Goal: Task Accomplishment & Management: Use online tool/utility

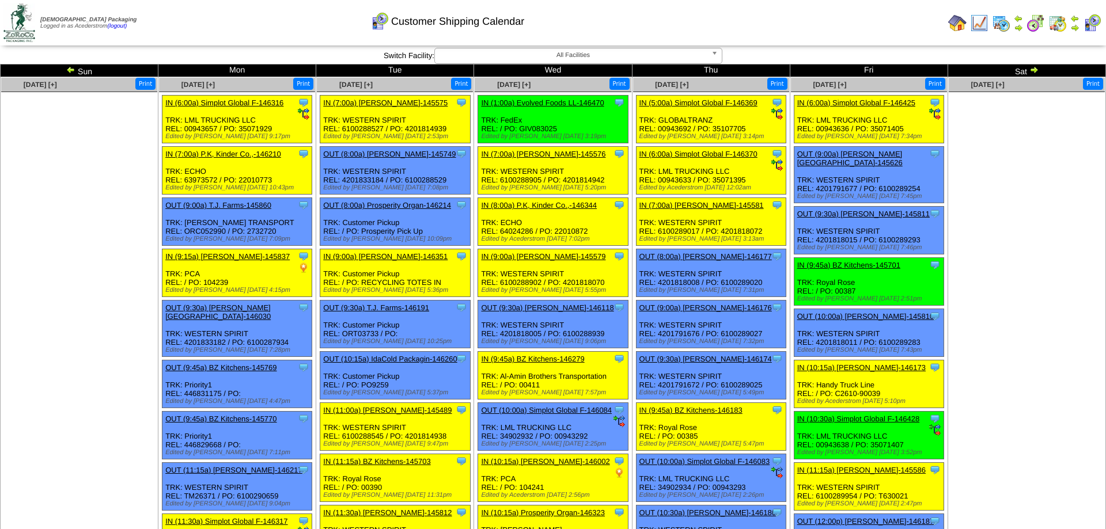
click at [1073, 22] on td at bounding box center [1075, 23] width 12 height 21
click at [1073, 26] on img at bounding box center [1074, 27] width 9 height 9
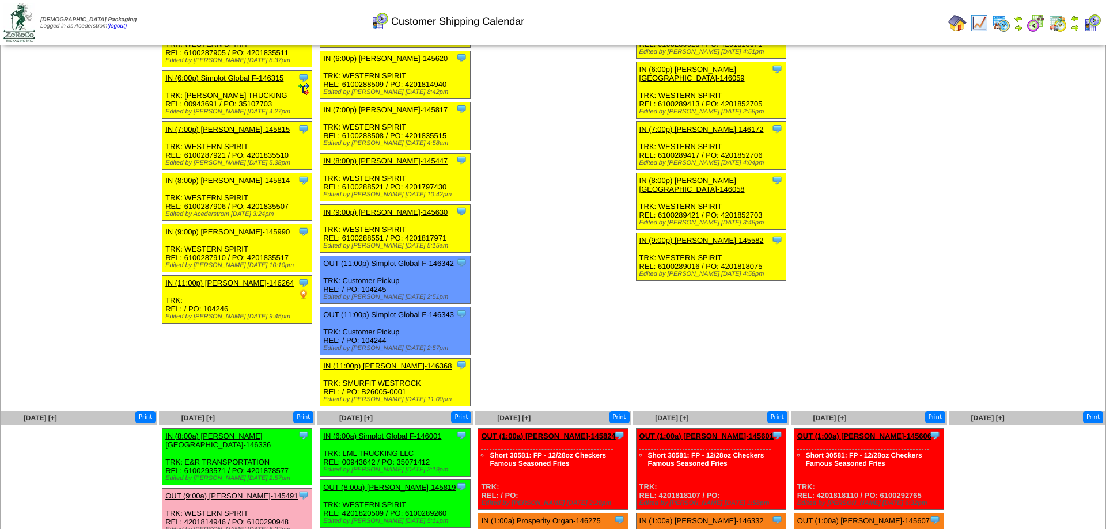
scroll to position [1762, 0]
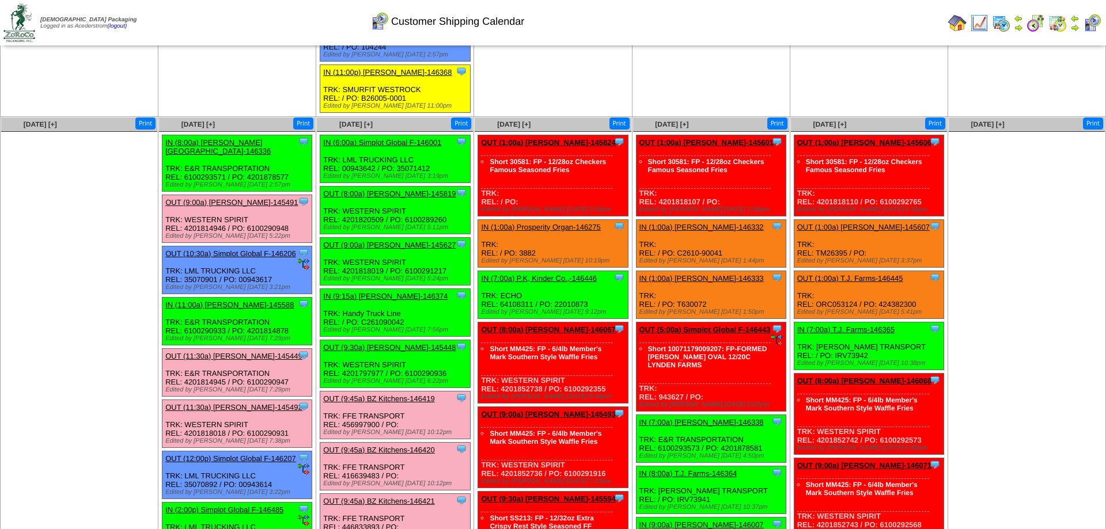
click at [408, 198] on link "OUT (8:00a) [PERSON_NAME]-145819" at bounding box center [389, 193] width 132 height 9
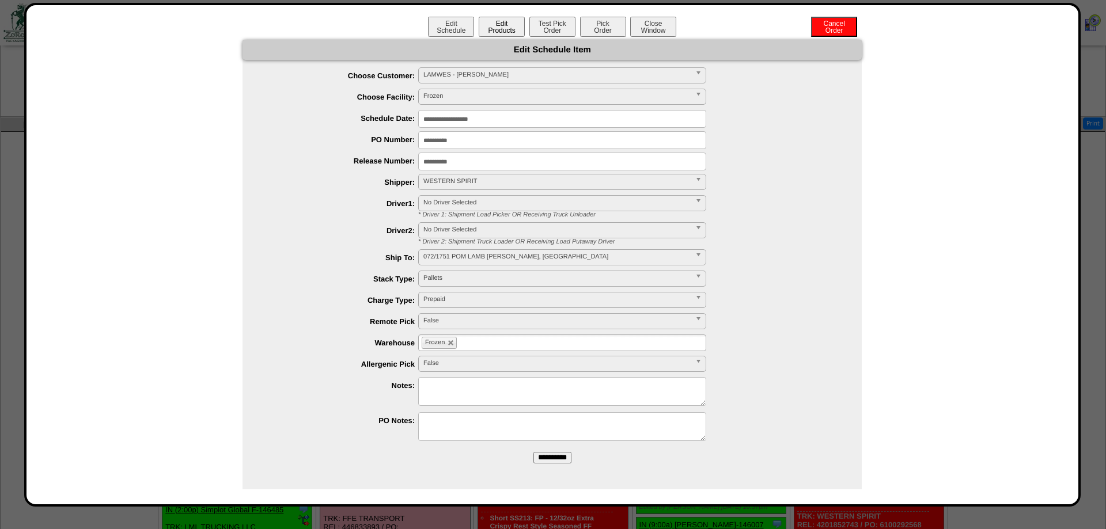
click at [507, 17] on button "Edit Products" at bounding box center [501, 27] width 46 height 20
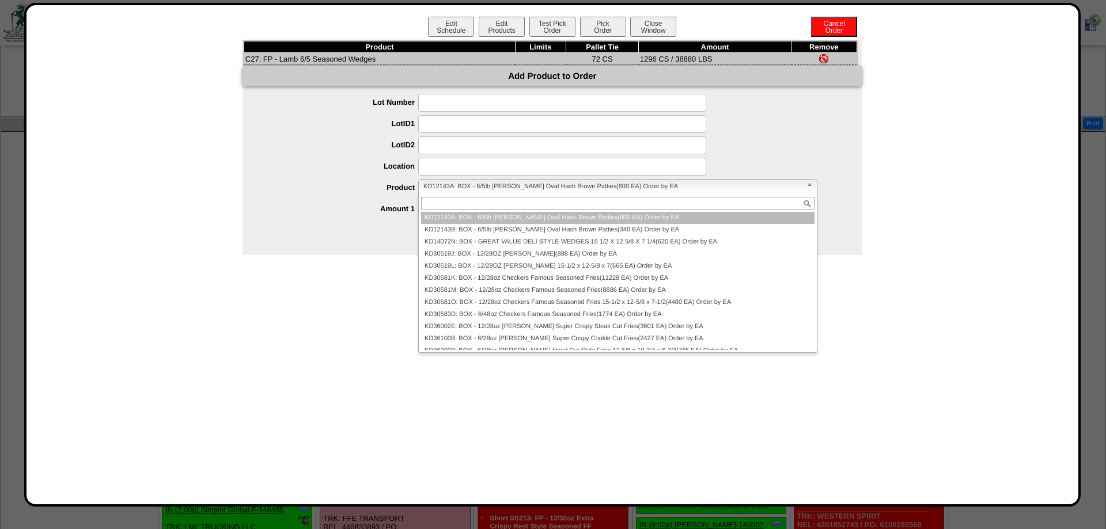
click at [522, 187] on span "KD12143A: BOX - 6/5lb Lamb Weston Oval Hash Brown Patties(600 EA) Order by EA" at bounding box center [612, 187] width 378 height 14
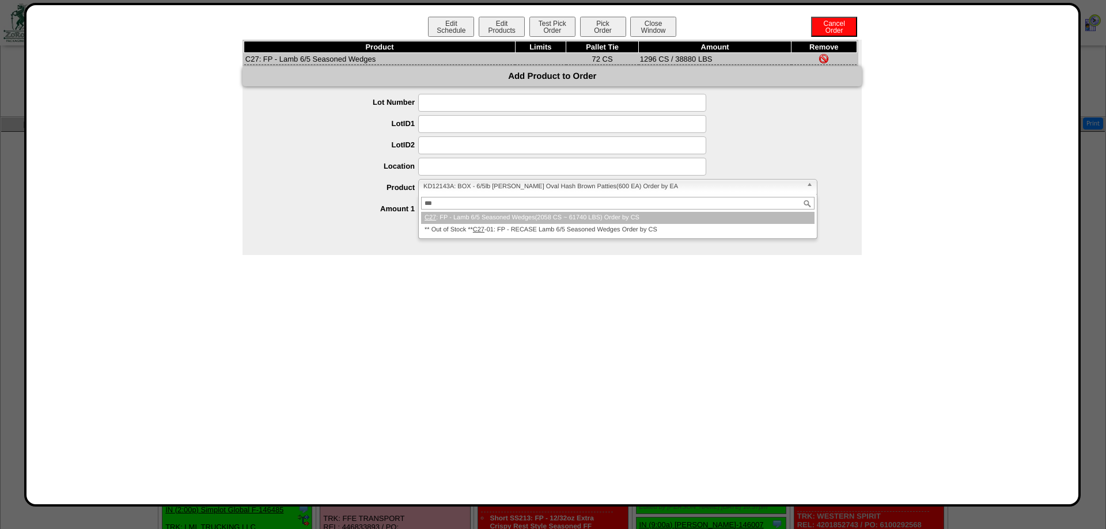
type input "***"
click at [318, 204] on div "**" at bounding box center [563, 209] width 596 height 18
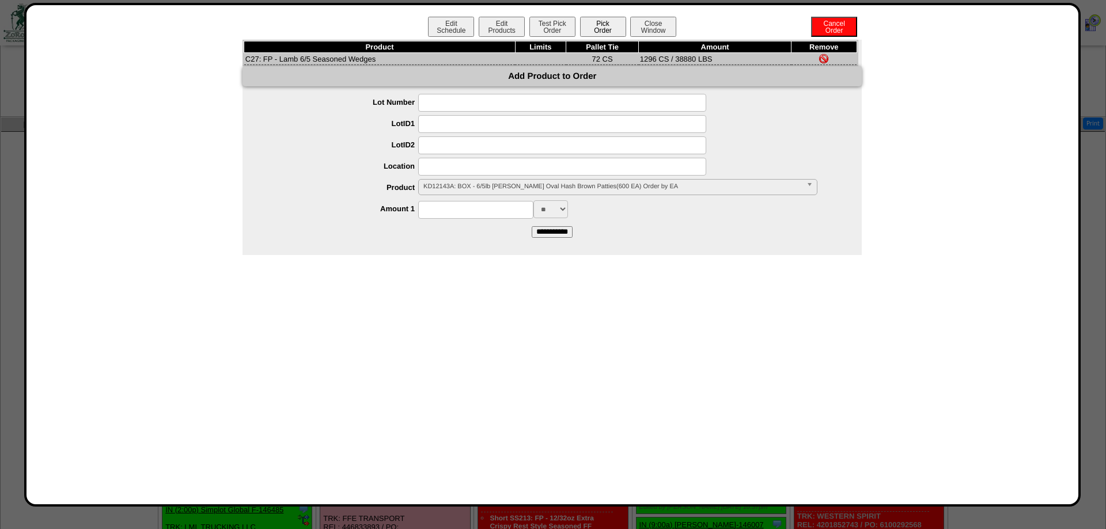
click at [618, 26] on button "Pick Order" at bounding box center [603, 27] width 46 height 20
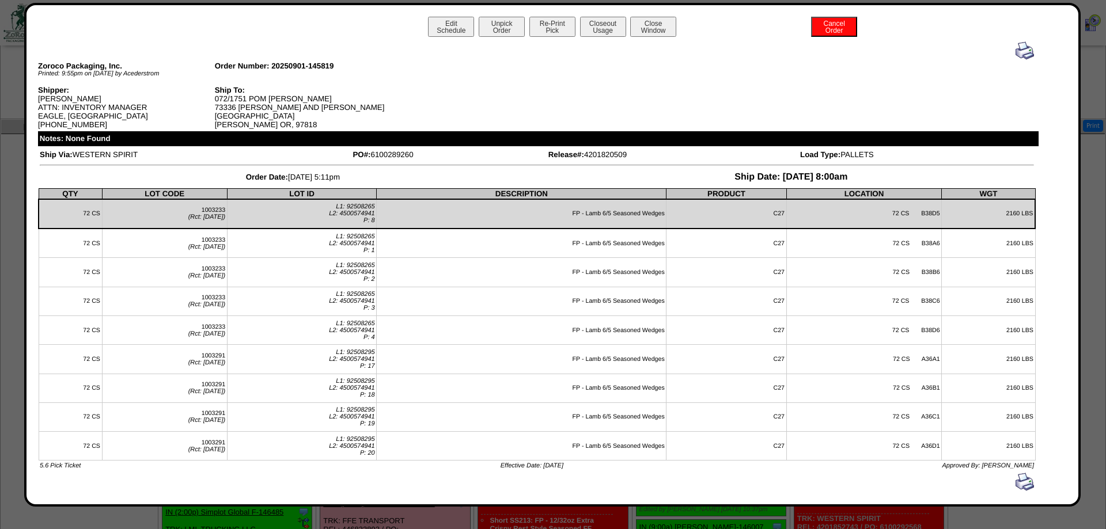
click at [578, 25] on div "Edit Schedule Unpick Order Re-Print Pick Closeout Usage Cancel Order Close Wind…" at bounding box center [552, 28] width 1028 height 23
click at [580, 26] on button "Closeout Usage" at bounding box center [603, 27] width 46 height 20
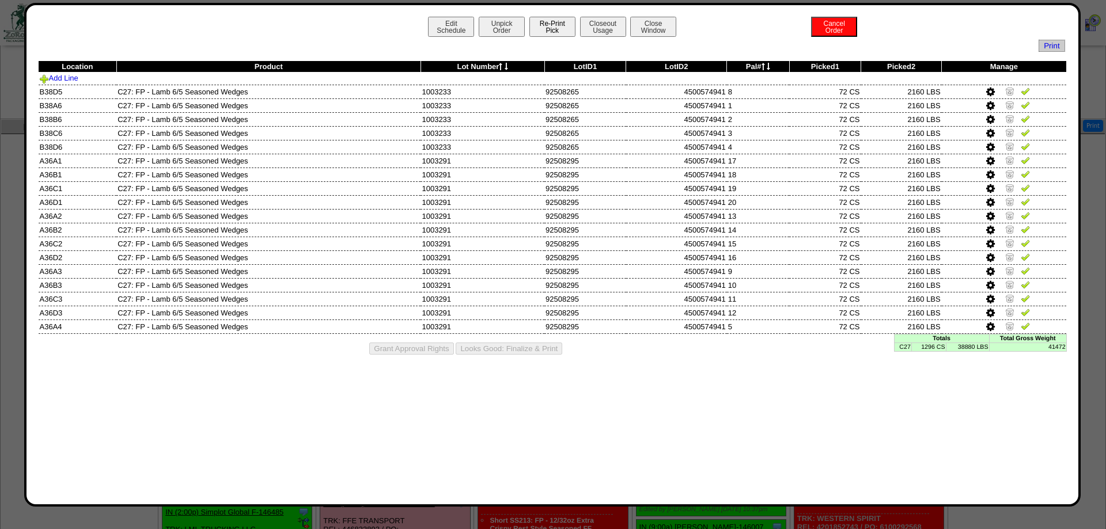
click at [544, 20] on button "Re-Print Pick" at bounding box center [552, 27] width 46 height 20
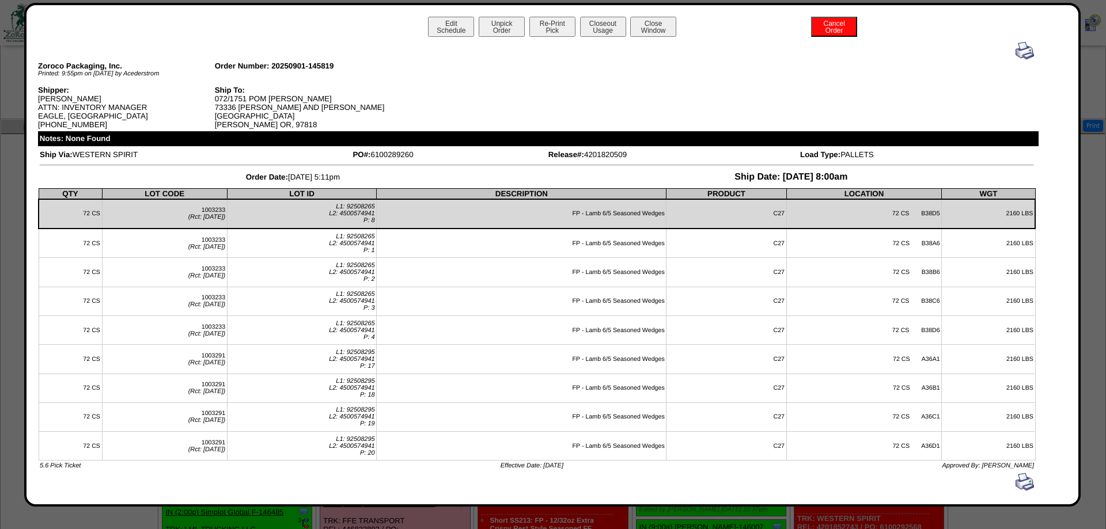
click at [1019, 48] on img at bounding box center [1024, 50] width 18 height 18
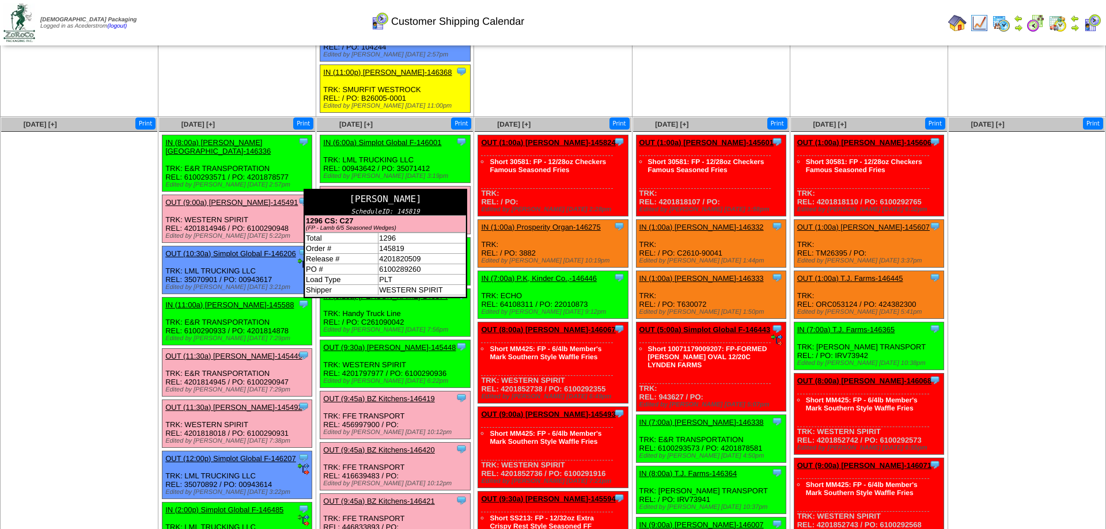
scroll to position [1938, 0]
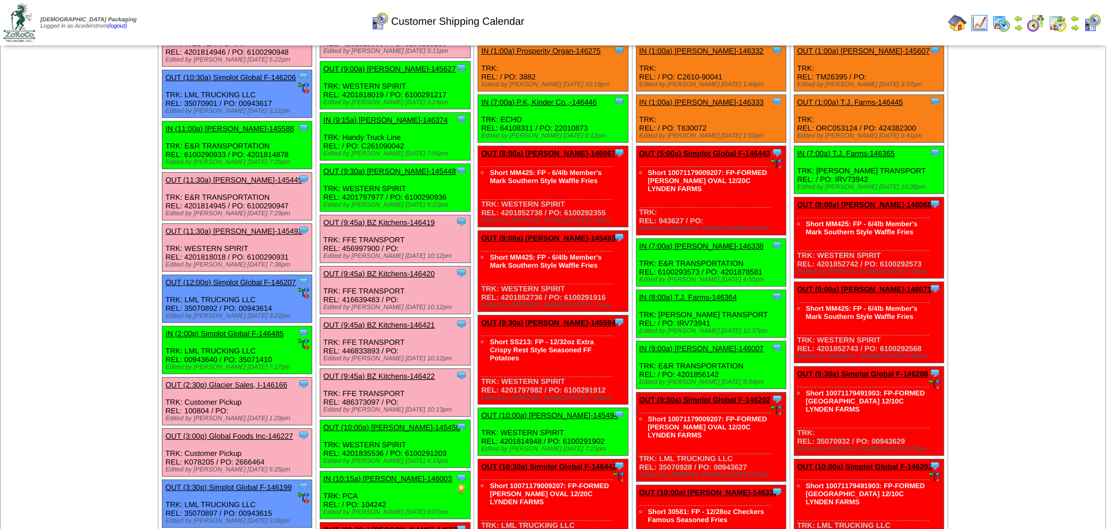
click at [383, 73] on link "OUT (9:00a) [PERSON_NAME]-145627" at bounding box center [389, 68] width 132 height 9
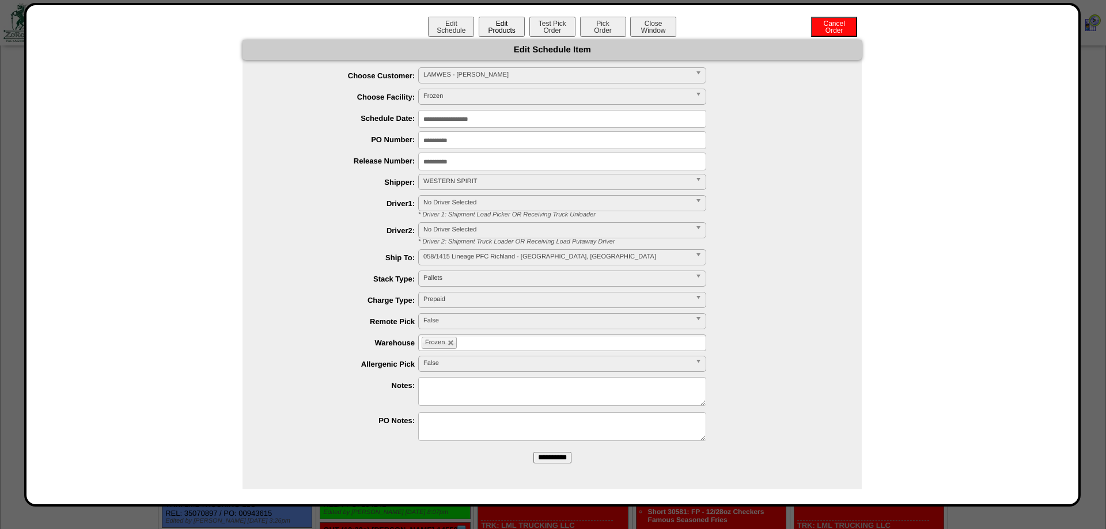
click at [512, 28] on button "Edit Products" at bounding box center [501, 27] width 46 height 20
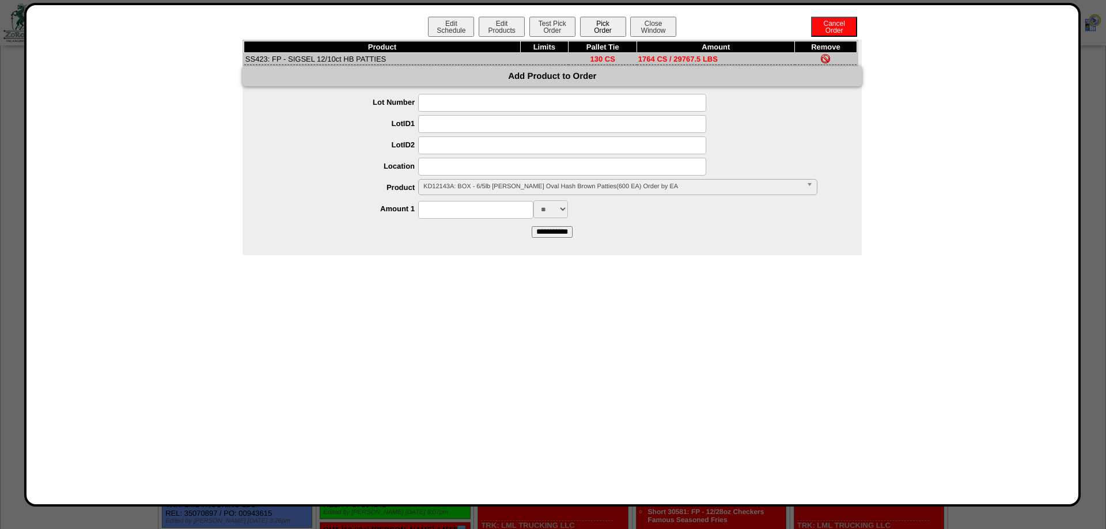
click at [616, 31] on button "Pick Order" at bounding box center [603, 27] width 46 height 20
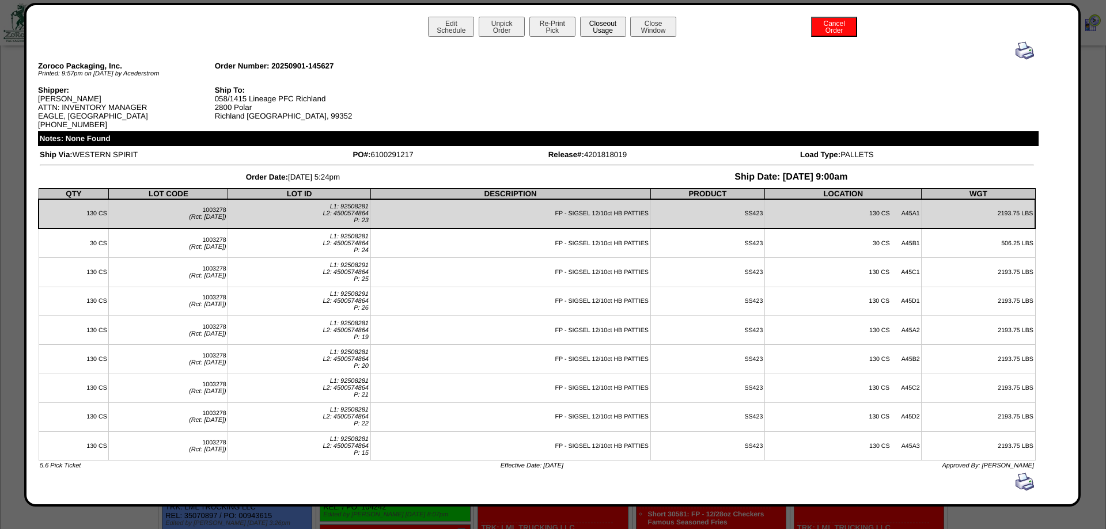
click at [607, 29] on button "Closeout Usage" at bounding box center [603, 27] width 46 height 20
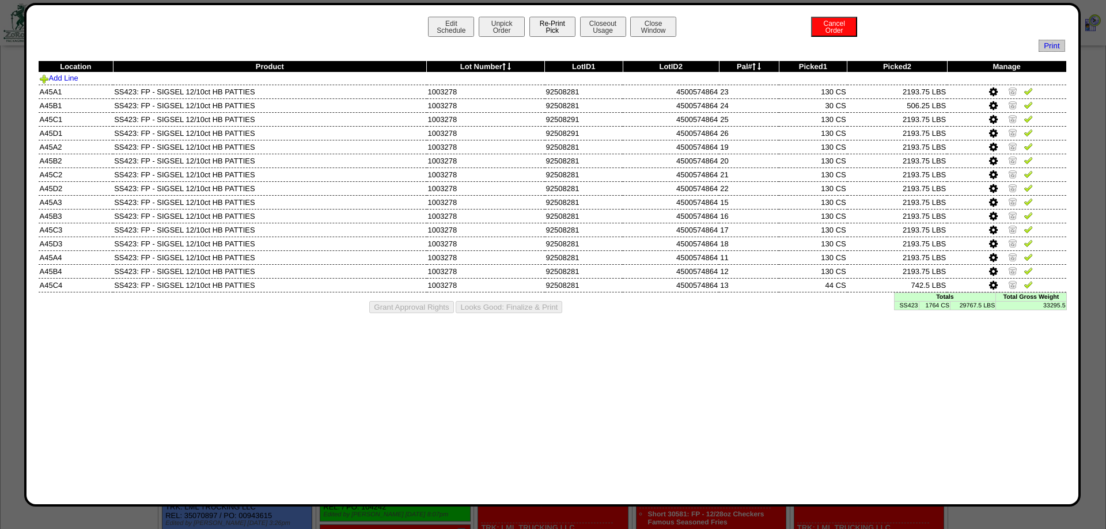
click at [549, 34] on button "Re-Print Pick" at bounding box center [552, 27] width 46 height 20
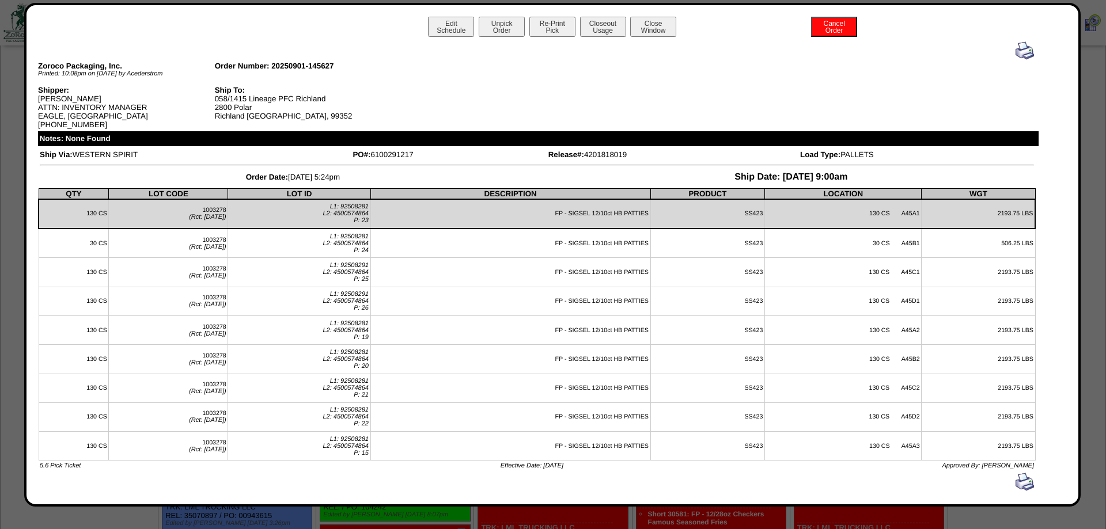
click at [1029, 53] on img at bounding box center [1024, 50] width 18 height 18
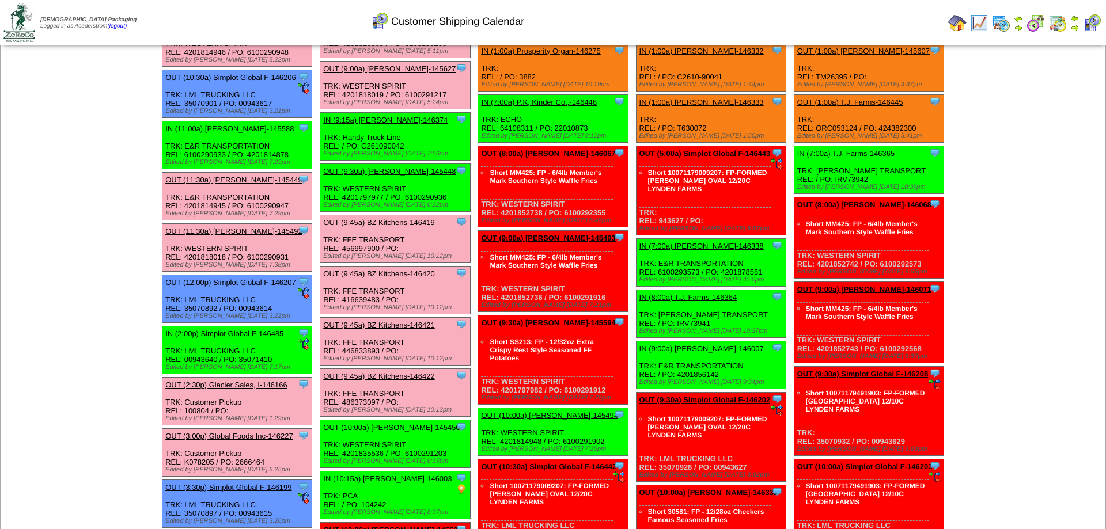
scroll to position [1938, 0]
click at [390, 176] on link "OUT (9:30a) [PERSON_NAME]-145448" at bounding box center [389, 171] width 132 height 9
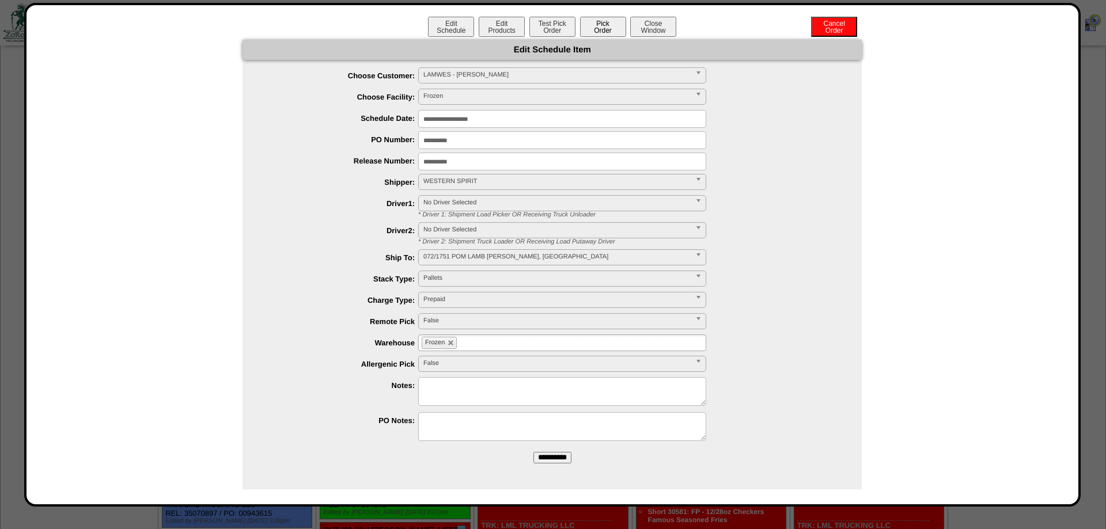
click at [600, 28] on button "Pick Order" at bounding box center [603, 27] width 46 height 20
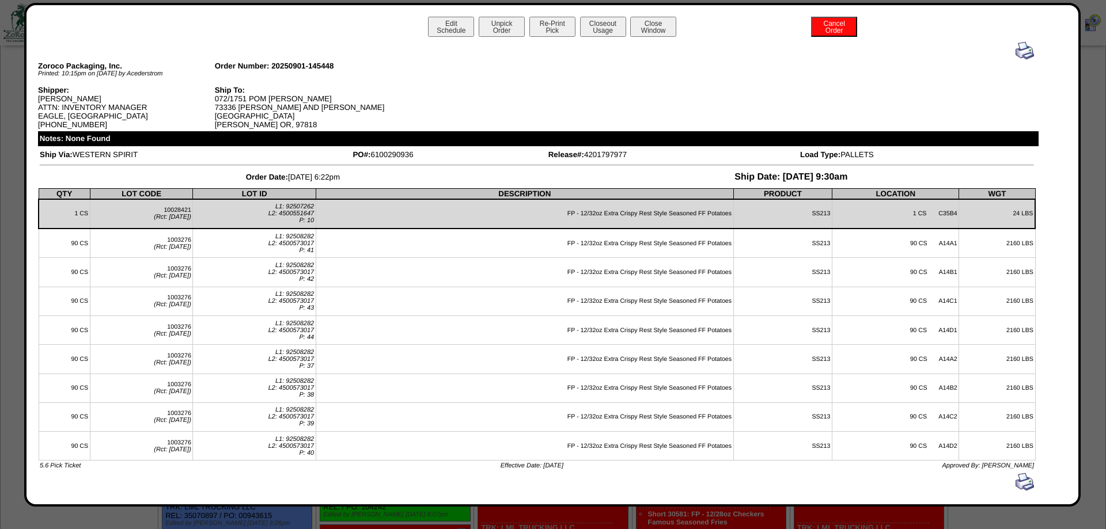
click at [600, 28] on button "Closeout Usage" at bounding box center [603, 27] width 46 height 20
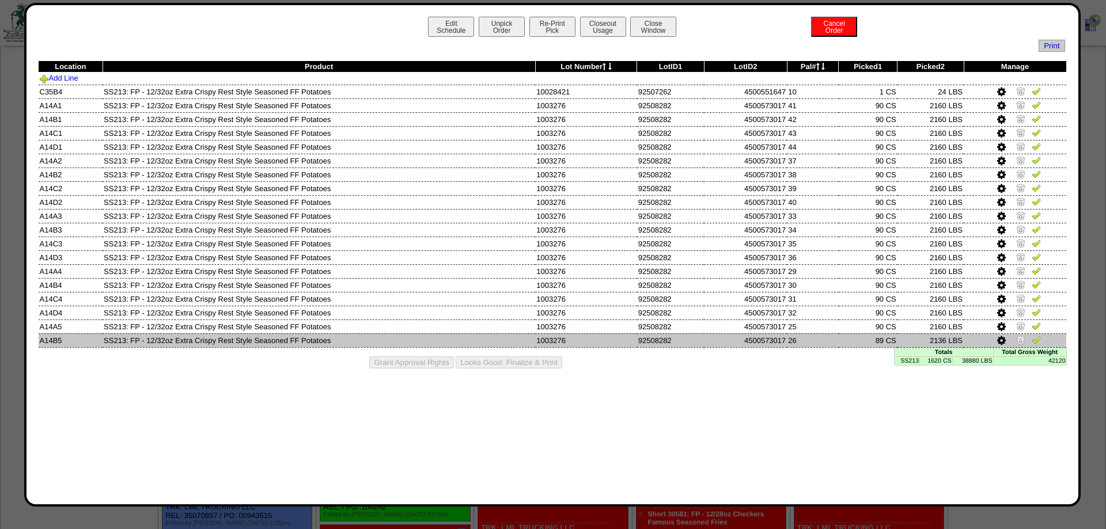
click at [1001, 346] on icon at bounding box center [1001, 341] width 9 height 10
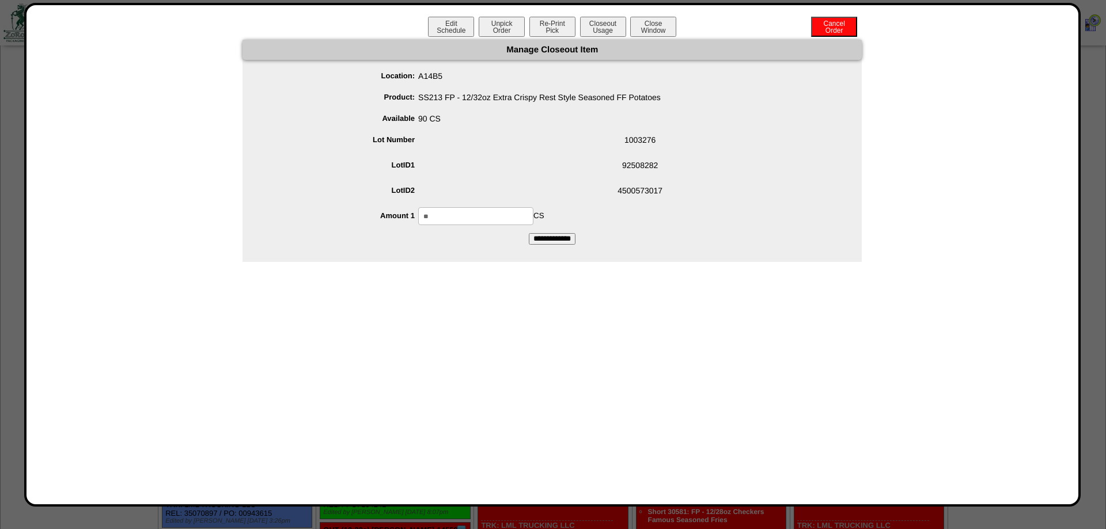
click at [453, 211] on input "**" at bounding box center [475, 216] width 115 height 18
type input "**"
click at [529, 233] on input "**********" at bounding box center [552, 239] width 47 height 12
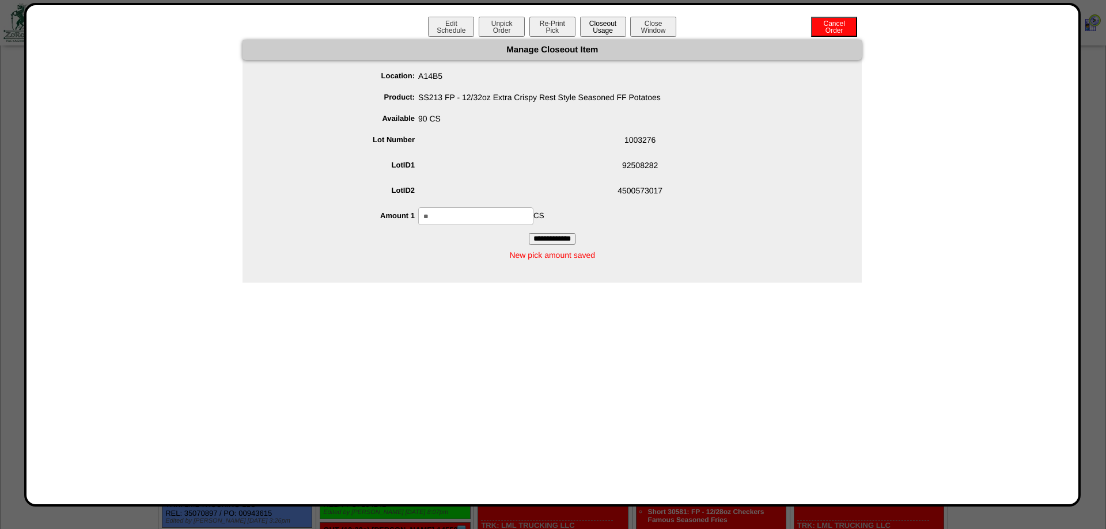
click at [593, 36] on button "Closeout Usage" at bounding box center [603, 27] width 46 height 20
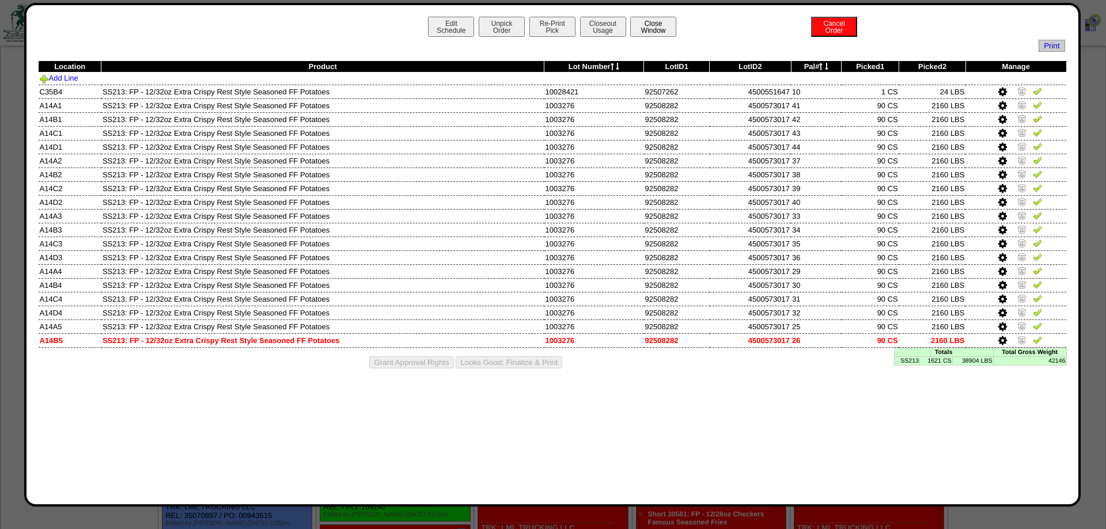
click at [633, 36] on button "Close Window" at bounding box center [653, 27] width 46 height 20
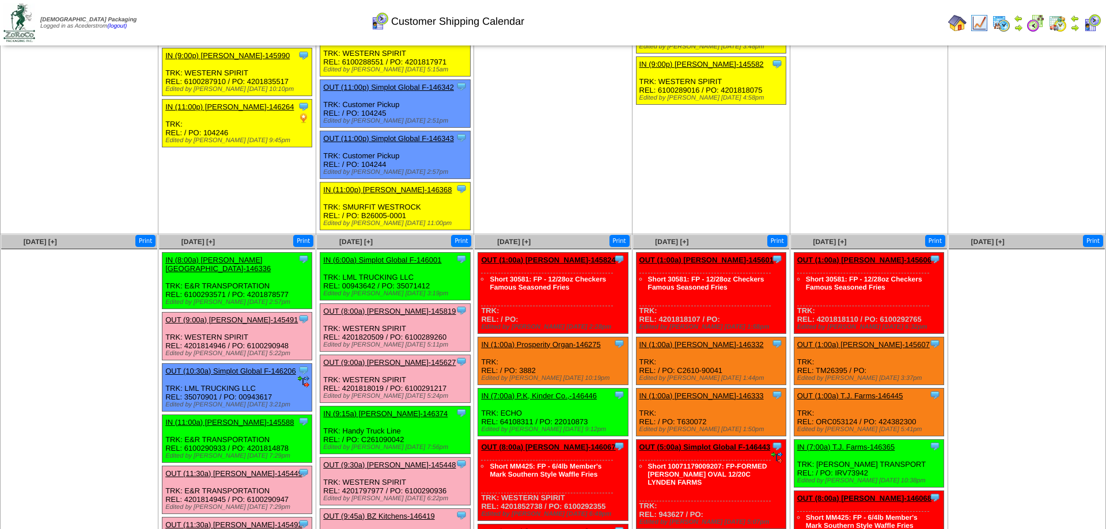
scroll to position [1938, 0]
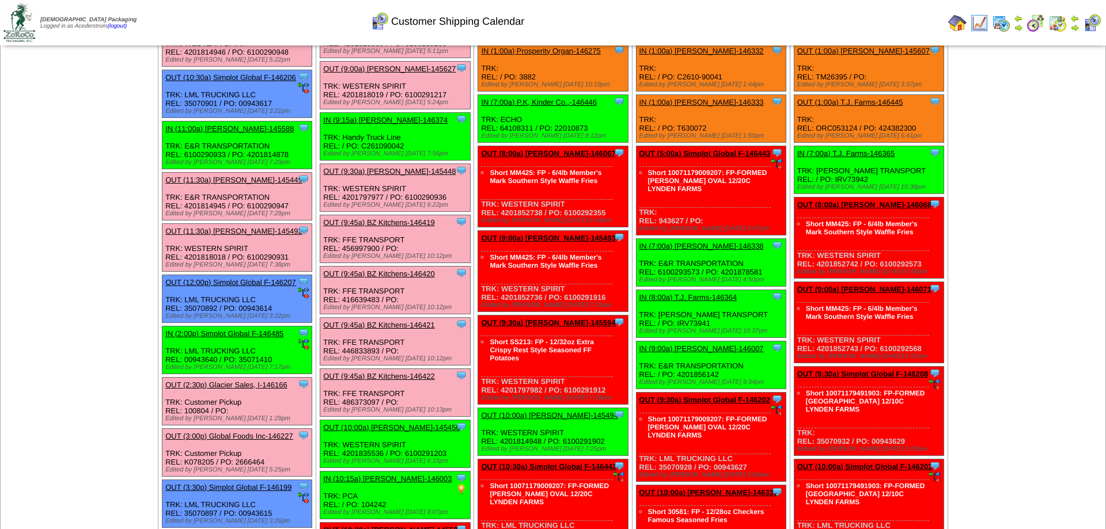
click at [374, 109] on div "Clone Item OUT (9:00a) [PERSON_NAME]-145627 [PERSON_NAME][GEOGRAPHIC_DATA] Sche…" at bounding box center [395, 85] width 150 height 48
click at [372, 73] on link "OUT (9:00a) [PERSON_NAME]-145627" at bounding box center [389, 68] width 132 height 9
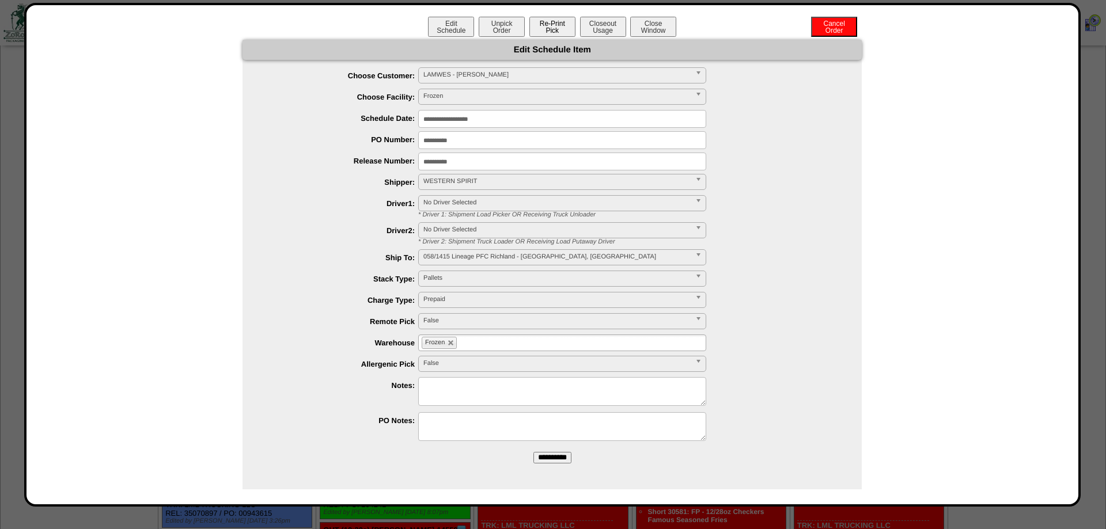
click at [571, 24] on button "Re-Print Pick" at bounding box center [552, 27] width 46 height 20
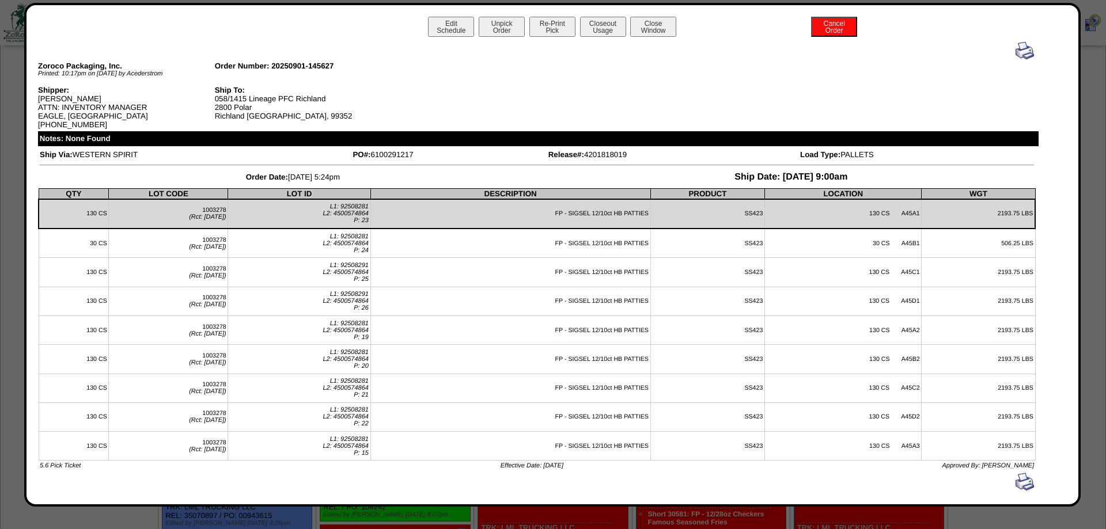
click at [998, 45] on div at bounding box center [537, 50] width 994 height 18
click at [1019, 50] on img at bounding box center [1024, 50] width 18 height 18
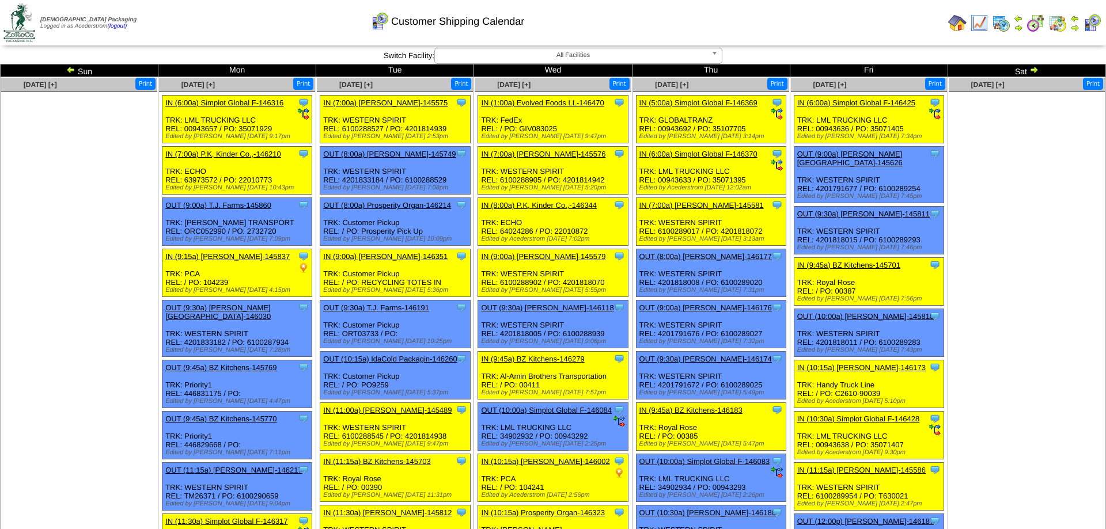
scroll to position [1938, 0]
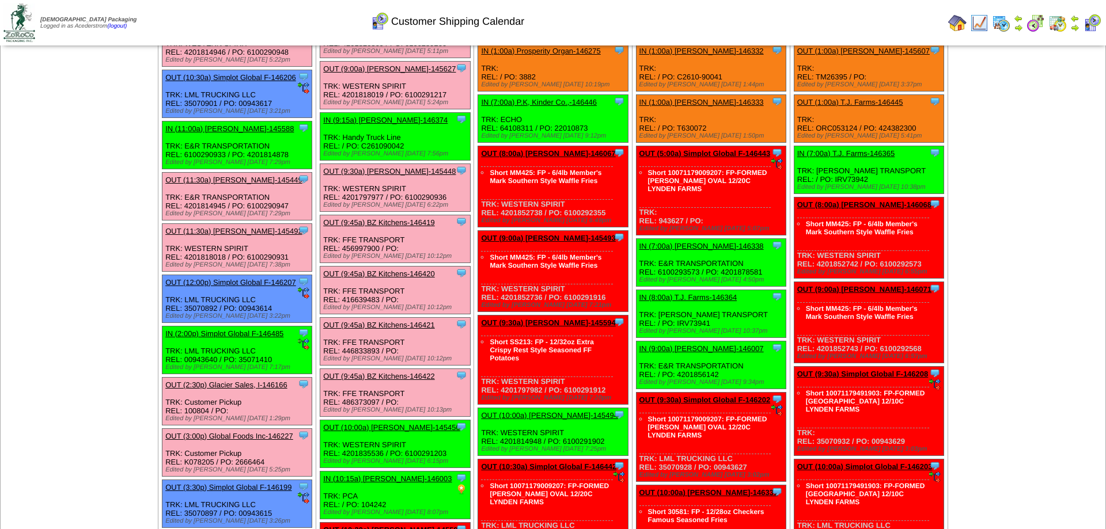
click at [352, 176] on link "OUT (9:30a) [PERSON_NAME]-145448" at bounding box center [389, 171] width 132 height 9
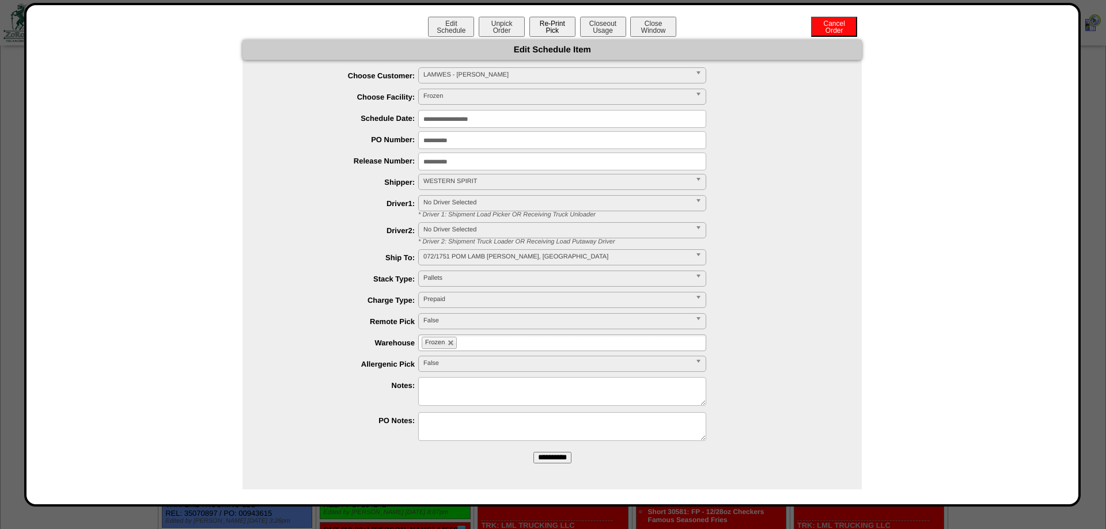
click at [562, 26] on button "Re-Print Pick" at bounding box center [552, 27] width 46 height 20
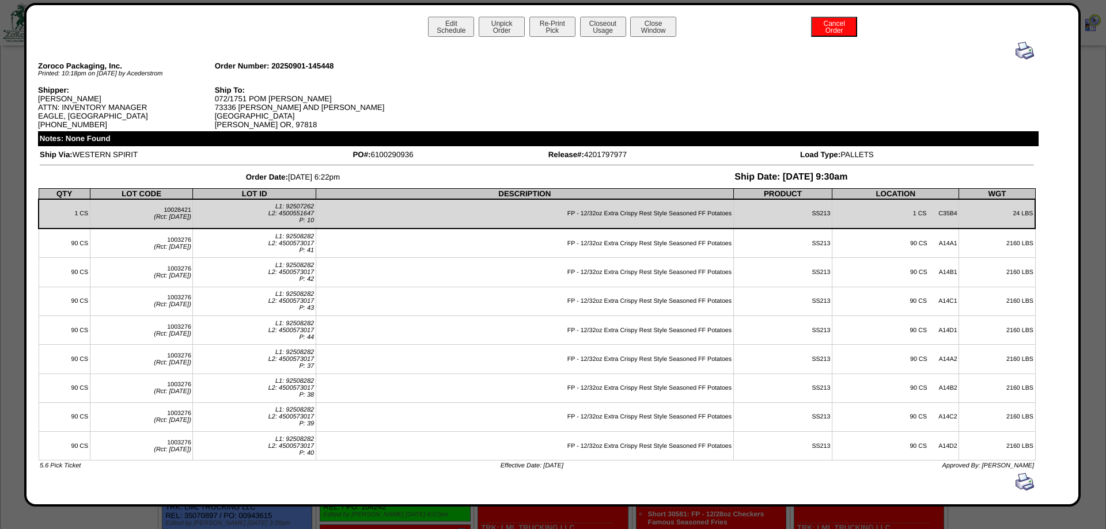
click at [1020, 54] on img at bounding box center [1024, 50] width 18 height 18
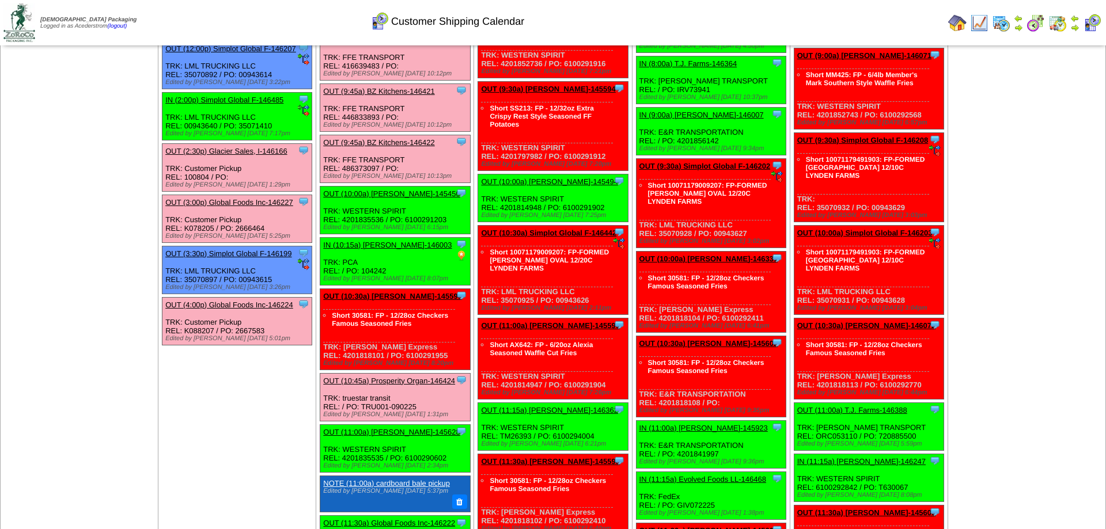
scroll to position [2232, 0]
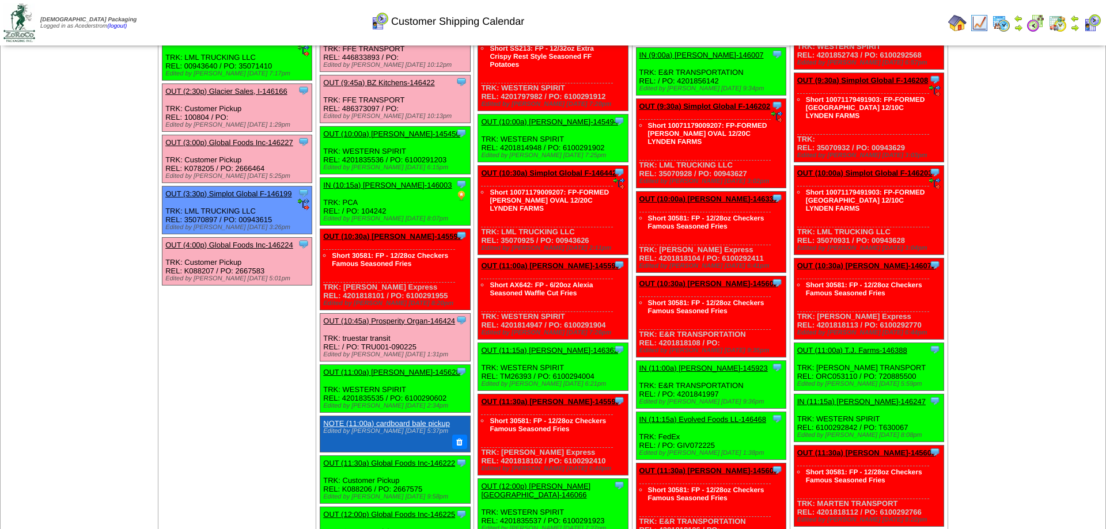
click at [386, 138] on link "OUT (10:00a) [PERSON_NAME]-145450" at bounding box center [391, 134] width 136 height 9
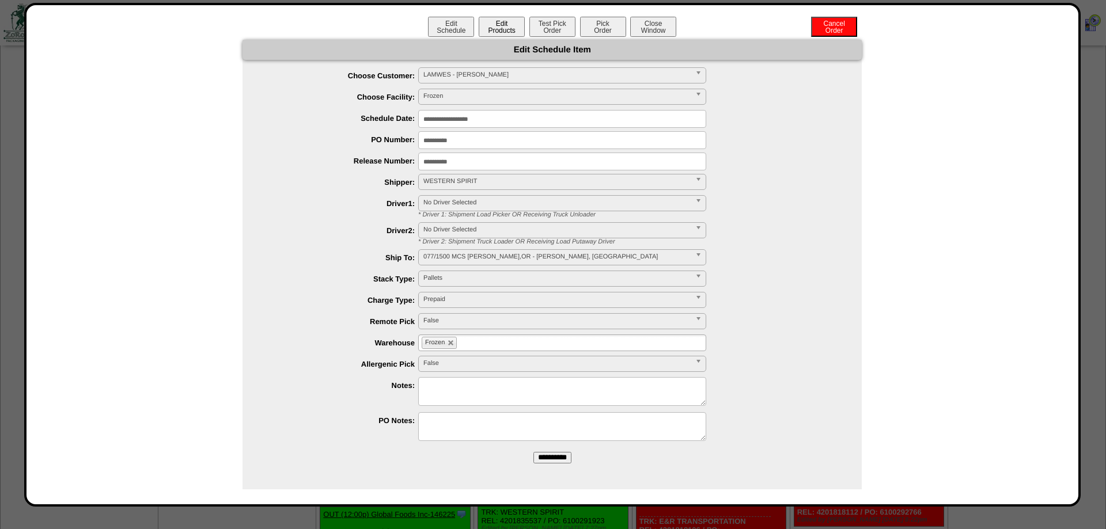
click at [508, 24] on button "Edit Products" at bounding box center [501, 27] width 46 height 20
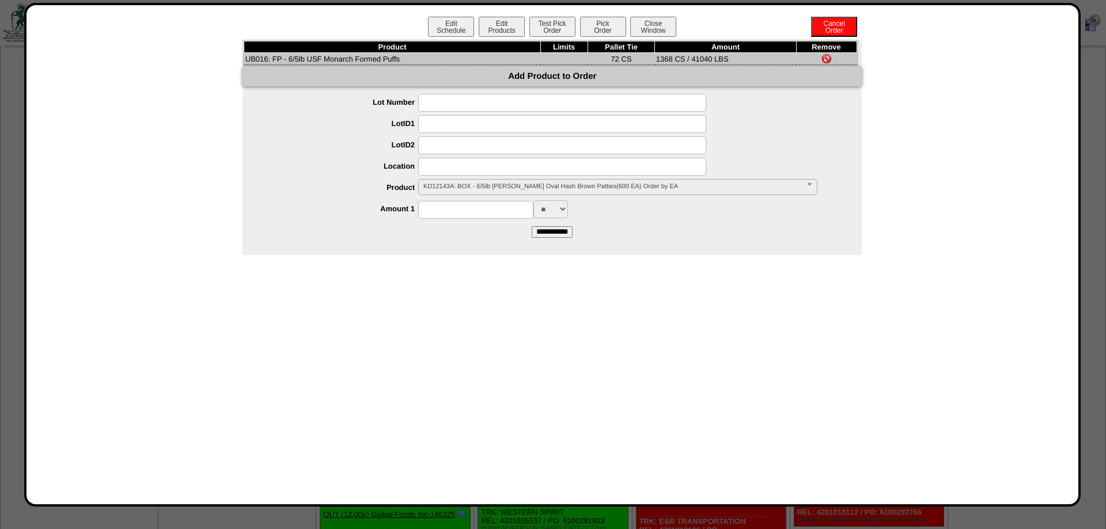
click at [483, 189] on span "KD12143A: BOX - 6/5lb [PERSON_NAME] Oval Hash Brown Patties(600 EA) Order by EA" at bounding box center [612, 187] width 378 height 14
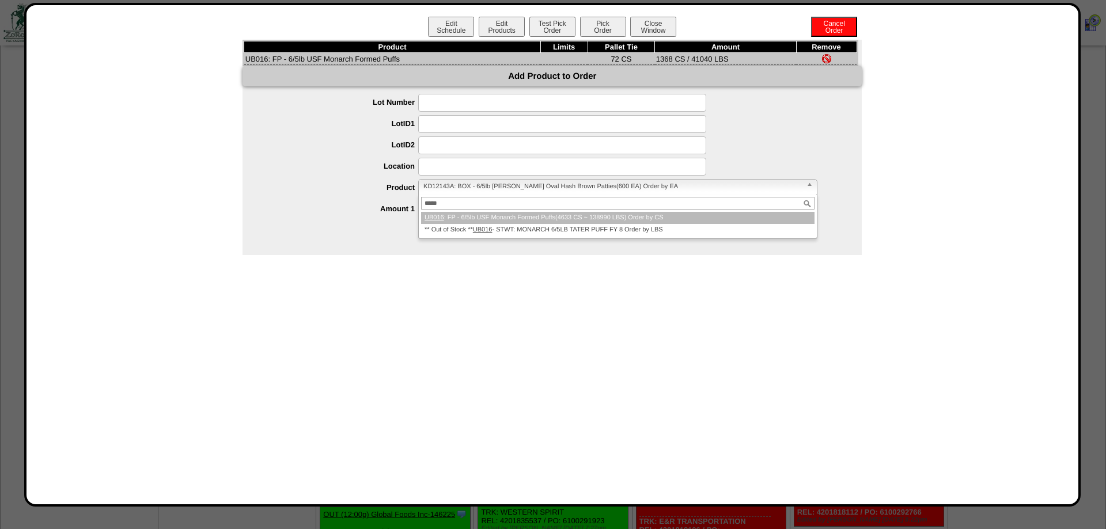
type input "*****"
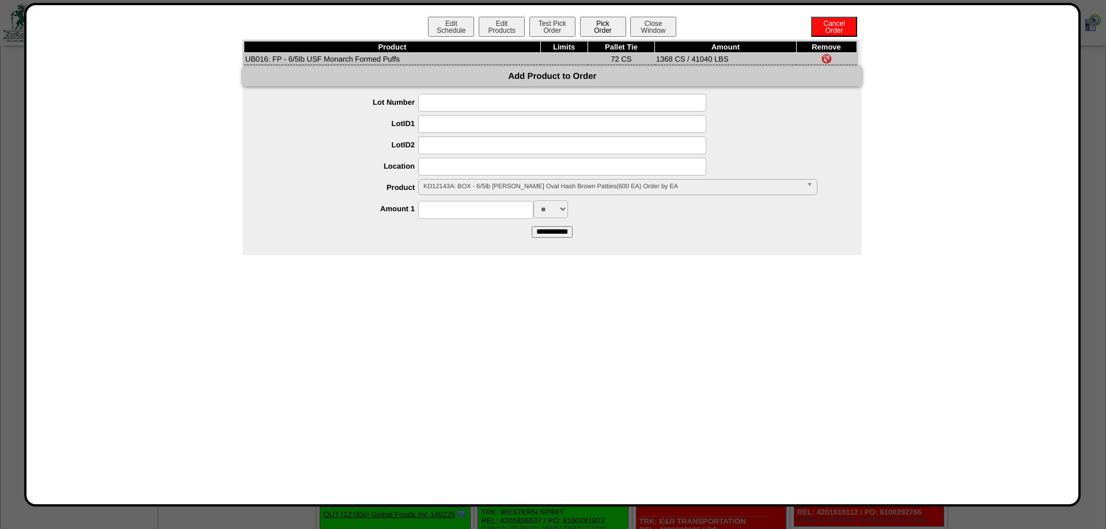
click at [605, 31] on button "Pick Order" at bounding box center [603, 27] width 46 height 20
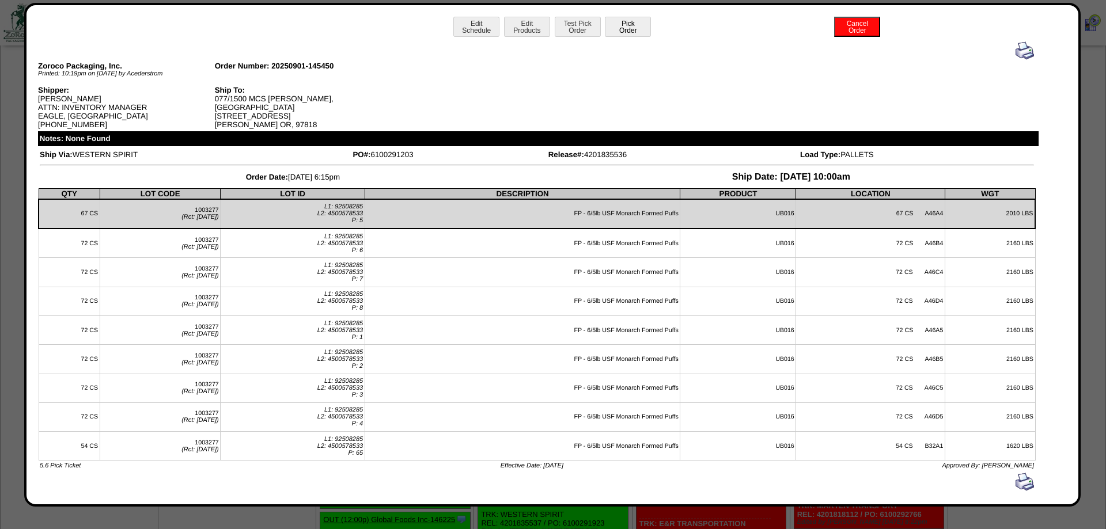
scroll to position [2234, 0]
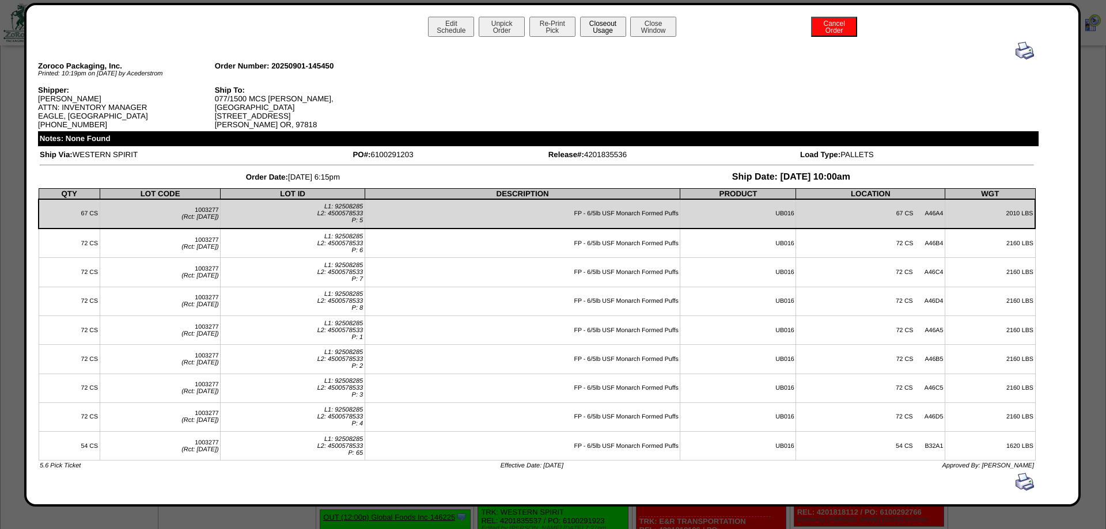
click at [618, 32] on button "Closeout Usage" at bounding box center [603, 27] width 46 height 20
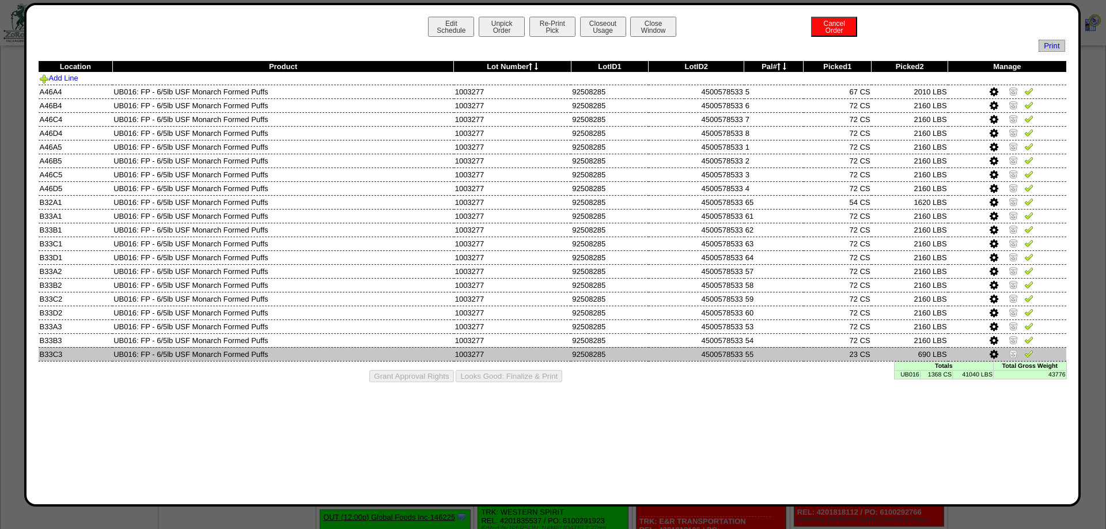
click at [1011, 358] on img at bounding box center [1012, 353] width 9 height 9
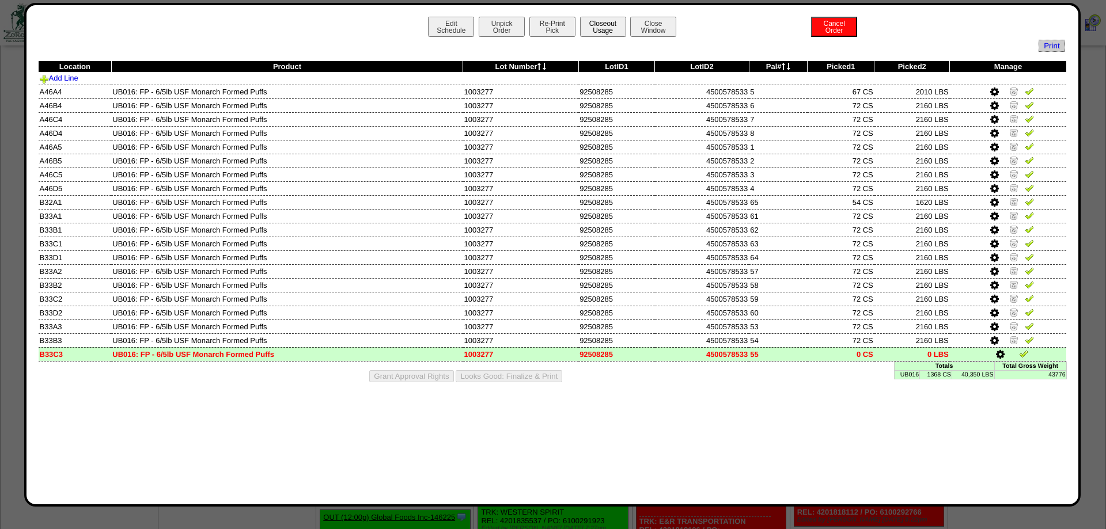
click at [612, 23] on button "Closeout Usage" at bounding box center [603, 27] width 46 height 20
click at [616, 21] on button "Closeout Usage" at bounding box center [603, 27] width 46 height 20
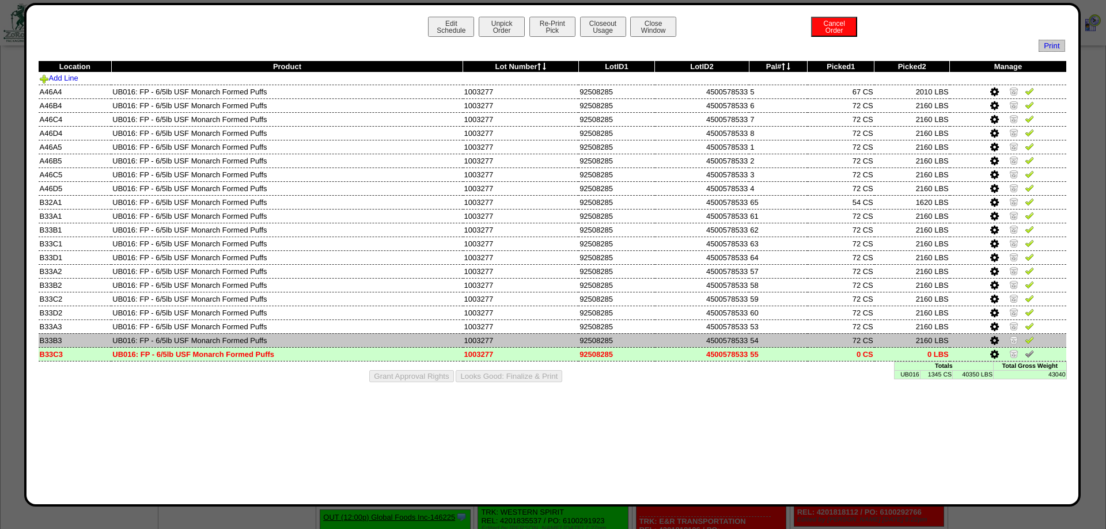
click at [1012, 344] on img at bounding box center [1013, 339] width 9 height 9
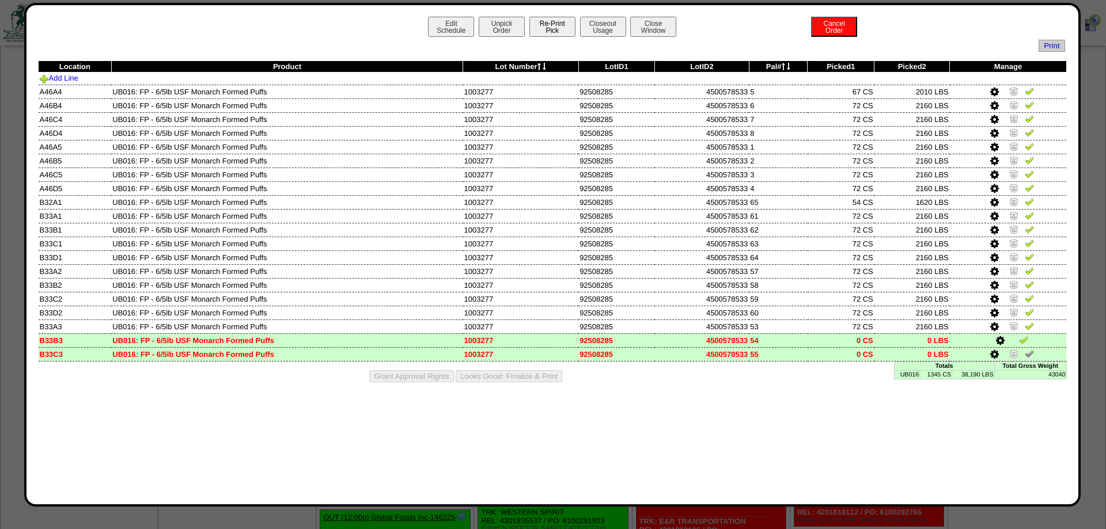
click at [547, 24] on button "Re-Print Pick" at bounding box center [552, 27] width 46 height 20
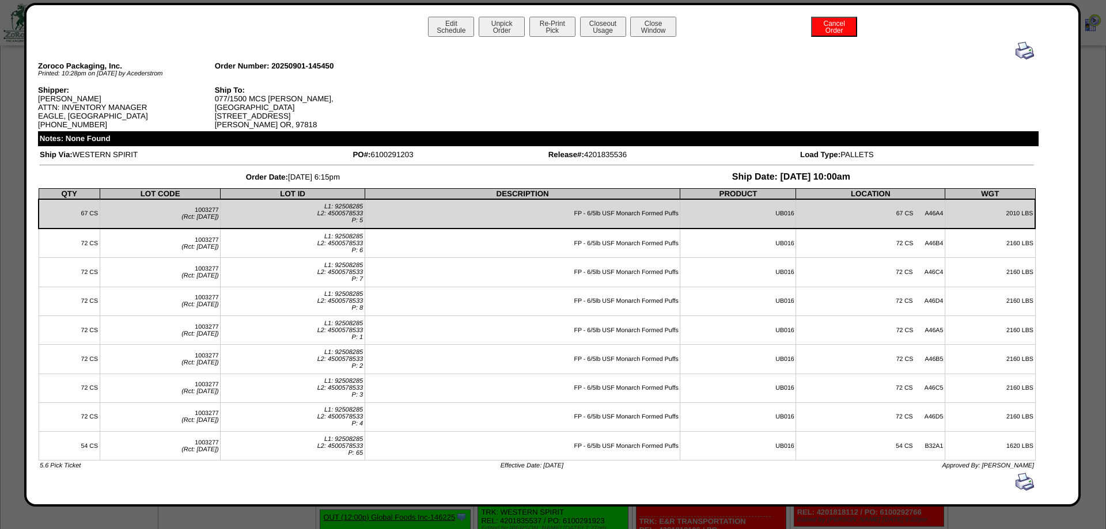
click at [1021, 50] on img at bounding box center [1024, 50] width 18 height 18
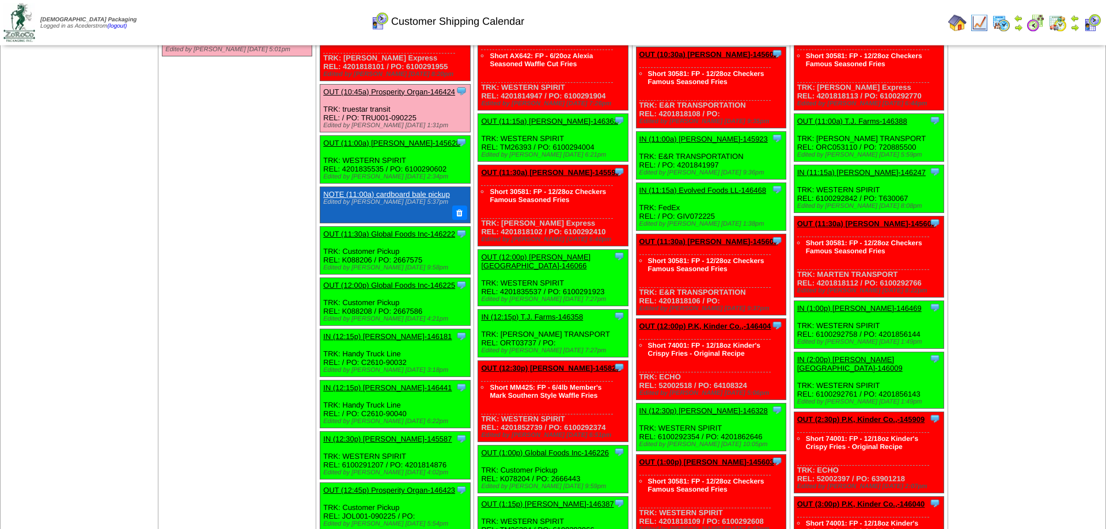
scroll to position [2495, 0]
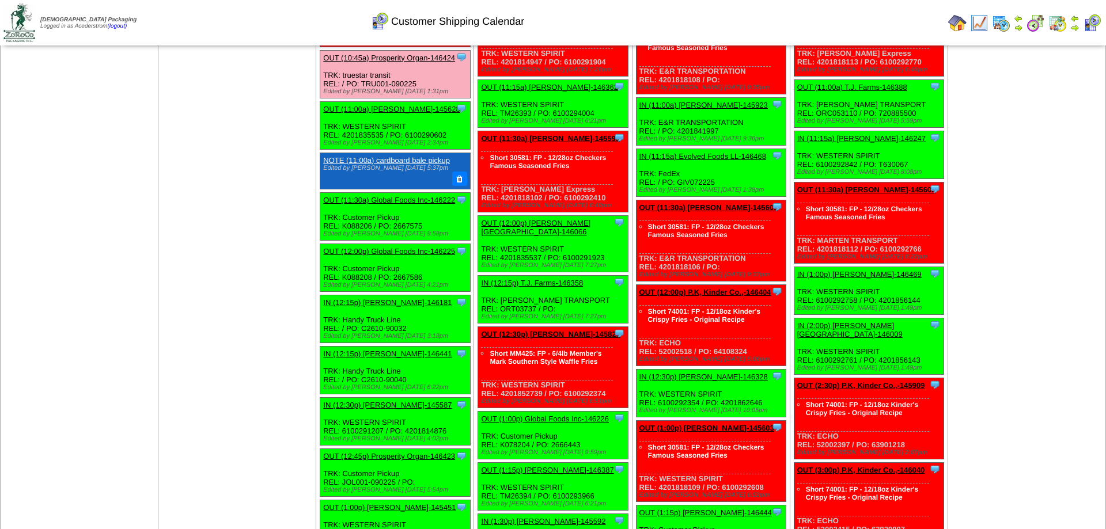
click at [407, 113] on link "OUT (11:00a) [PERSON_NAME]-145628" at bounding box center [391, 109] width 136 height 9
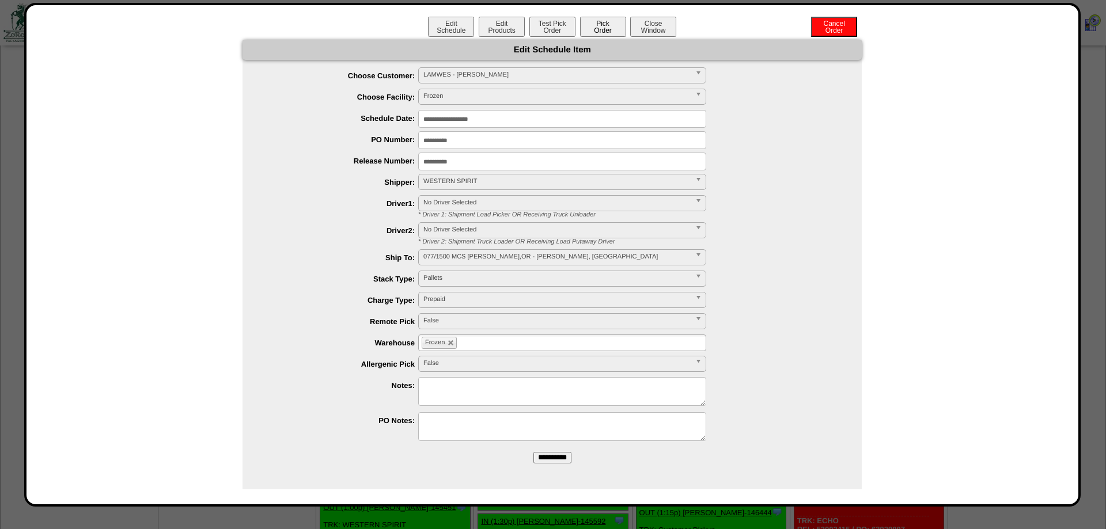
click at [621, 27] on button "Pick Order" at bounding box center [603, 27] width 46 height 20
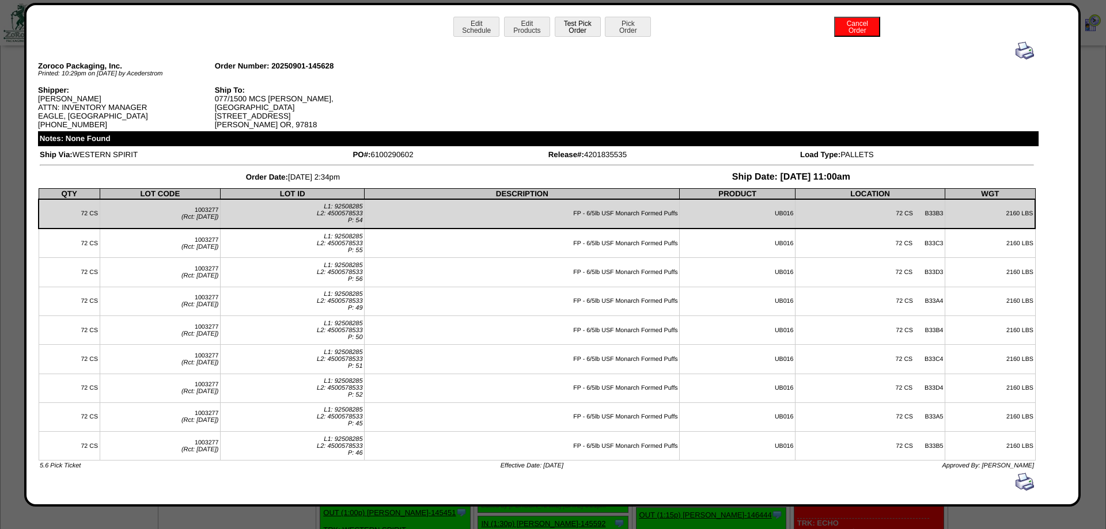
scroll to position [2497, 0]
click at [582, 27] on button "Closeout Usage" at bounding box center [603, 27] width 46 height 20
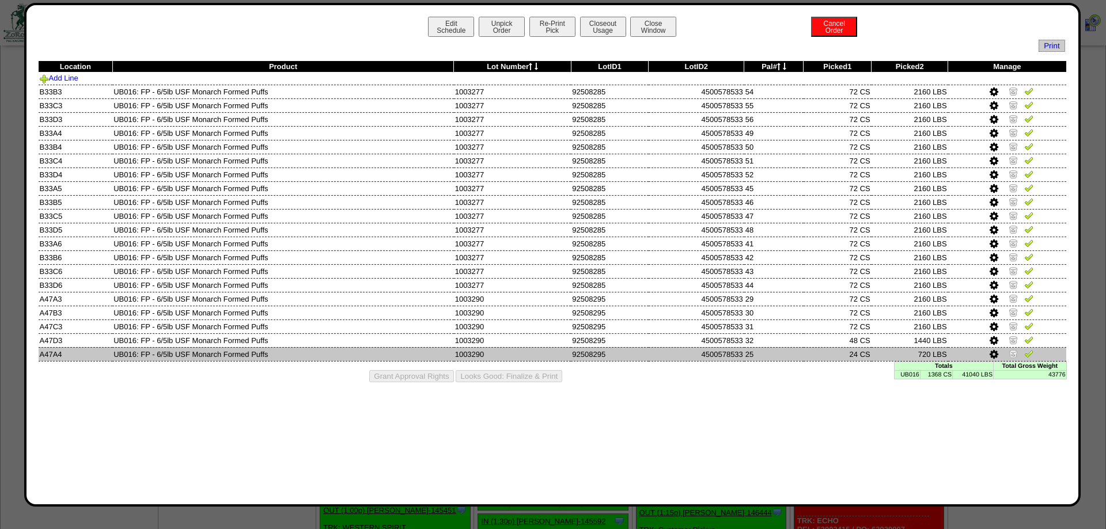
click at [1016, 358] on img at bounding box center [1012, 353] width 9 height 9
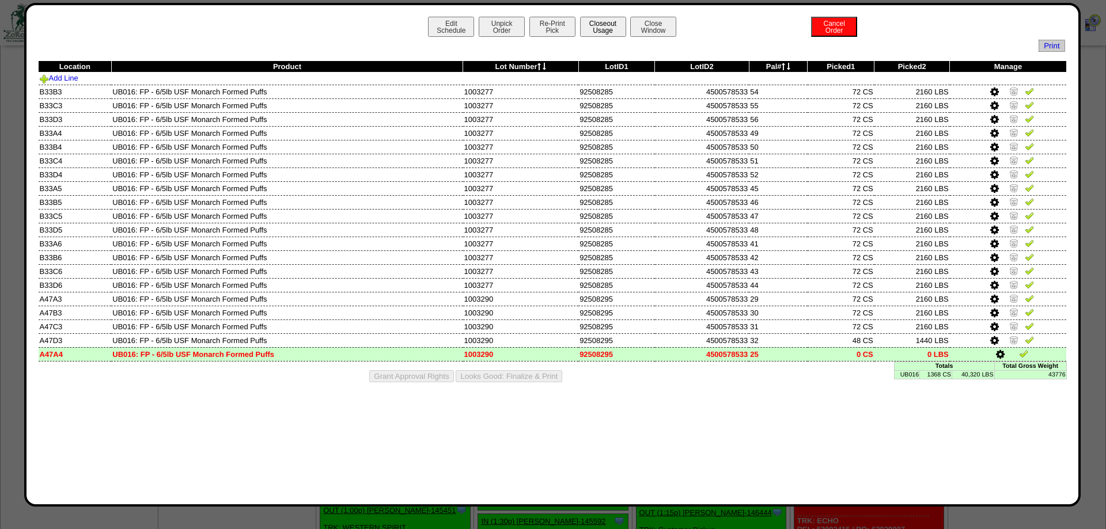
click at [605, 27] on button "Closeout Usage" at bounding box center [603, 27] width 46 height 20
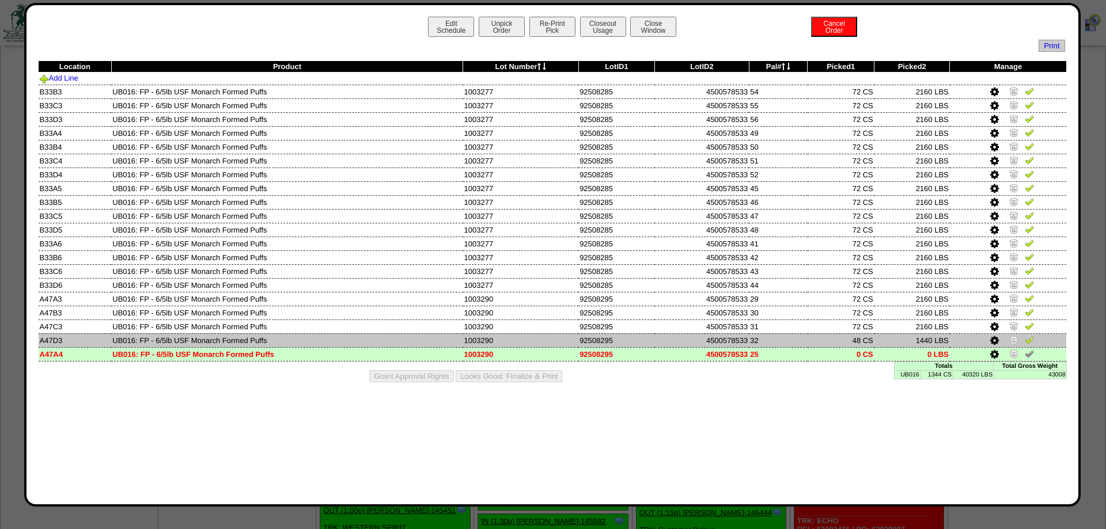
click at [1014, 344] on img at bounding box center [1013, 339] width 9 height 9
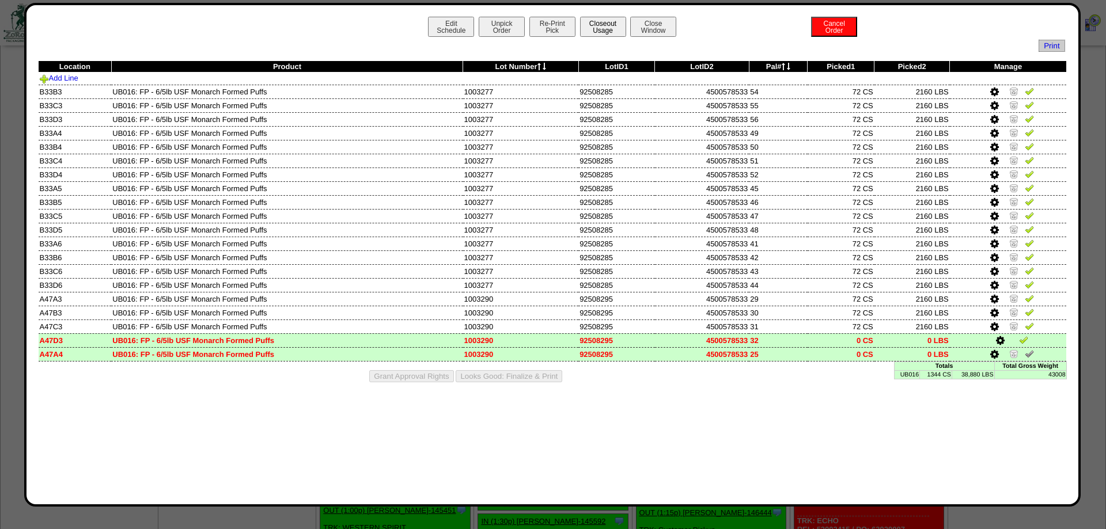
click at [605, 26] on button "Closeout Usage" at bounding box center [603, 27] width 46 height 20
click at [522, 16] on div "Edit Schedule Unpick Order Re-Print Pick Closeout Usage Cancel Order Close Wind…" at bounding box center [552, 255] width 1056 height 504
click at [533, 24] on button "Re-Print Pick" at bounding box center [552, 27] width 46 height 20
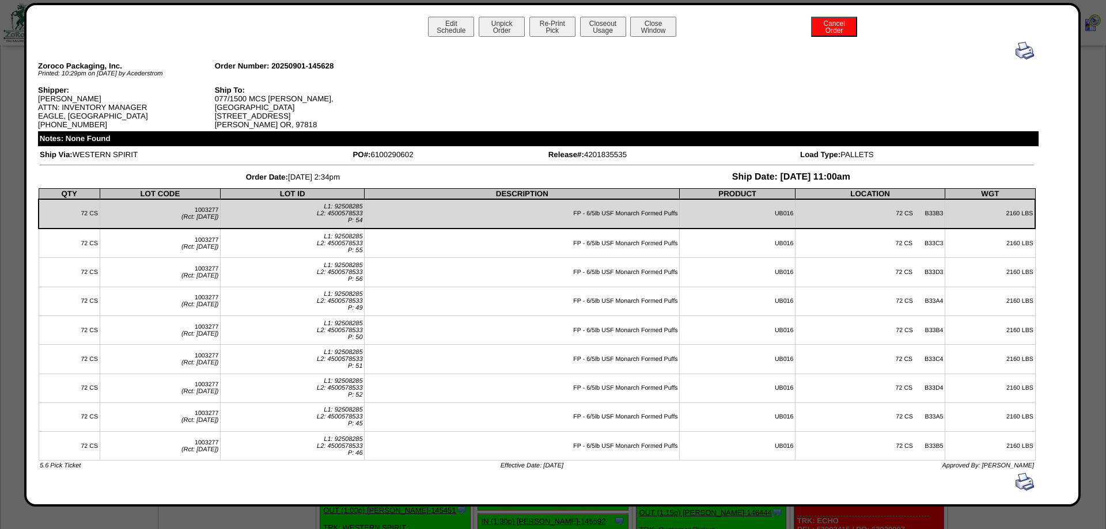
click at [1030, 50] on img at bounding box center [1024, 50] width 18 height 18
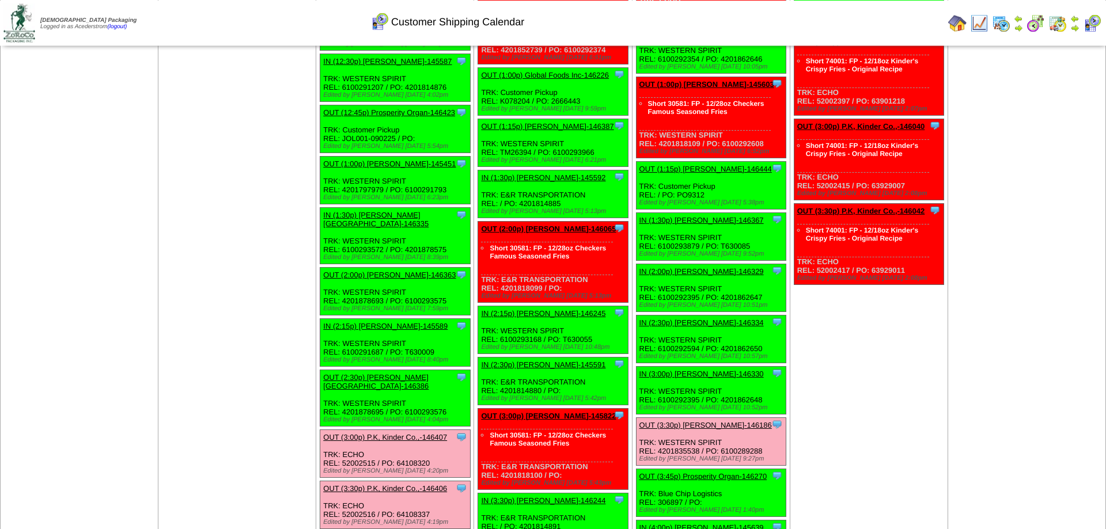
scroll to position [2850, 0]
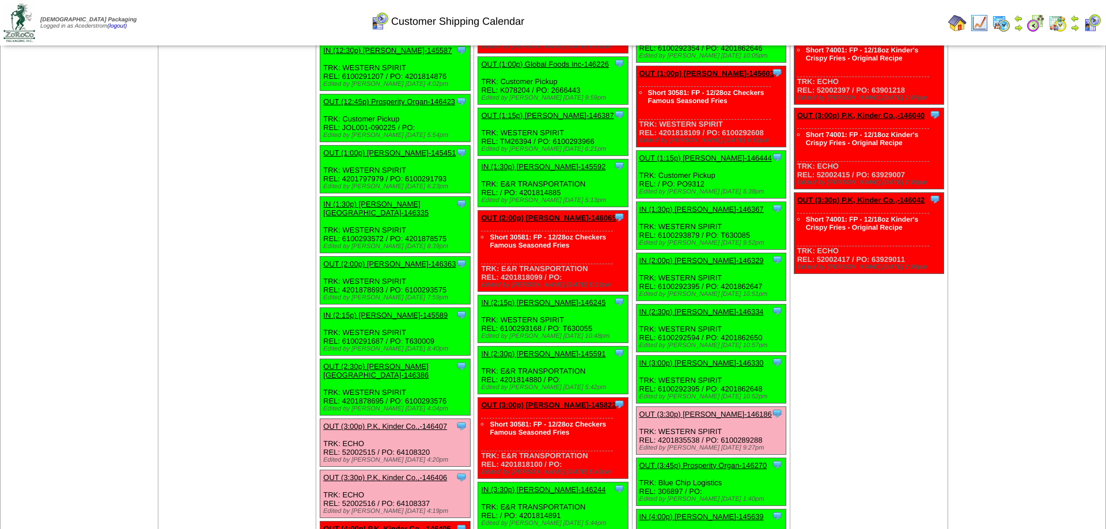
click at [402, 157] on link "OUT (1:00p) [PERSON_NAME]-145451" at bounding box center [389, 153] width 132 height 9
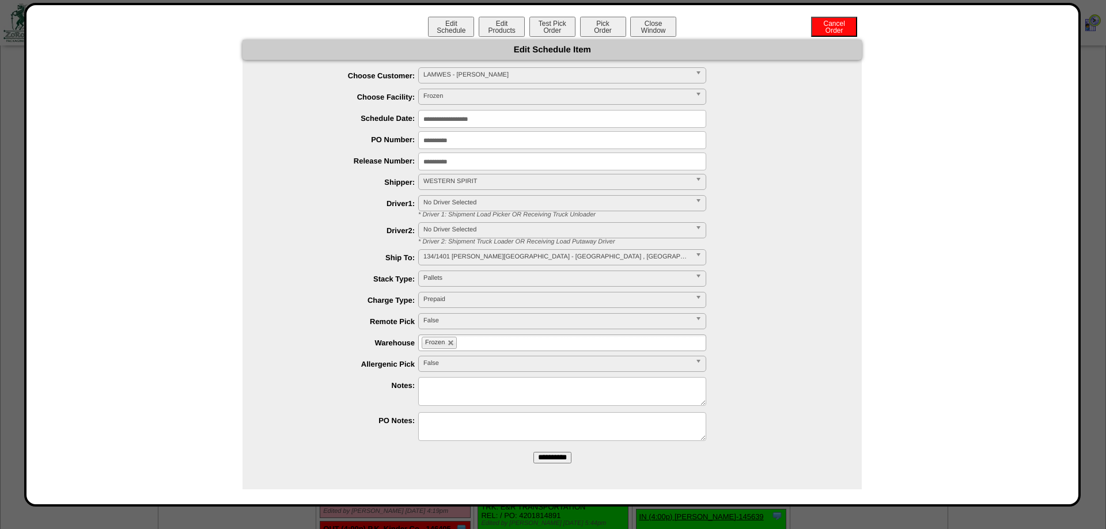
click at [478, 33] on div "Edit Schedule Edit Products Test Pick Order Pick Order Cancel Order Close Window" at bounding box center [552, 28] width 1028 height 23
click at [483, 28] on button "Edit Products" at bounding box center [501, 27] width 46 height 20
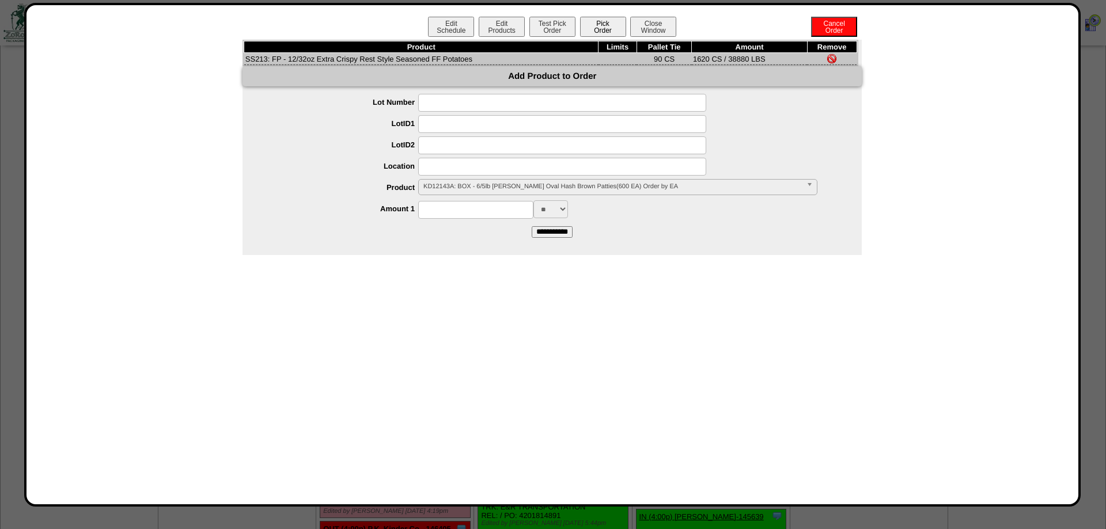
click at [607, 29] on button "Pick Order" at bounding box center [603, 27] width 46 height 20
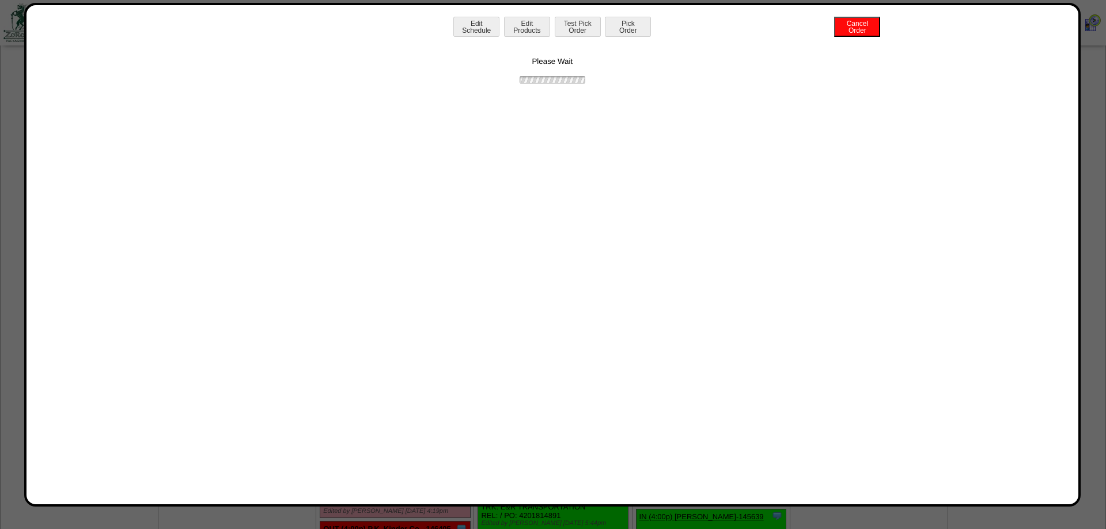
scroll to position [2852, 0]
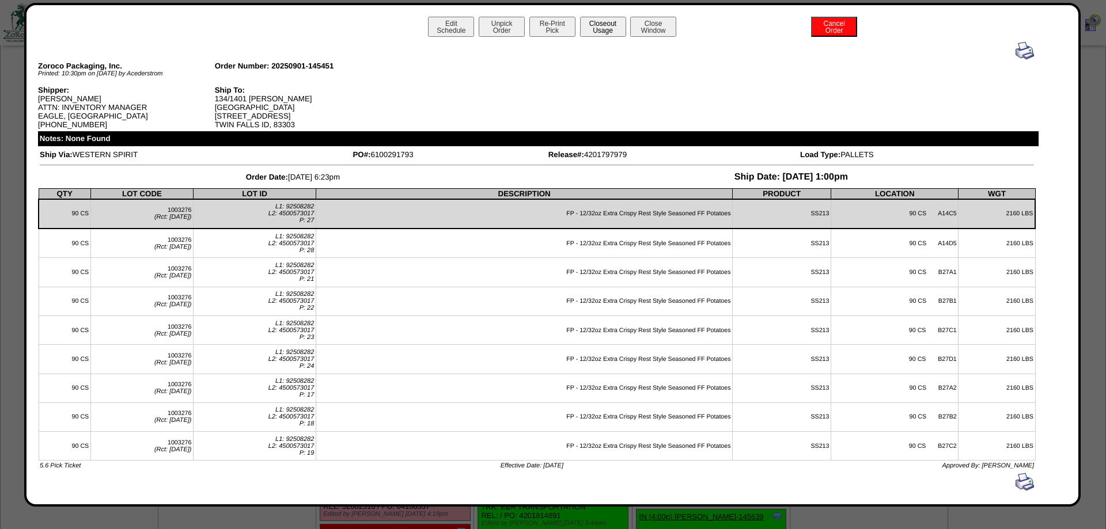
click at [606, 29] on button "Closeout Usage" at bounding box center [603, 27] width 46 height 20
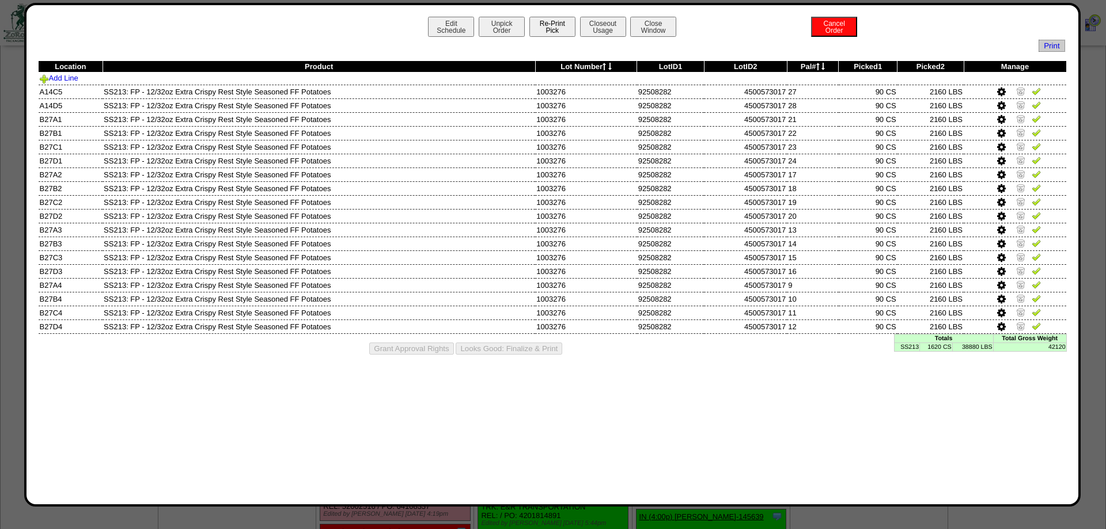
click at [561, 24] on button "Re-Print Pick" at bounding box center [552, 27] width 46 height 20
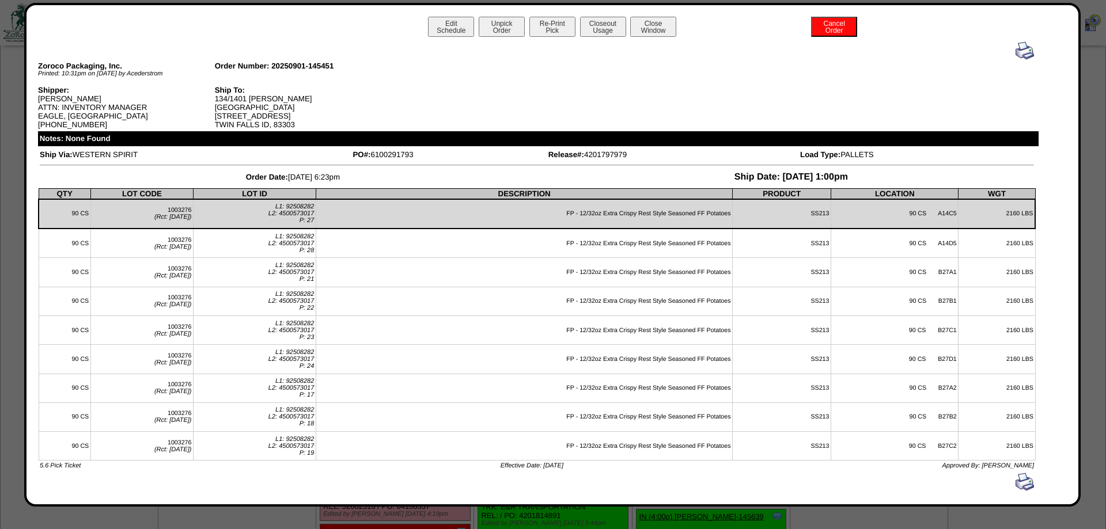
click at [1031, 47] on img at bounding box center [1024, 50] width 18 height 18
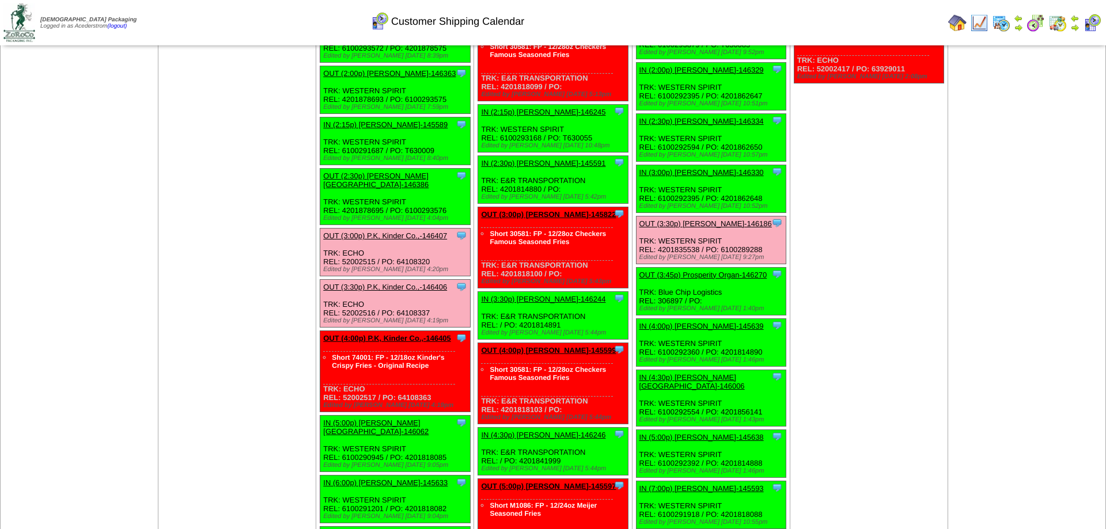
scroll to position [2969, 0]
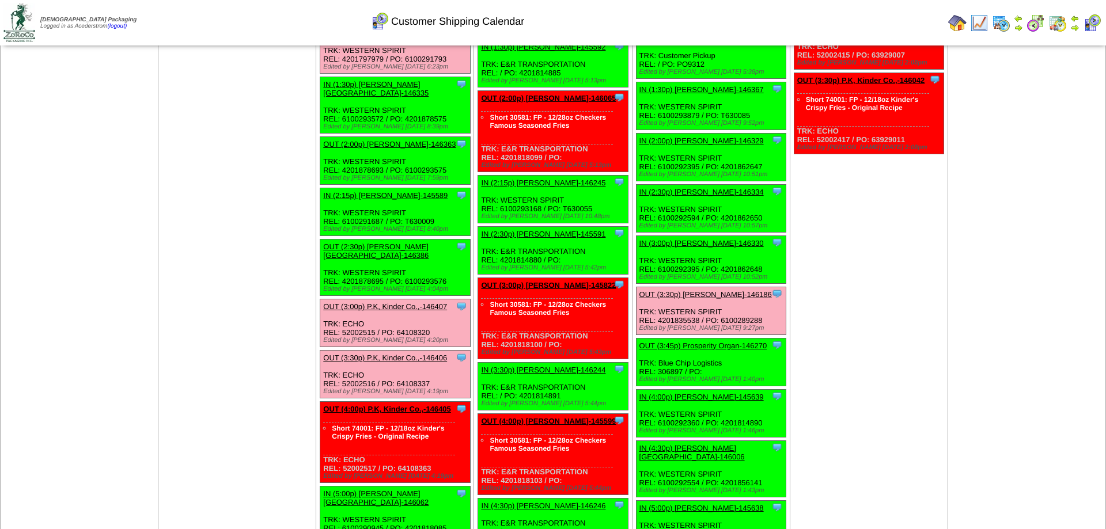
click at [403, 149] on link "OUT (2:00p) [PERSON_NAME]-146363" at bounding box center [389, 144] width 132 height 9
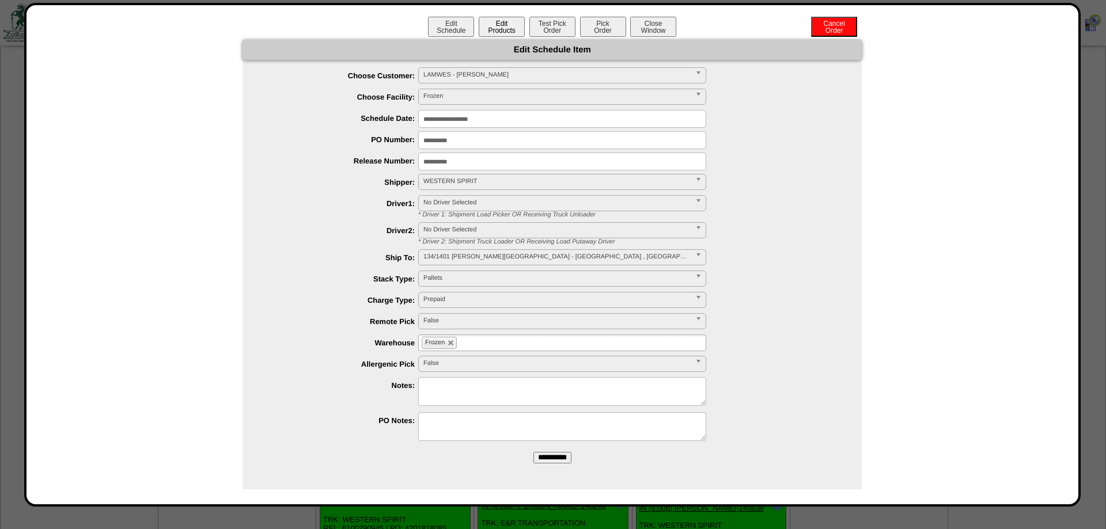
click at [506, 30] on button "Edit Products" at bounding box center [501, 27] width 46 height 20
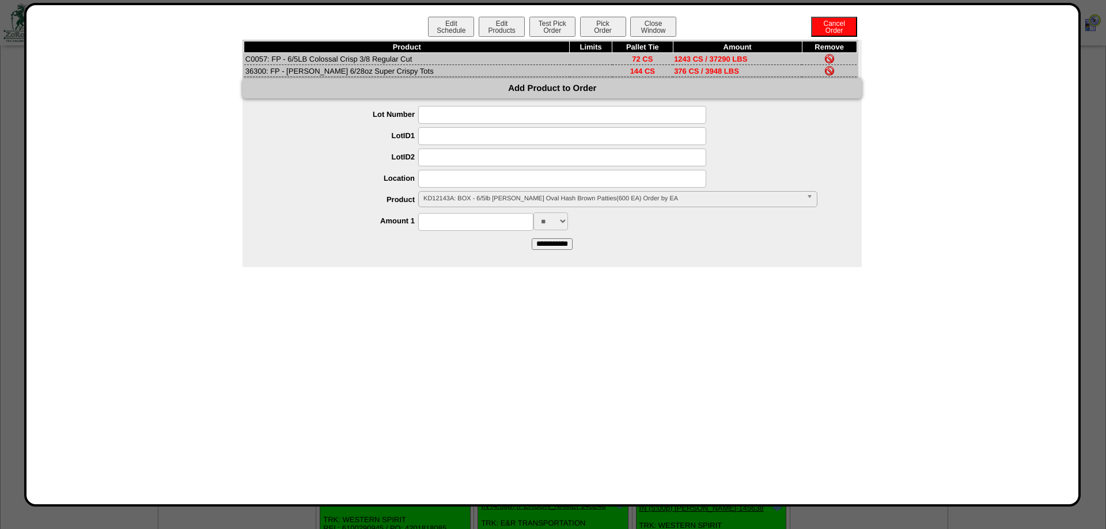
click at [531, 209] on div "**********" at bounding box center [563, 200] width 596 height 18
click at [530, 206] on span "KD12143A: BOX - 6/5lb [PERSON_NAME] Oval Hash Brown Patties(600 EA) Order by EA" at bounding box center [612, 199] width 378 height 14
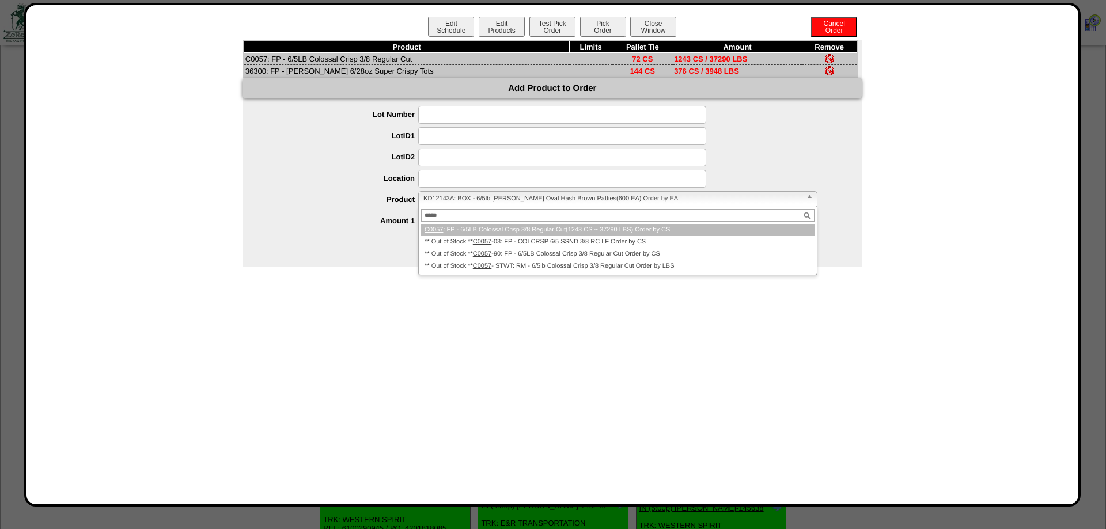
type input "*****"
click at [383, 204] on label "Product" at bounding box center [341, 199] width 153 height 9
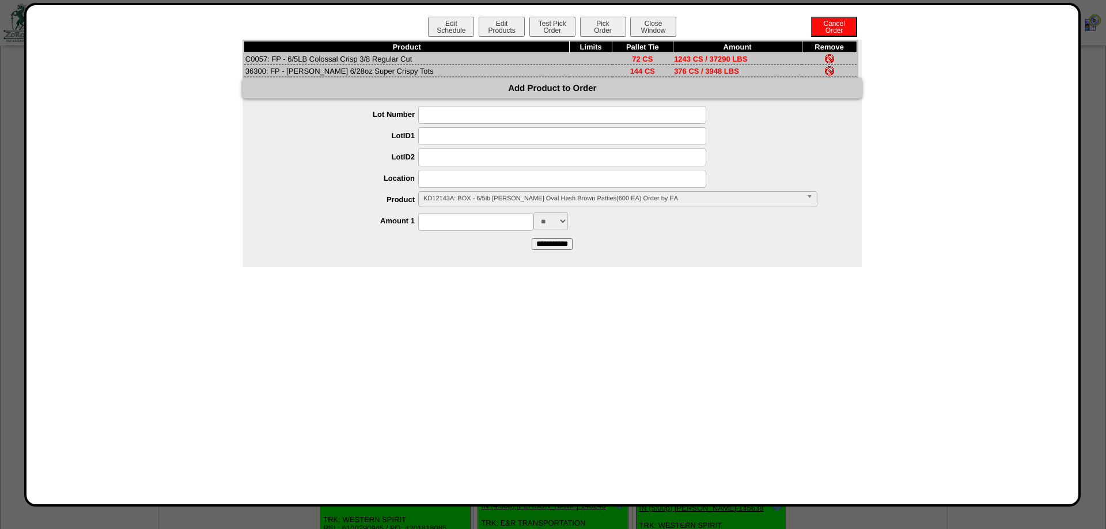
click at [454, 204] on span "KD12143A: BOX - 6/5lb [PERSON_NAME] Oval Hash Brown Patties(600 EA) Order by EA" at bounding box center [612, 199] width 378 height 14
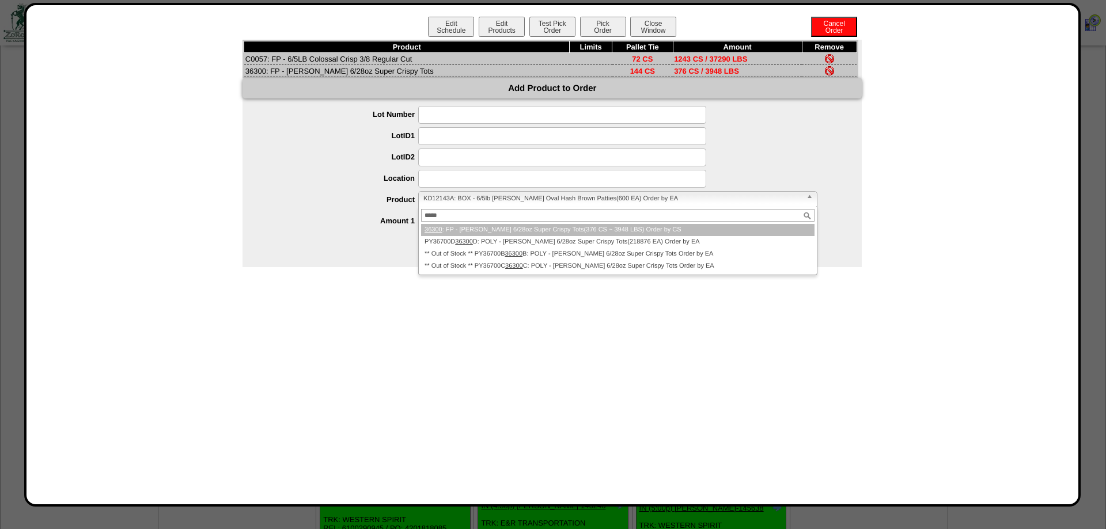
type input "*****"
click at [355, 209] on div "**********" at bounding box center [563, 200] width 596 height 18
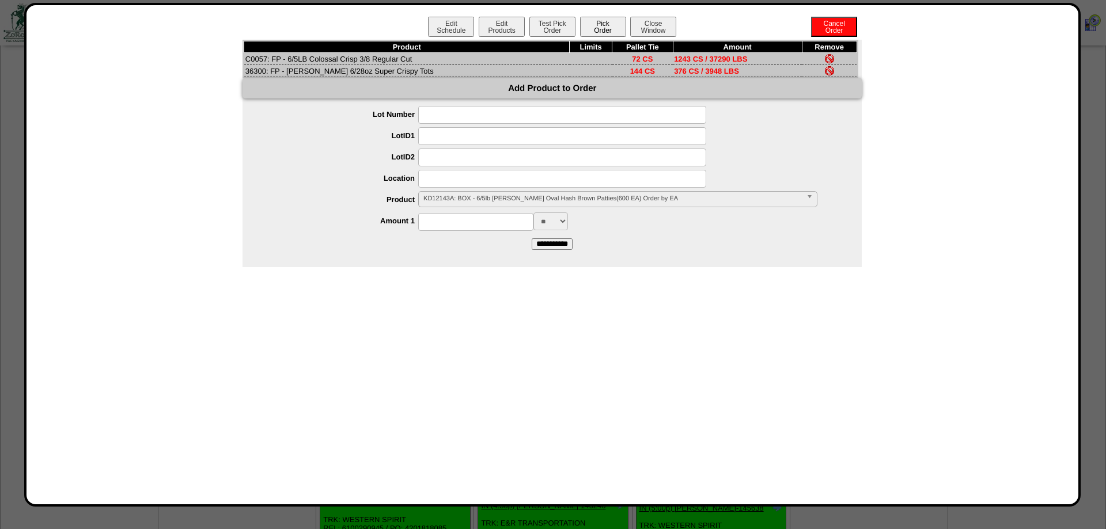
click at [607, 28] on button "Pick Order" at bounding box center [603, 27] width 46 height 20
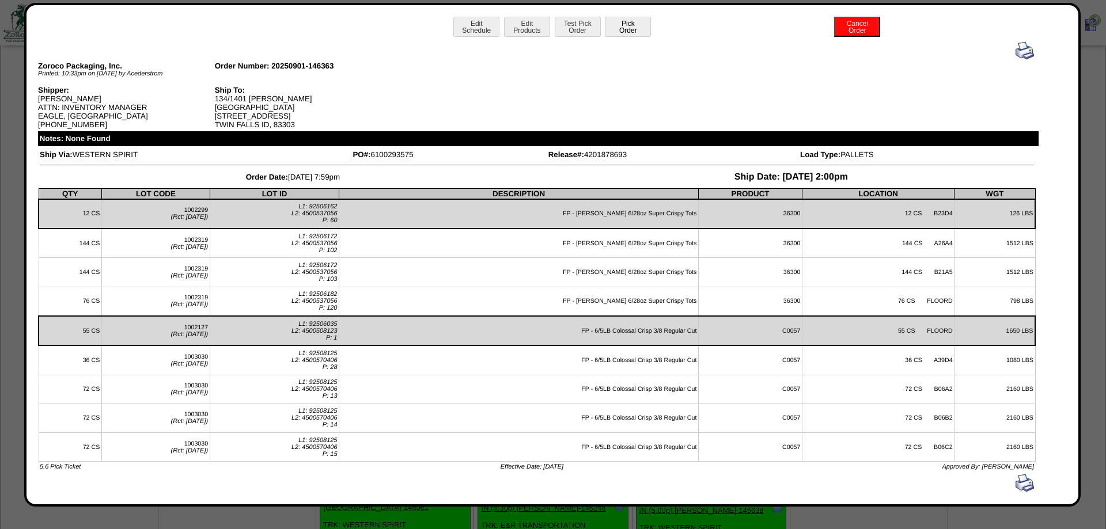
scroll to position [2972, 0]
click at [607, 30] on button "Closeout Usage" at bounding box center [603, 27] width 46 height 20
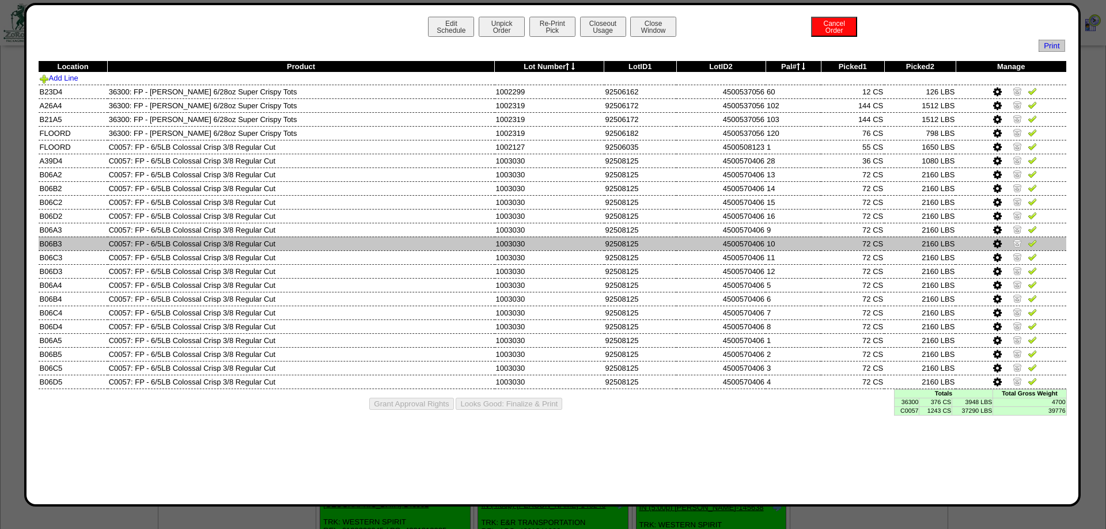
click at [975, 250] on td at bounding box center [1010, 244] width 111 height 14
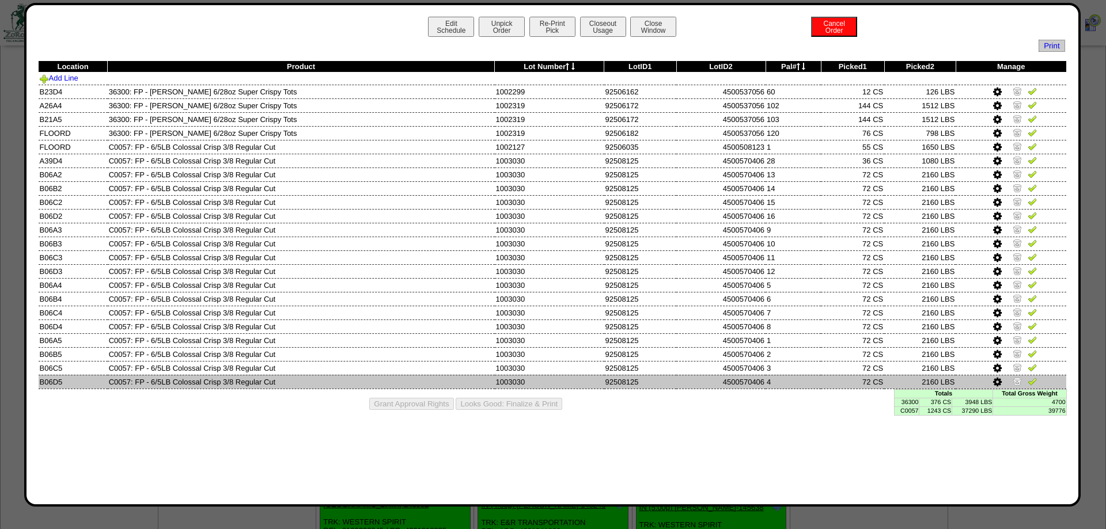
click at [1018, 386] on img at bounding box center [1016, 381] width 9 height 9
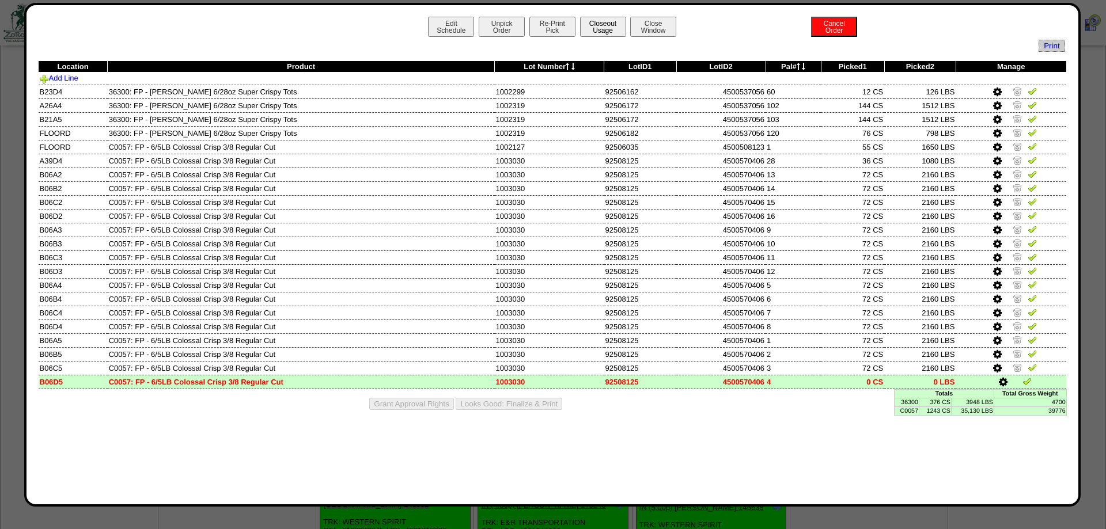
click at [611, 27] on button "Closeout Usage" at bounding box center [603, 27] width 46 height 20
click at [575, 29] on div "Edit Schedule Unpick Order Re-Print Pick Closeout Usage Cancel Order Close Wind…" at bounding box center [552, 28] width 1028 height 23
click at [571, 29] on button "Re-Print Pick" at bounding box center [552, 27] width 46 height 20
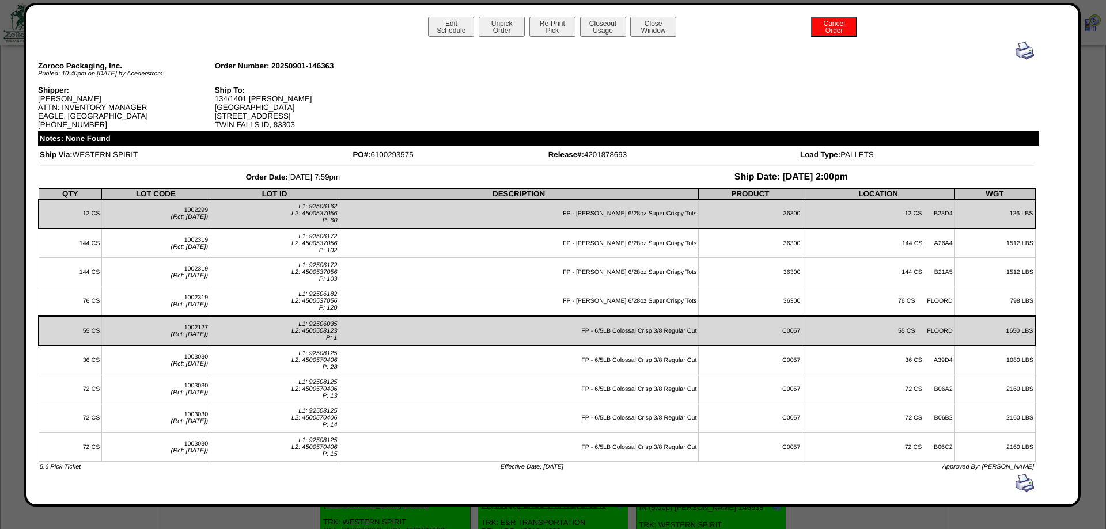
click at [1018, 43] on img at bounding box center [1024, 50] width 18 height 18
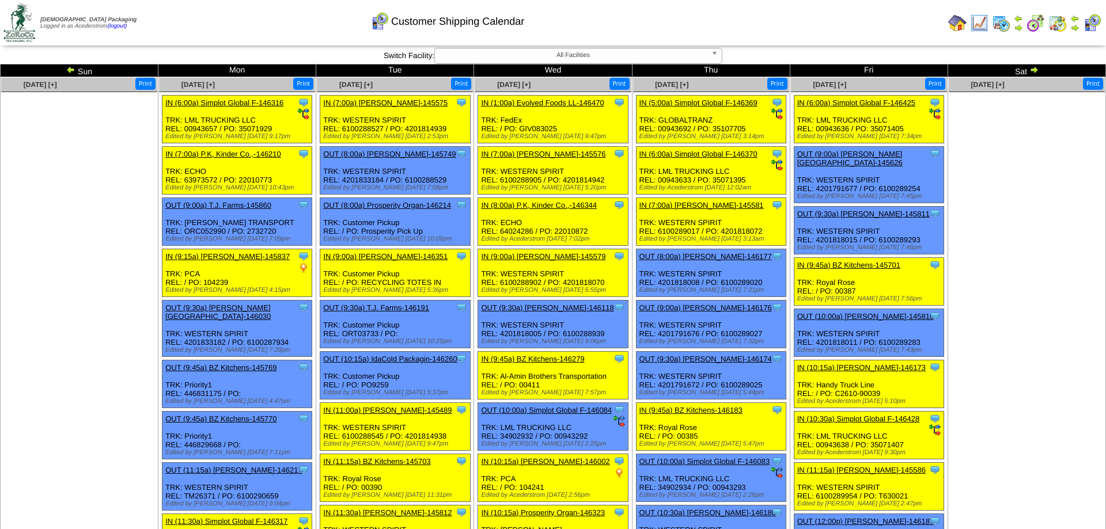
scroll to position [2972, 0]
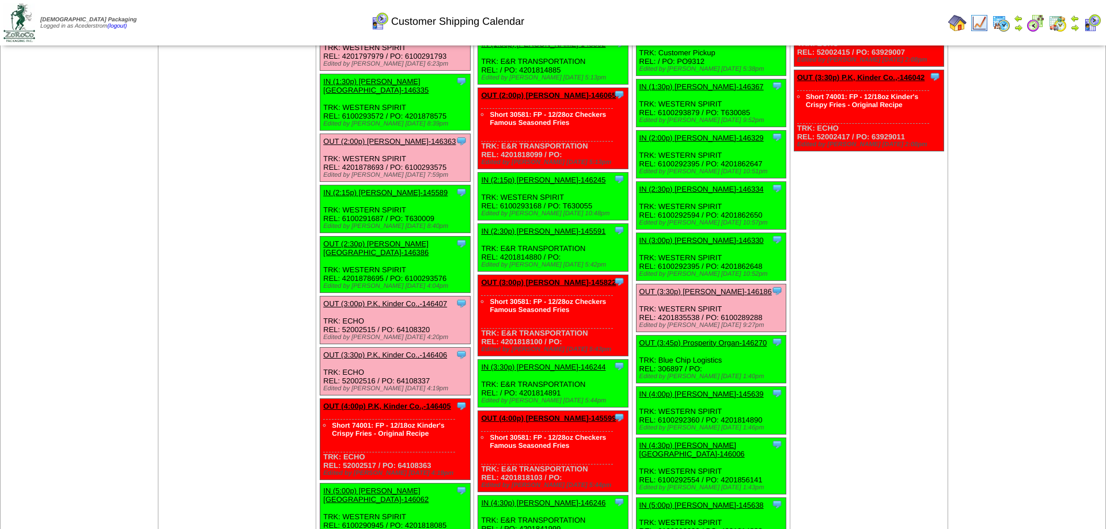
click at [402, 257] on link "OUT (2:30p) [PERSON_NAME][GEOGRAPHIC_DATA]-146386" at bounding box center [375, 248] width 105 height 17
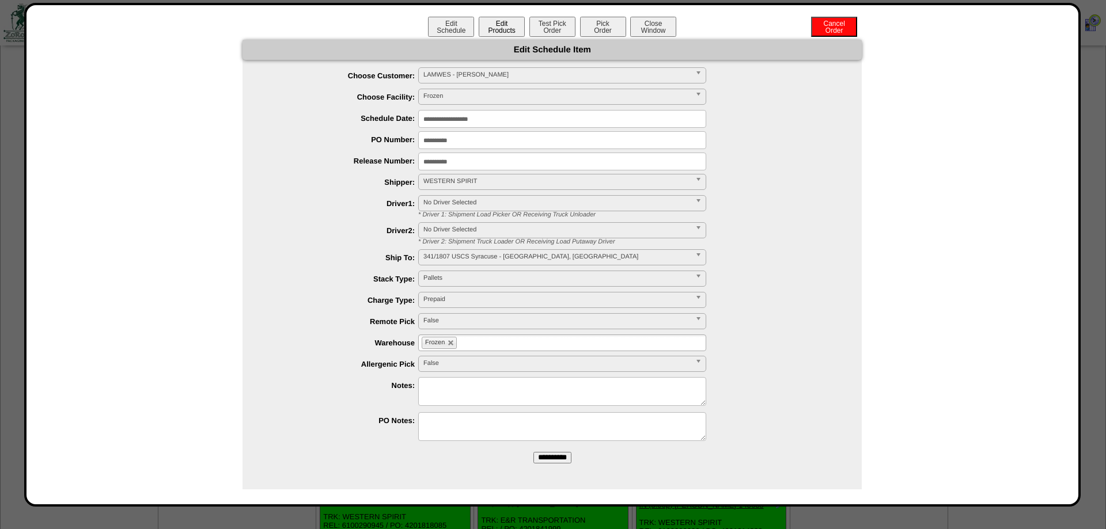
click at [506, 34] on button "Edit Products" at bounding box center [501, 27] width 46 height 20
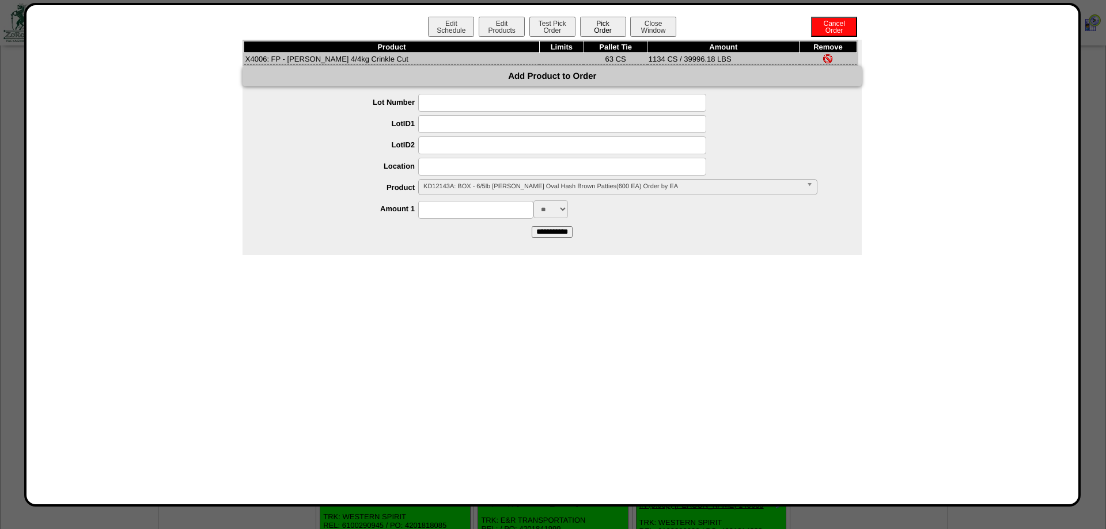
click at [597, 28] on button "Pick Order" at bounding box center [603, 27] width 46 height 20
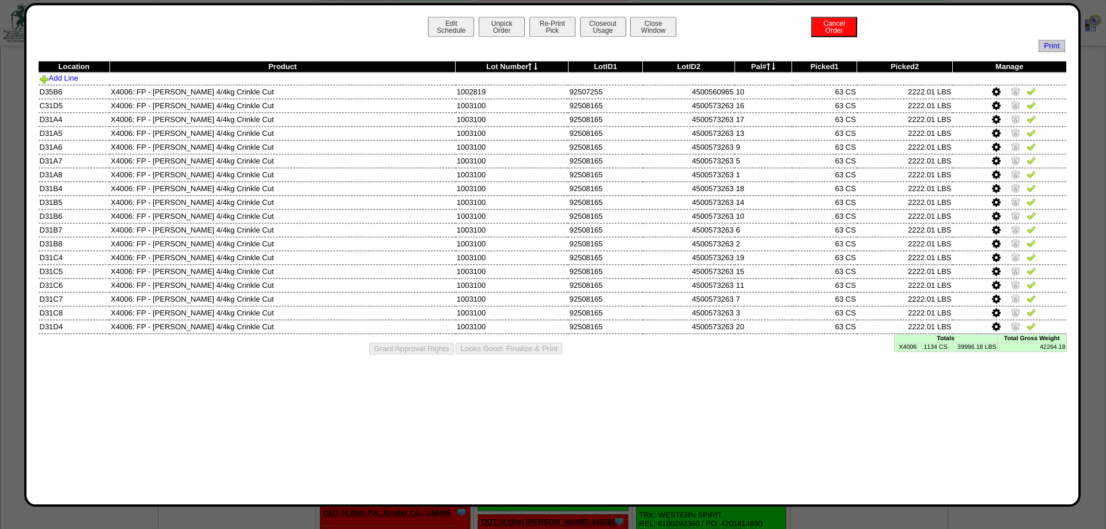
scroll to position [2515, 0]
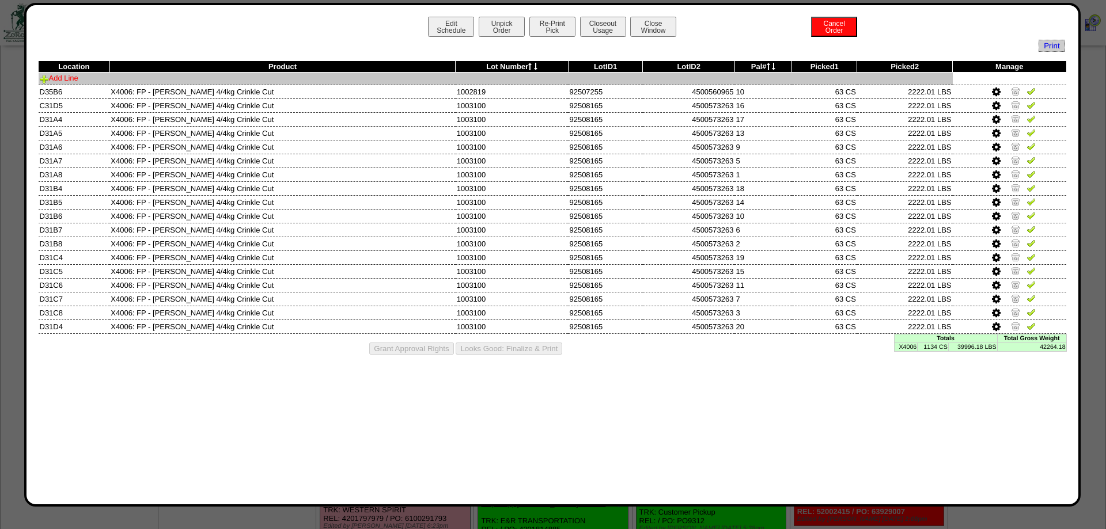
click at [72, 82] on link "Add Line" at bounding box center [59, 78] width 39 height 9
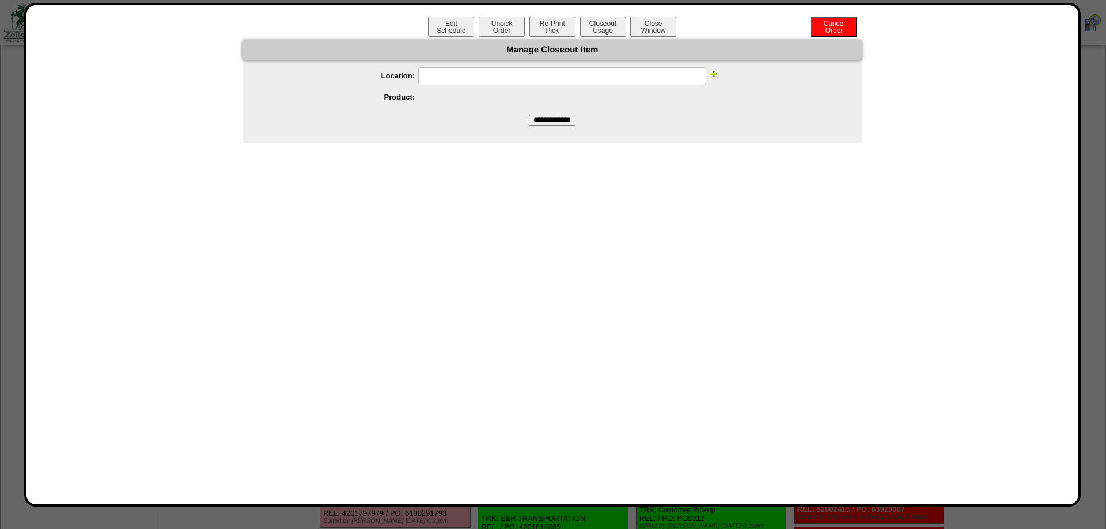
click at [438, 55] on div "Manage Closeout Item" at bounding box center [551, 50] width 619 height 20
click at [442, 70] on input "text" at bounding box center [562, 76] width 288 height 18
paste input "*****"
type input "*****"
click at [716, 71] on img at bounding box center [712, 73] width 9 height 9
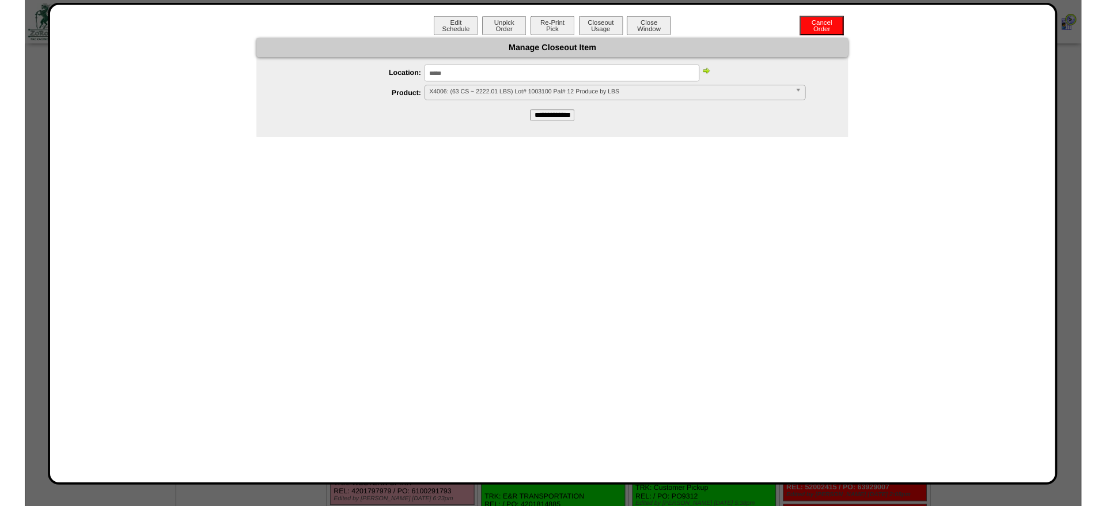
scroll to position [0, 0]
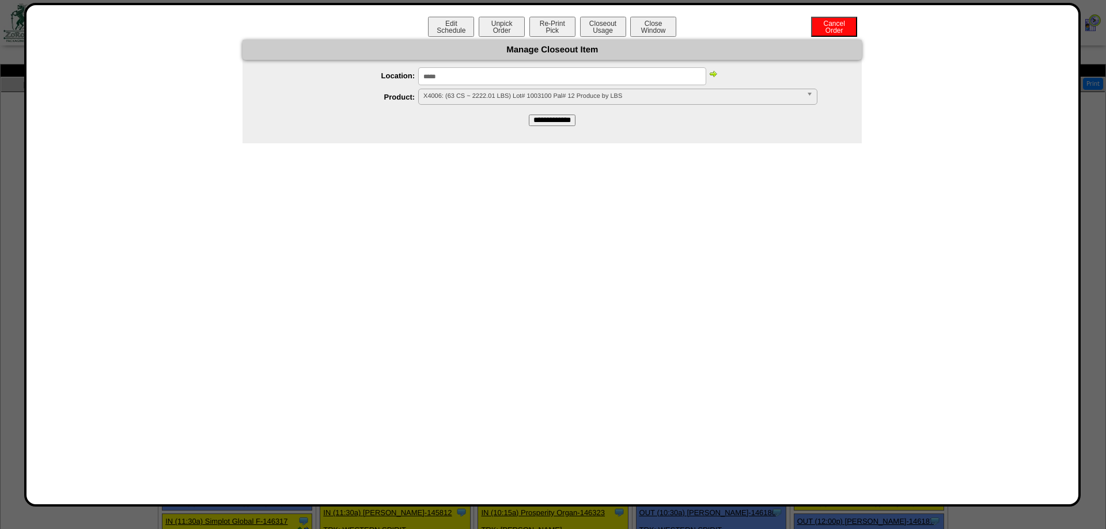
click at [716, 71] on img at bounding box center [712, 73] width 9 height 9
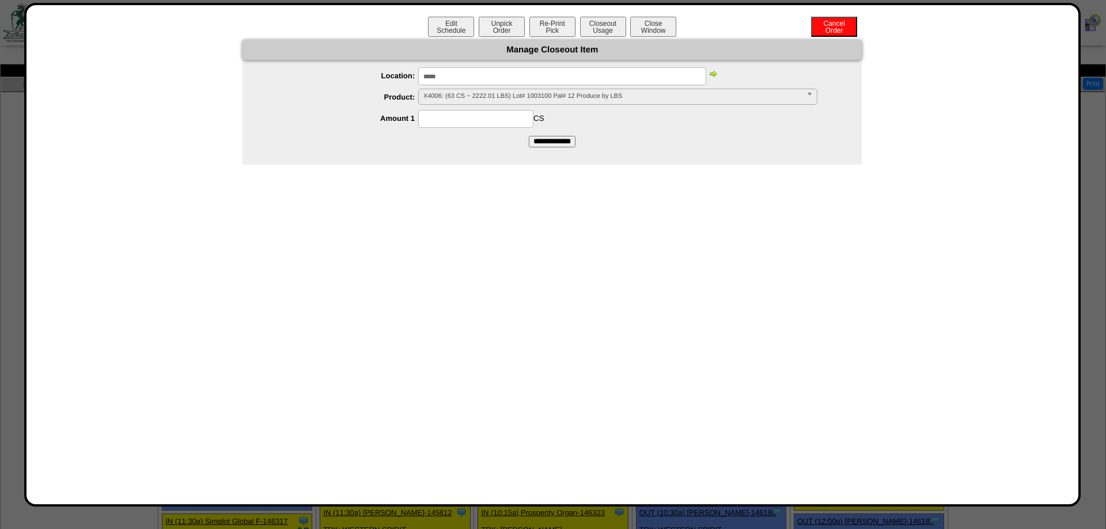
click at [716, 71] on img at bounding box center [712, 73] width 9 height 9
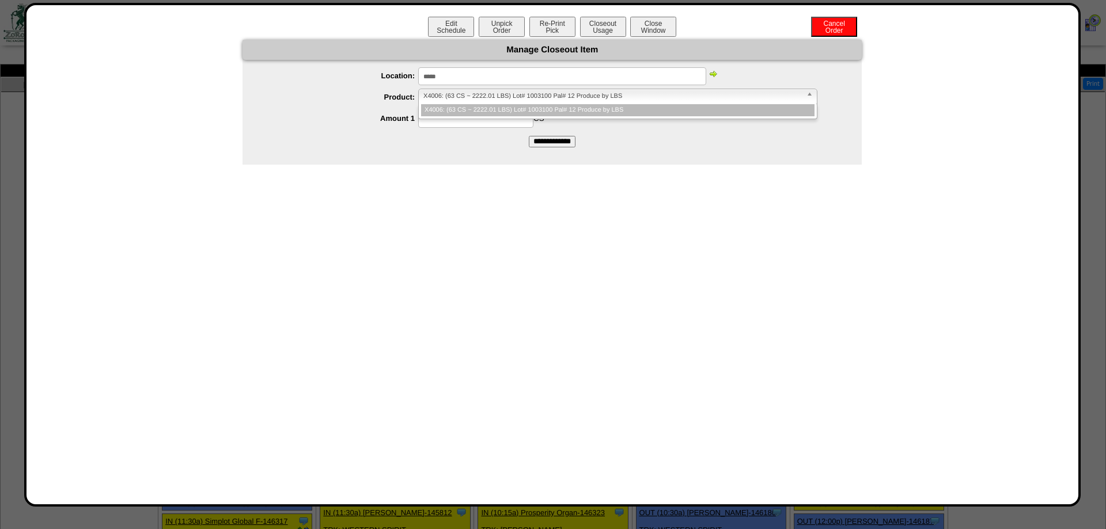
click at [465, 93] on span "X4006: (63 CS ~ 2222.01 LBS) Lot# 1003100 Pal# 12 Produce by LBS" at bounding box center [612, 96] width 378 height 14
click at [459, 115] on li "X4006: (63 CS ~ 2222.01 LBS) Lot# 1003100 Pal# 12 Produce by LBS" at bounding box center [617, 110] width 393 height 12
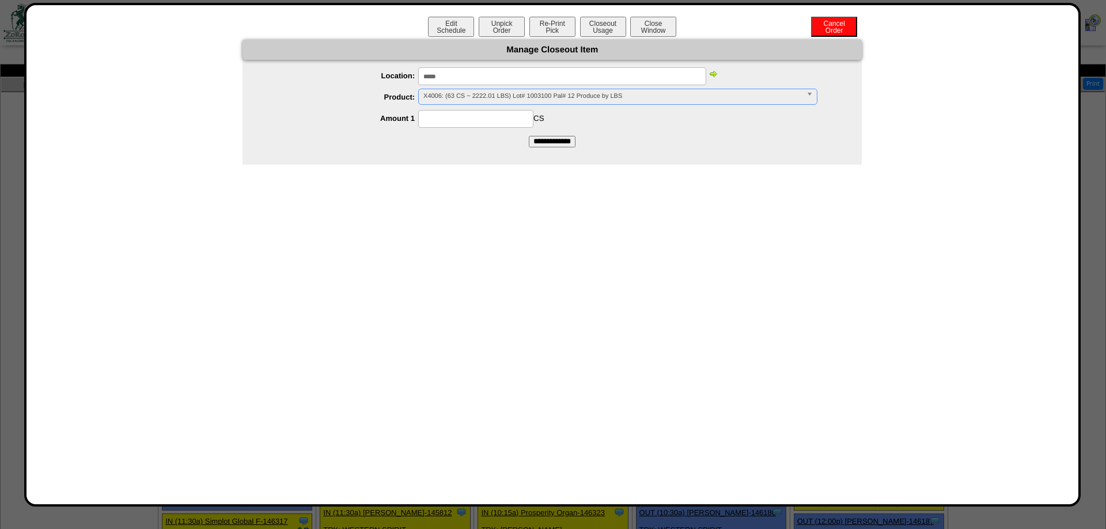
click at [459, 115] on input at bounding box center [475, 119] width 115 height 18
type input "**"
click at [529, 136] on input "**********" at bounding box center [552, 142] width 47 height 12
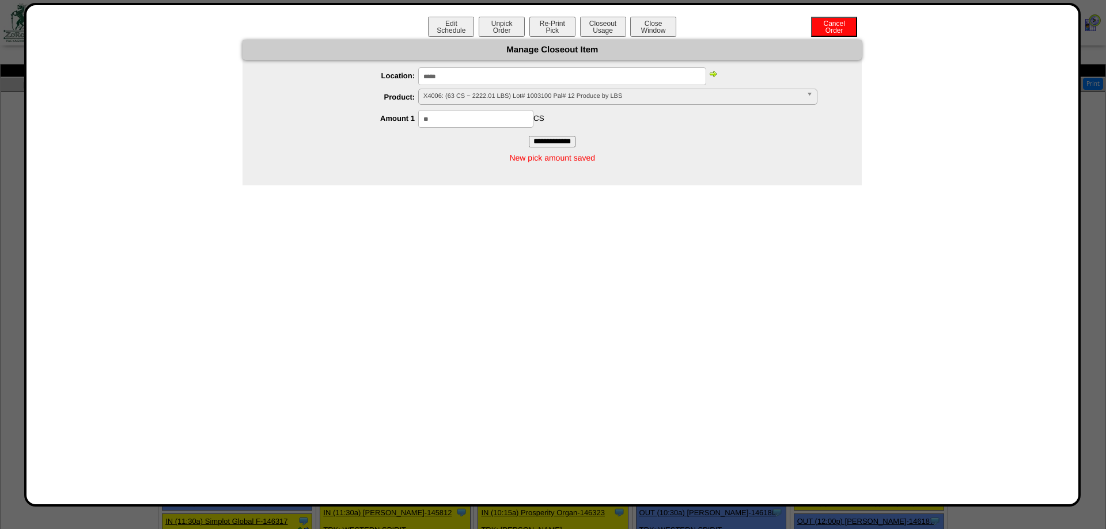
click at [459, 69] on input "*****" at bounding box center [562, 76] width 288 height 18
paste input "text"
type input "*****"
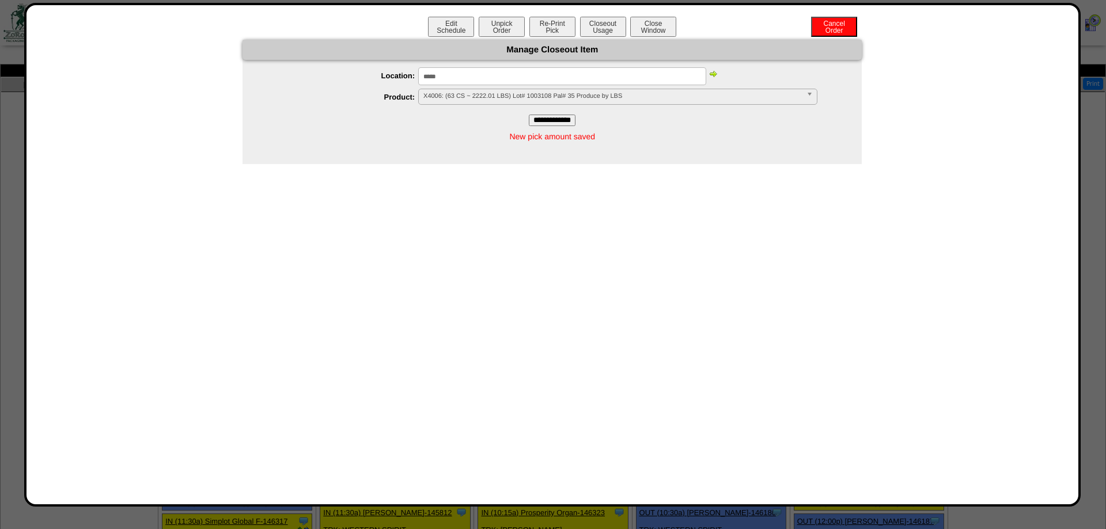
click at [713, 75] on img at bounding box center [712, 73] width 9 height 9
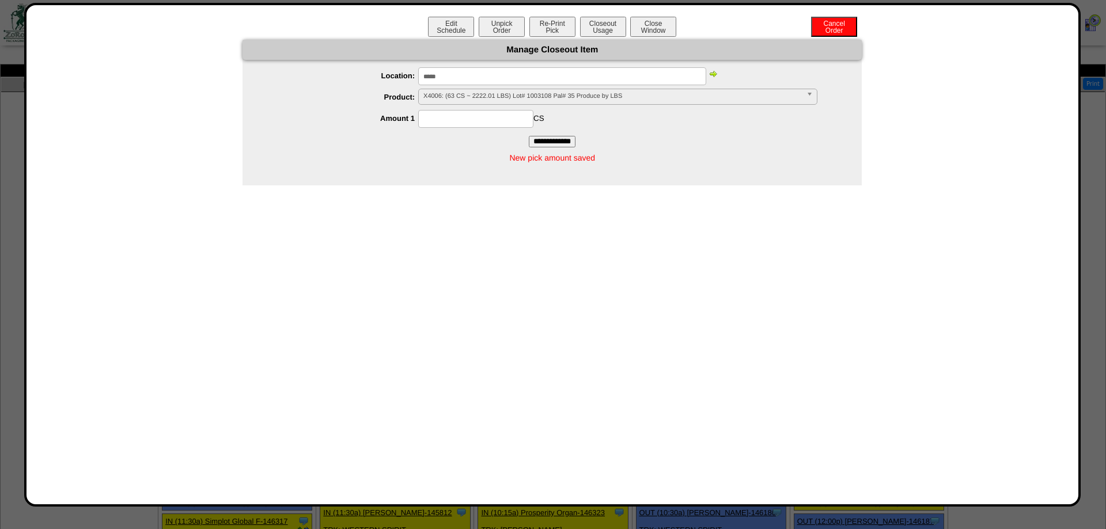
click at [713, 75] on img at bounding box center [712, 73] width 9 height 9
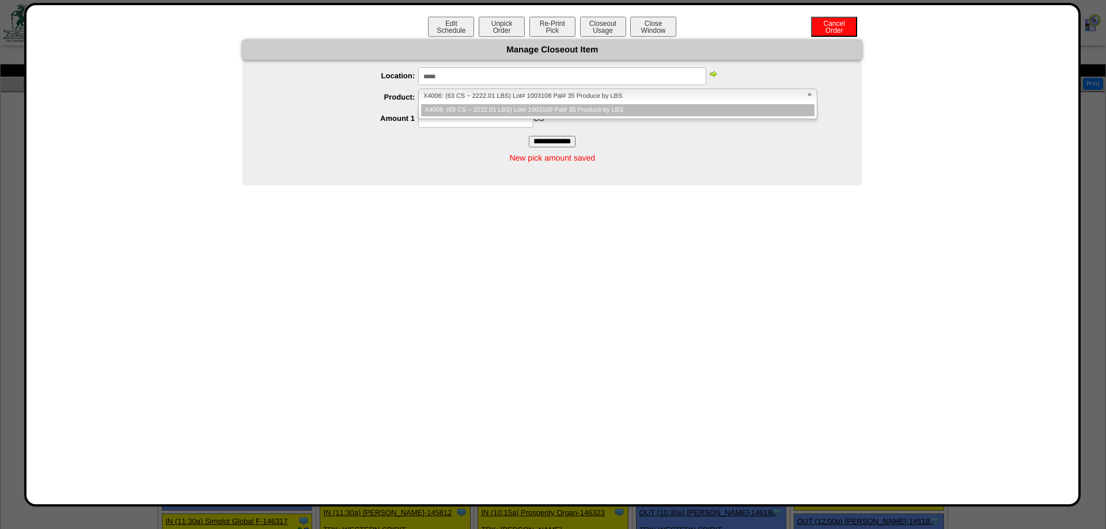
click at [491, 96] on span "X4006: (63 CS ~ 2222.01 LBS) Lot# 1003108 Pal# 35 Produce by LBS" at bounding box center [612, 96] width 378 height 14
click at [461, 113] on li "X4006: (63 CS ~ 2222.01 LBS) Lot# 1003108 Pal# 35 Produce by LBS" at bounding box center [617, 110] width 393 height 12
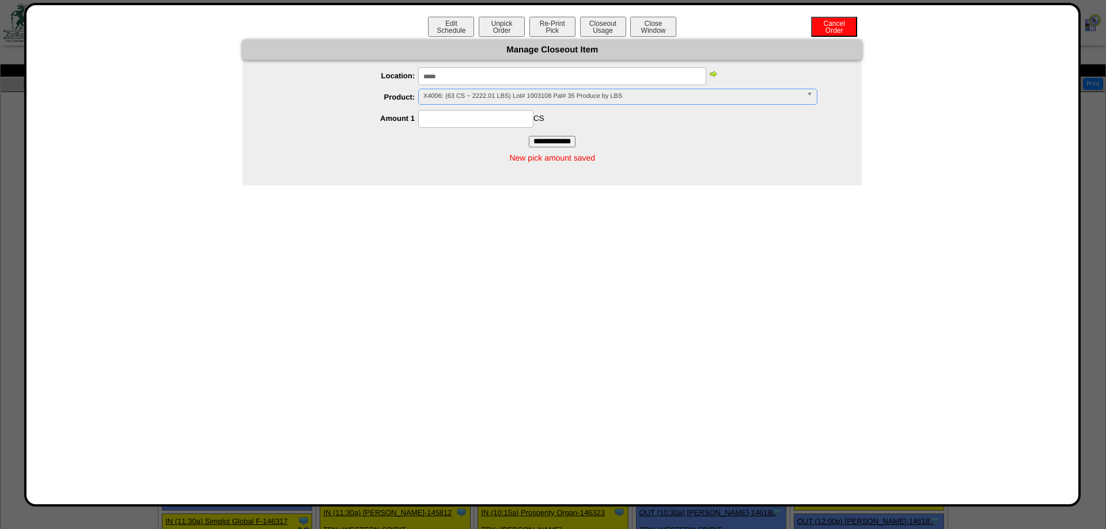
click at [461, 115] on input at bounding box center [475, 119] width 115 height 18
type input "**"
click at [529, 136] on input "**********" at bounding box center [552, 142] width 47 height 12
click at [479, 75] on input "*****" at bounding box center [562, 76] width 288 height 18
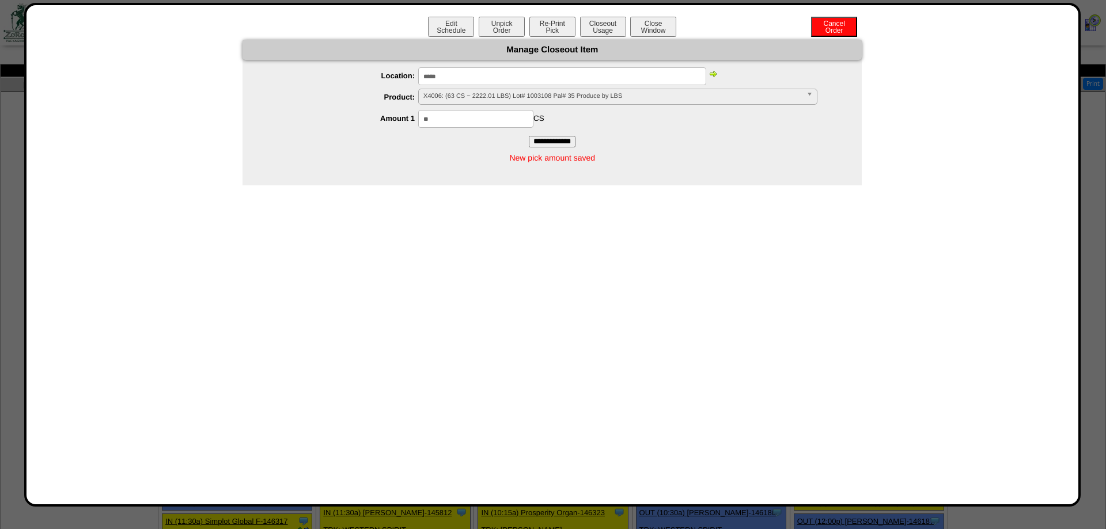
paste input "text"
type input "*****"
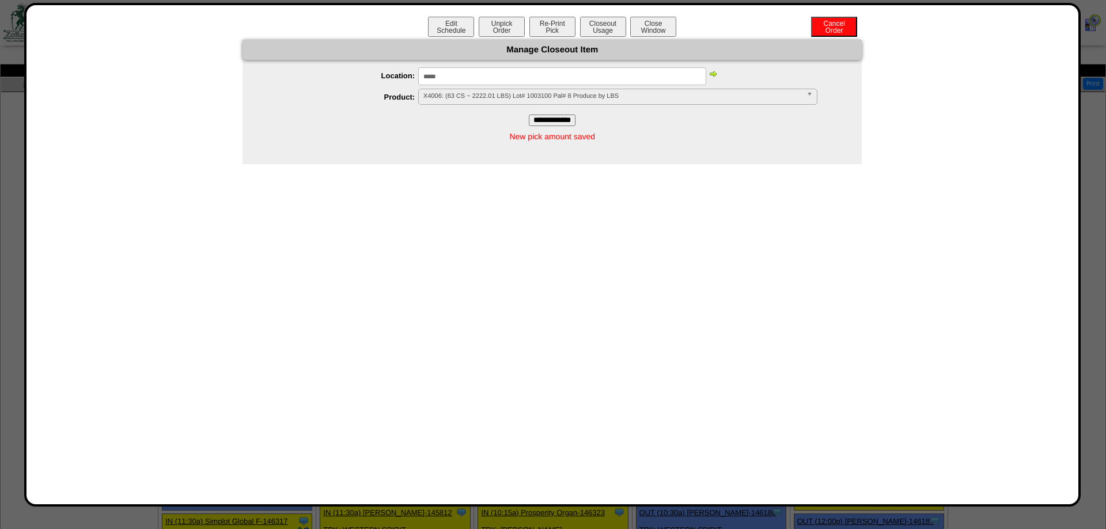
click at [709, 74] on img at bounding box center [712, 73] width 9 height 9
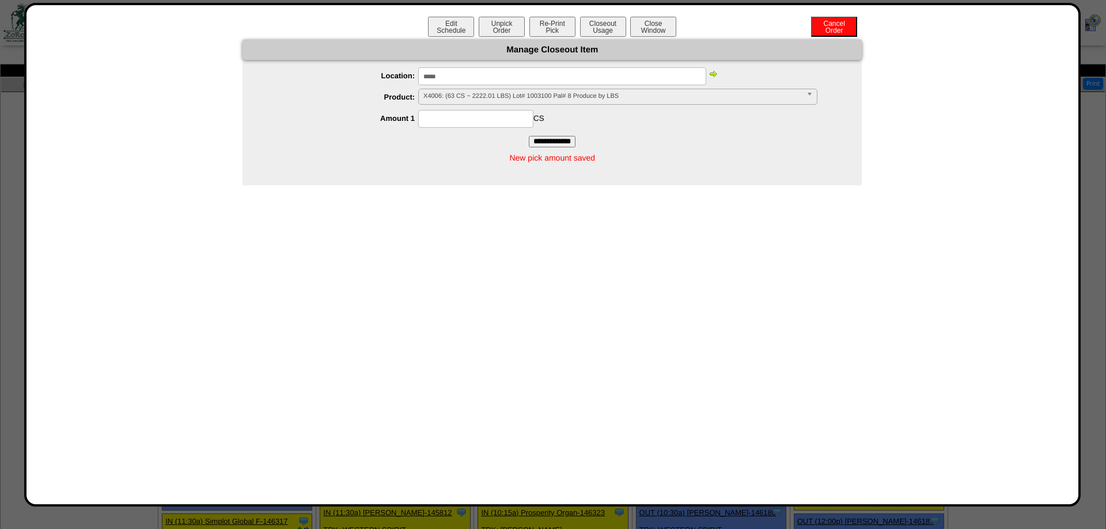
click at [709, 74] on img at bounding box center [712, 73] width 9 height 9
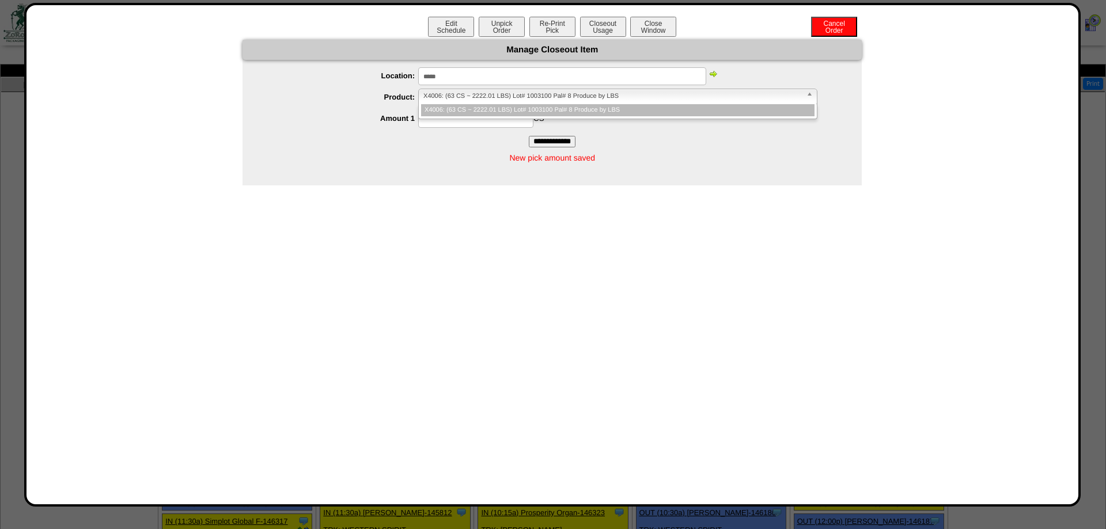
click at [496, 93] on span "X4006: (63 CS ~ 2222.01 LBS) Lot# 1003100 Pal# 8 Produce by LBS" at bounding box center [612, 96] width 378 height 14
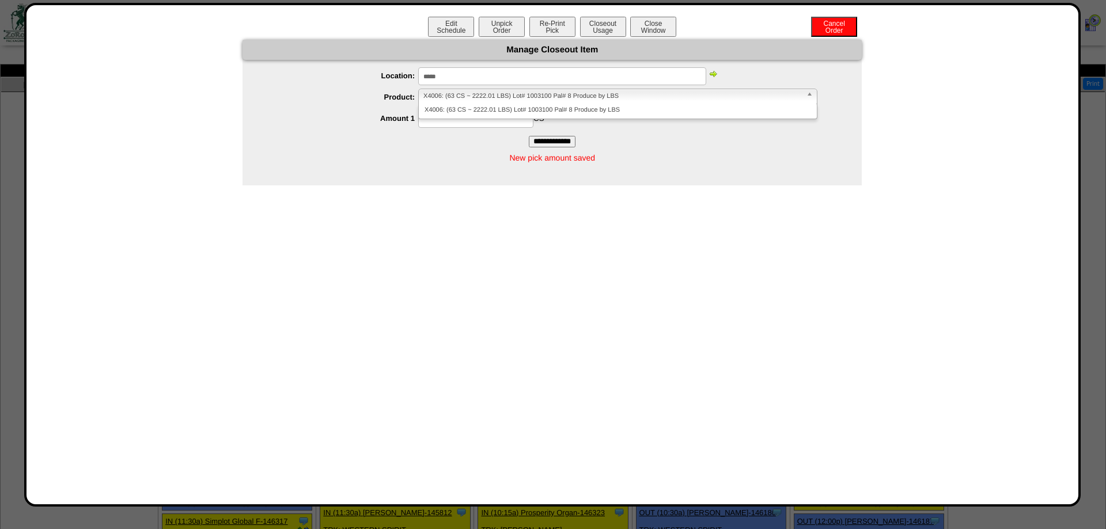
click at [470, 124] on input at bounding box center [475, 119] width 115 height 18
click at [470, 115] on input at bounding box center [475, 119] width 115 height 18
type input "**"
click at [529, 136] on input "**********" at bounding box center [552, 142] width 47 height 12
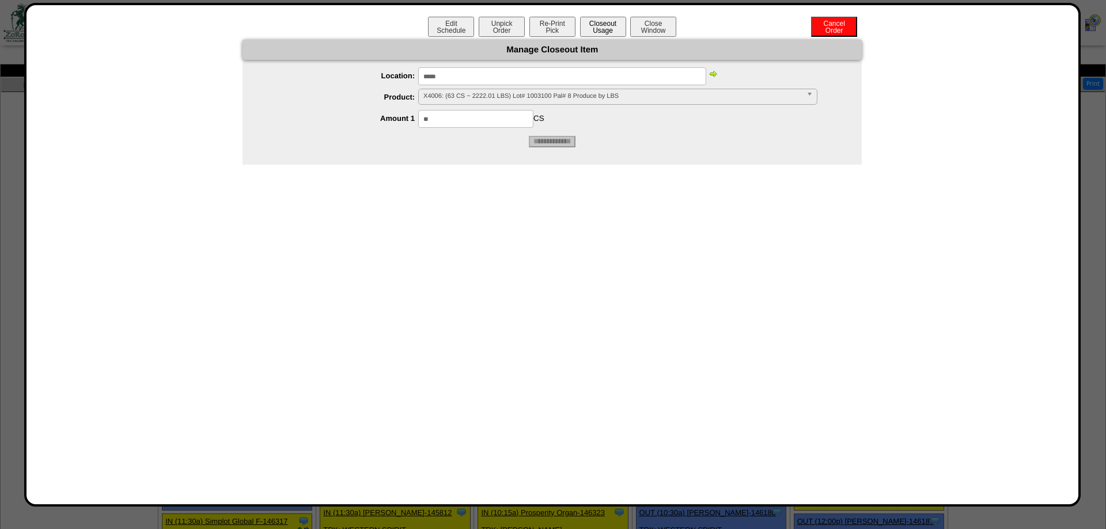
click at [617, 29] on button "Closeout Usage" at bounding box center [603, 27] width 46 height 20
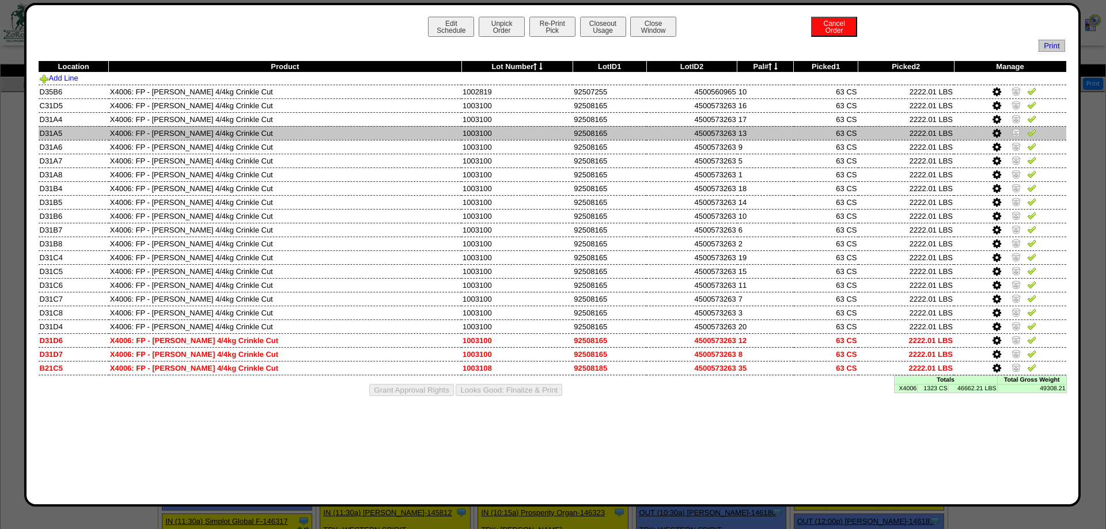
click at [895, 132] on td "2222.01 LBS" at bounding box center [906, 133] width 96 height 14
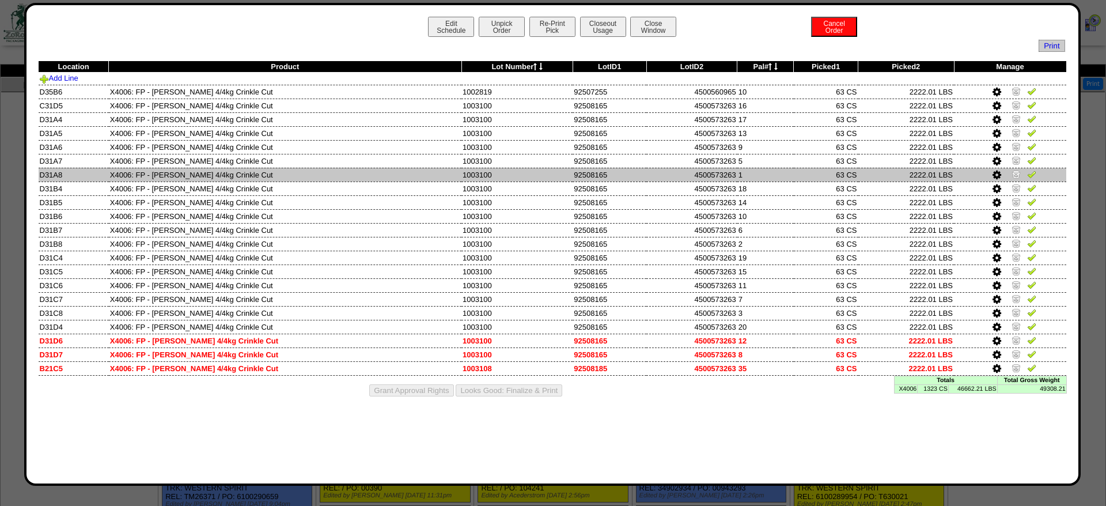
click at [1017, 175] on img at bounding box center [1015, 173] width 9 height 9
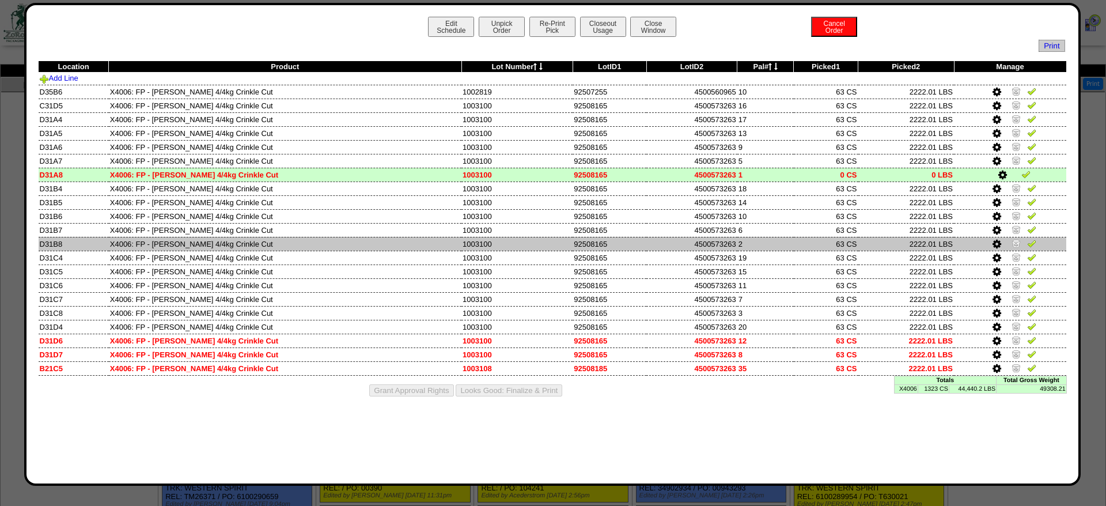
click at [1017, 247] on img at bounding box center [1015, 242] width 9 height 9
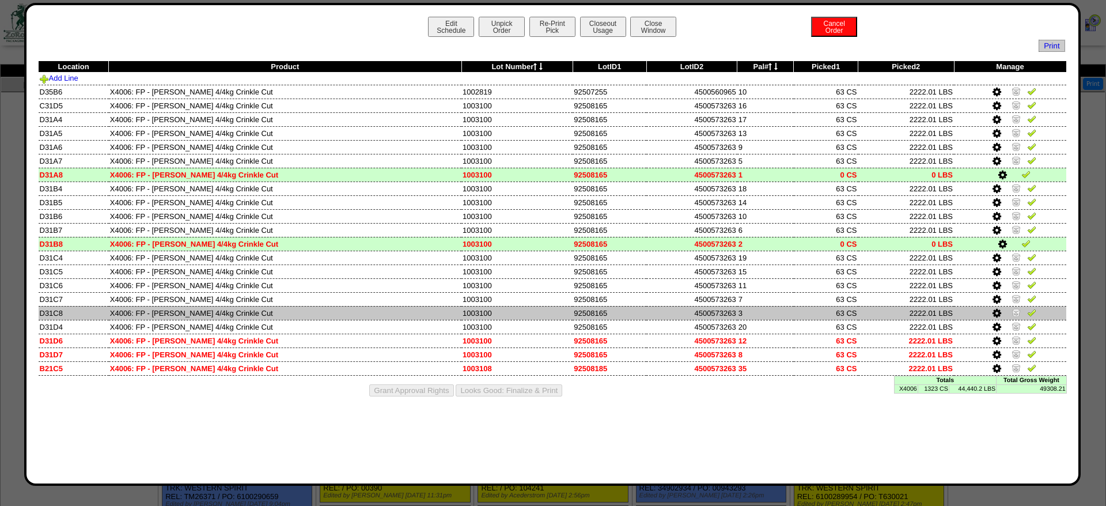
click at [1013, 317] on img at bounding box center [1015, 311] width 9 height 9
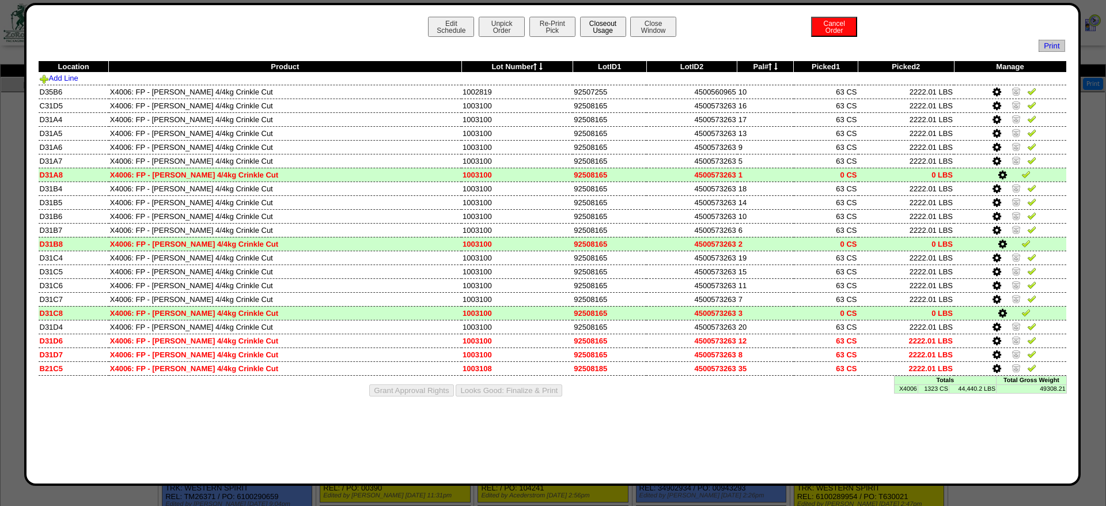
click at [591, 30] on button "Closeout Usage" at bounding box center [603, 27] width 46 height 20
click at [565, 9] on div "Edit Schedule Unpick Order Re-Print Pick Closeout Usage Cancel Order Close Wind…" at bounding box center [552, 244] width 1056 height 483
click at [560, 22] on button "Re-Print Pick" at bounding box center [552, 27] width 46 height 20
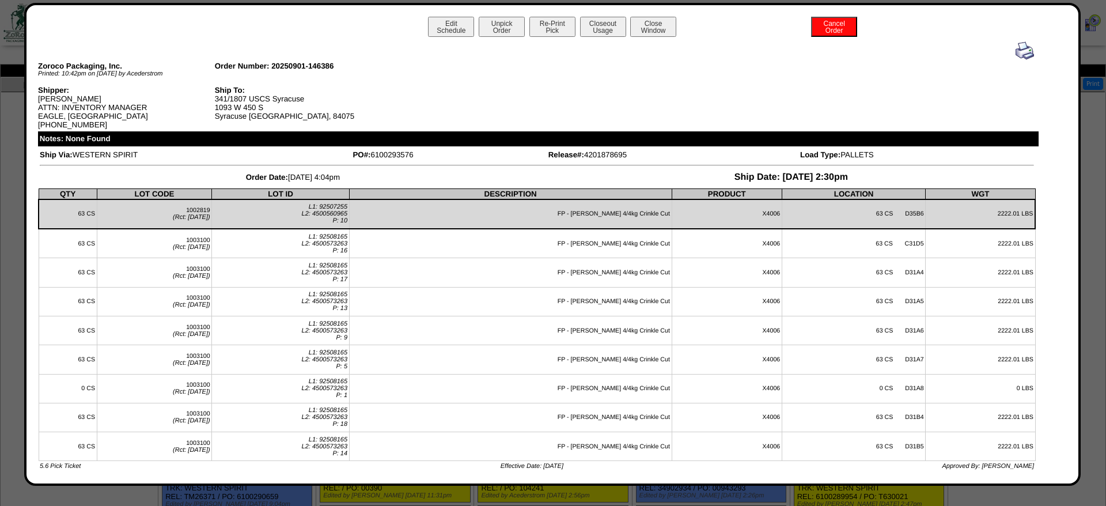
click at [1010, 51] on div at bounding box center [537, 50] width 994 height 18
click at [1017, 54] on img at bounding box center [1024, 50] width 18 height 18
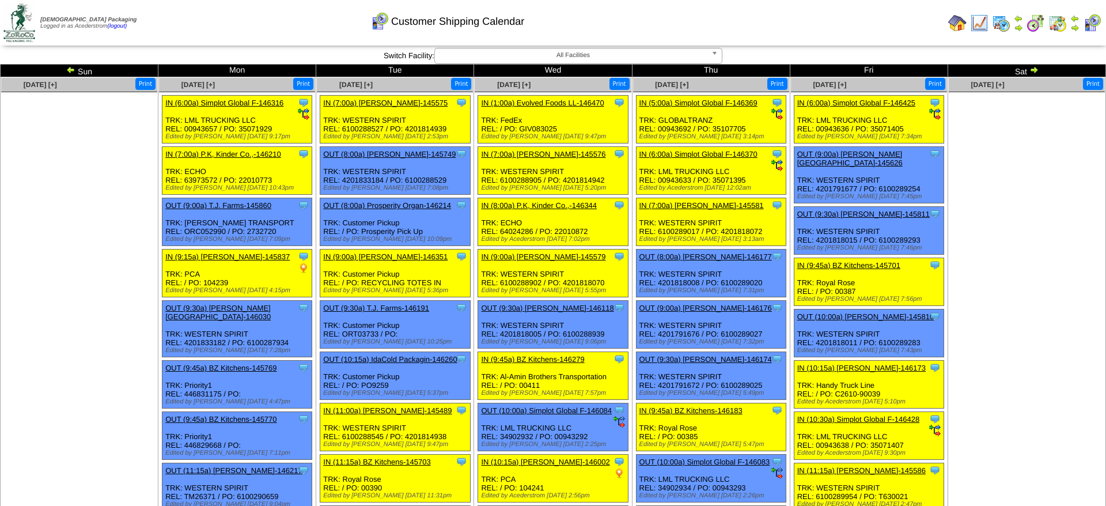
click at [1036, 70] on img at bounding box center [1033, 69] width 9 height 9
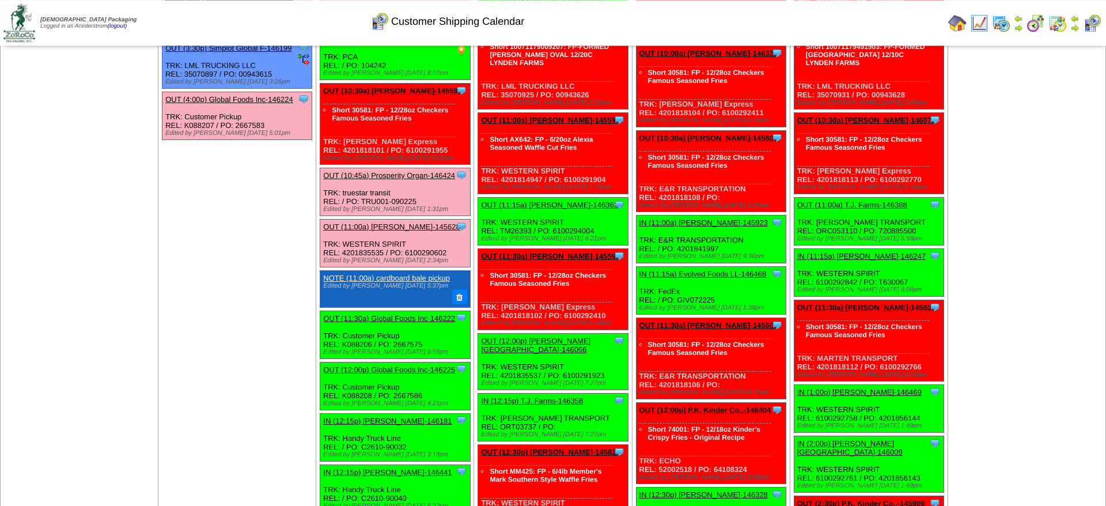
scroll to position [705, 0]
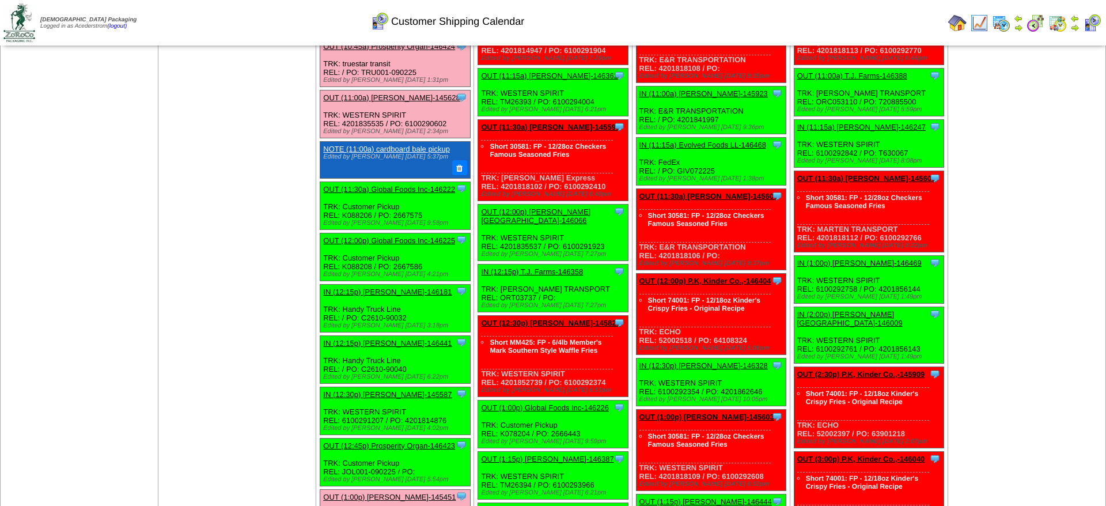
click at [416, 193] on link "OUT (11:30a) Global Foods Inc-146222" at bounding box center [389, 189] width 132 height 9
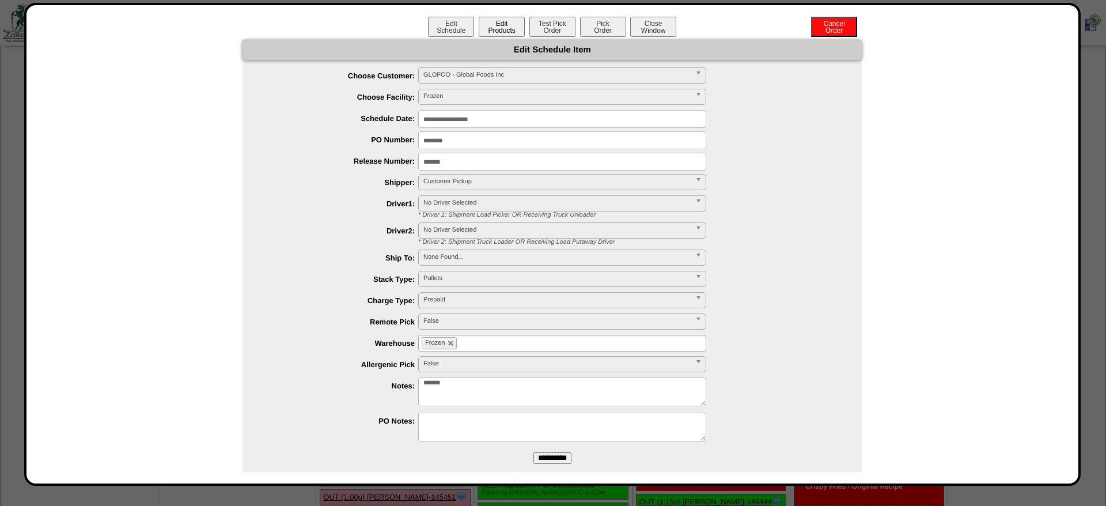
click at [506, 32] on button "Edit Products" at bounding box center [501, 27] width 46 height 20
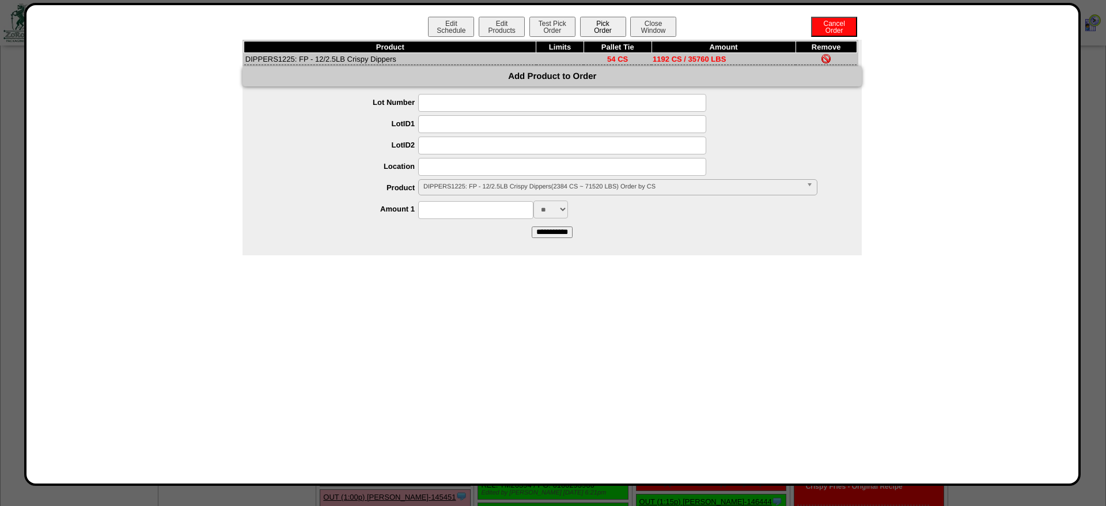
click at [587, 24] on button "Pick Order" at bounding box center [603, 27] width 46 height 20
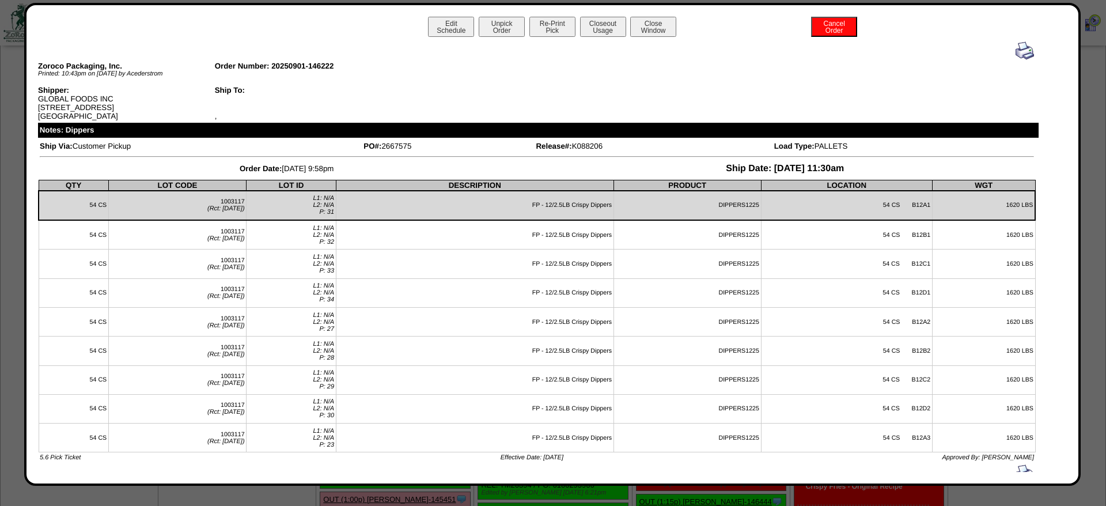
click at [591, 28] on button "Closeout Usage" at bounding box center [603, 27] width 46 height 20
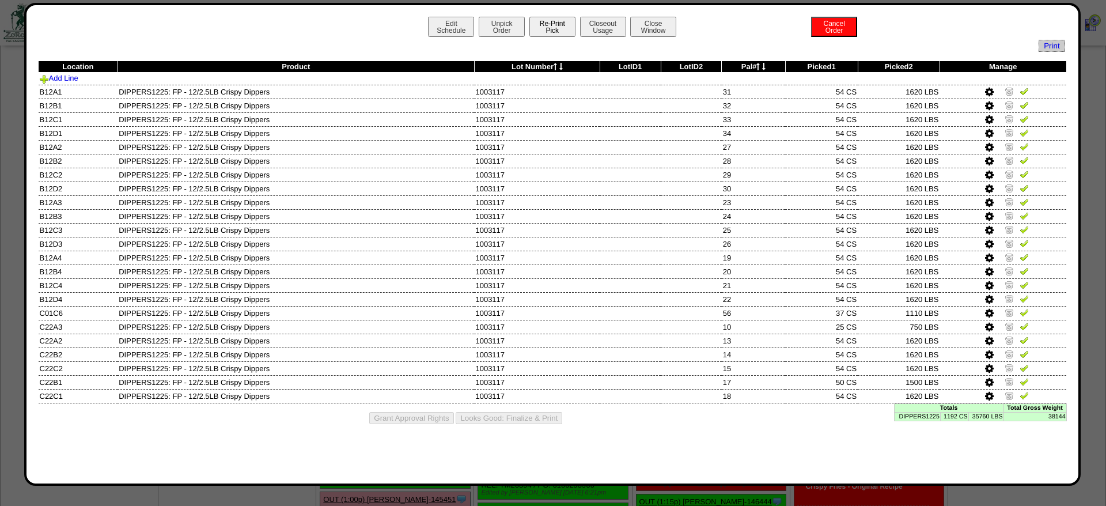
click at [558, 33] on button "Re-Print Pick" at bounding box center [552, 27] width 46 height 20
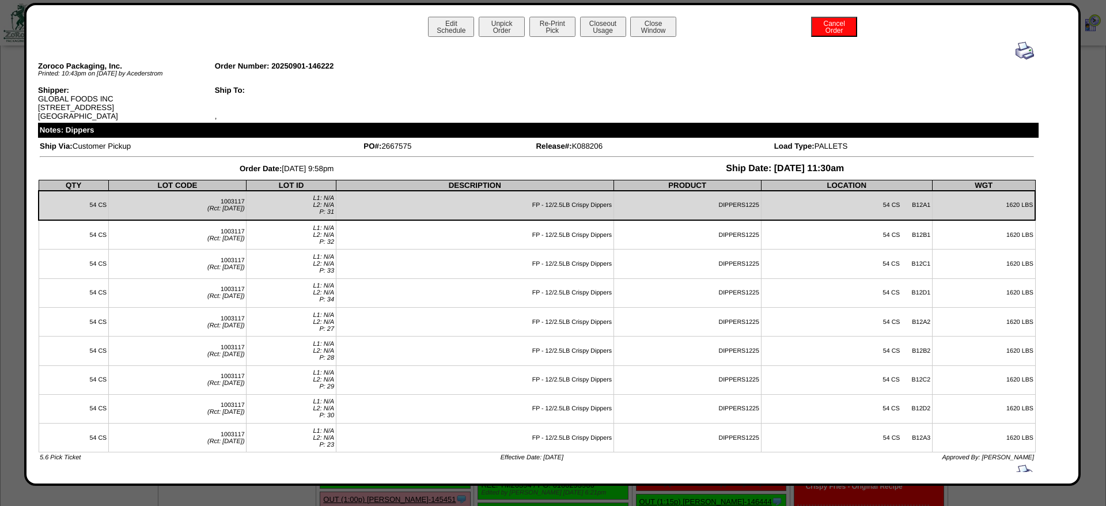
click at [1032, 48] on img at bounding box center [1024, 50] width 18 height 18
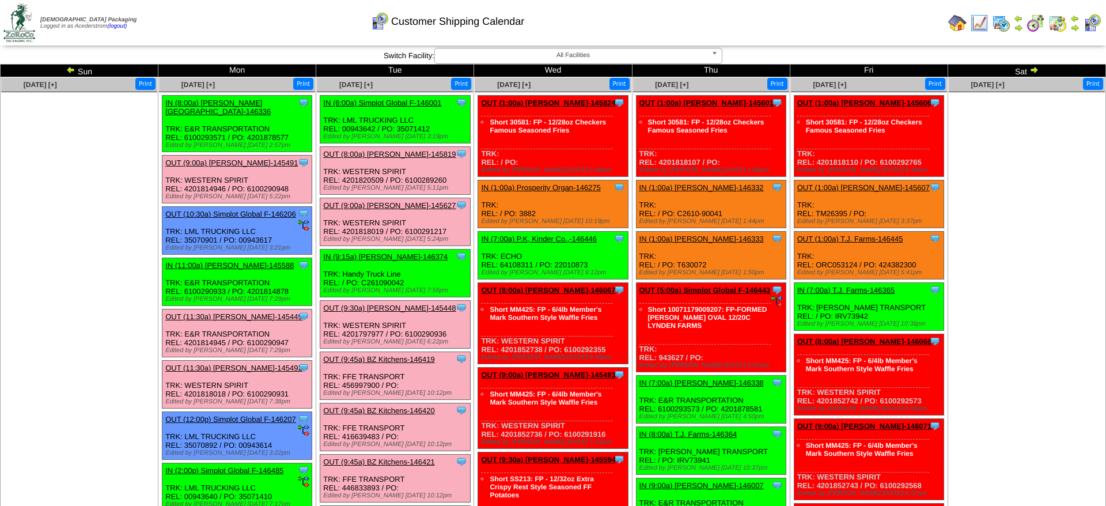
scroll to position [705, 0]
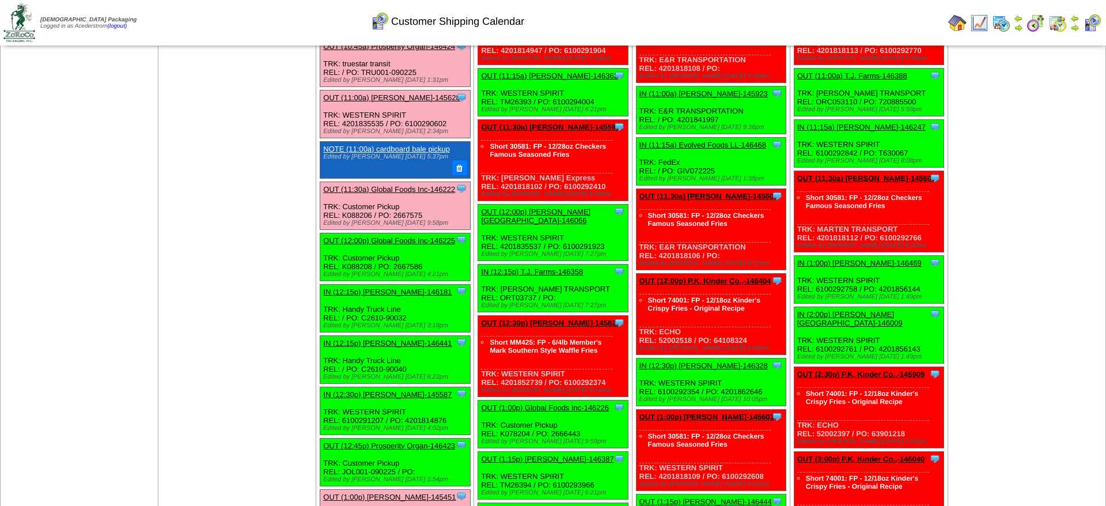
click at [388, 245] on link "OUT (12:00p) Global Foods Inc-146225" at bounding box center [389, 240] width 132 height 9
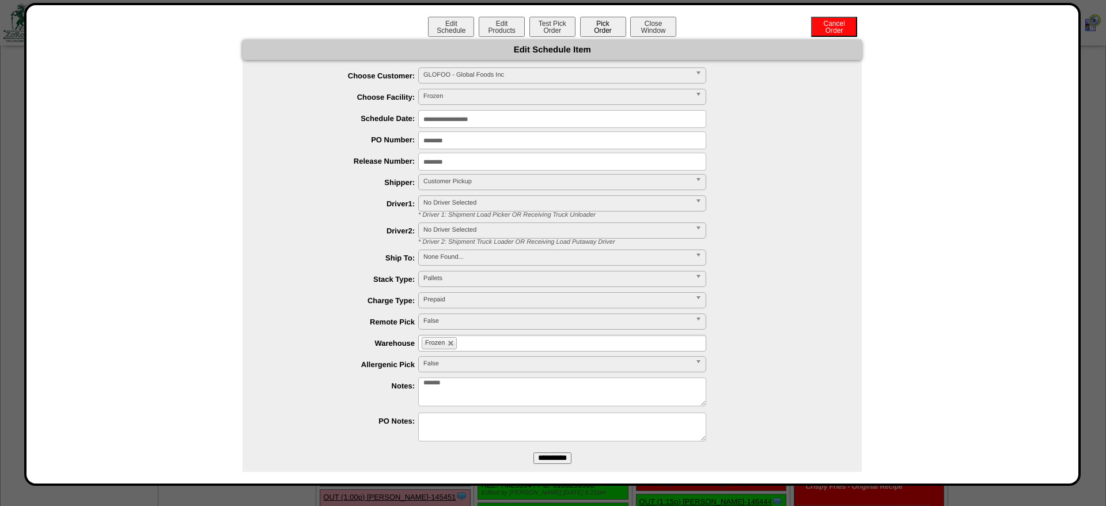
click at [589, 35] on button "Pick Order" at bounding box center [603, 27] width 46 height 20
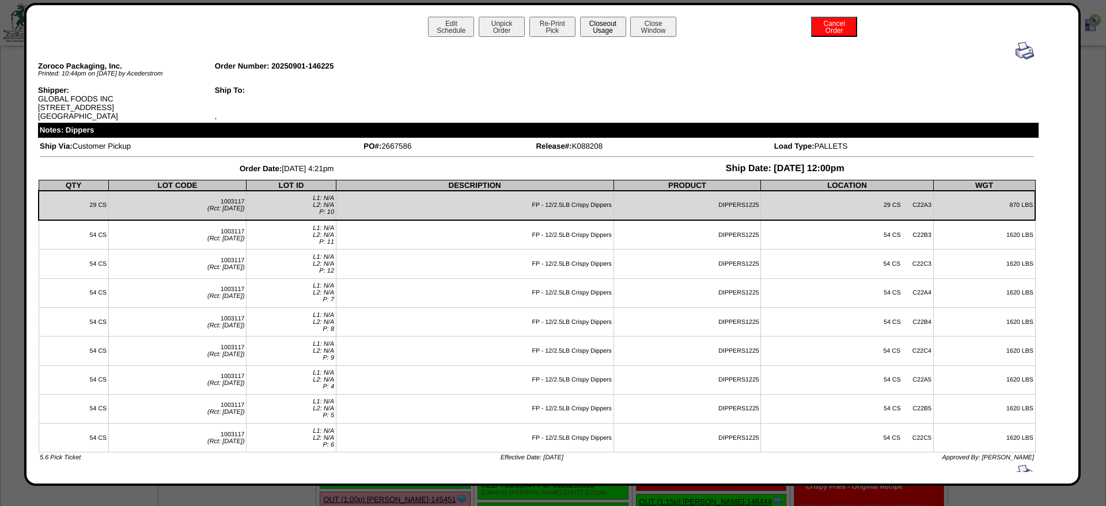
click at [618, 31] on button "Closeout Usage" at bounding box center [603, 27] width 46 height 20
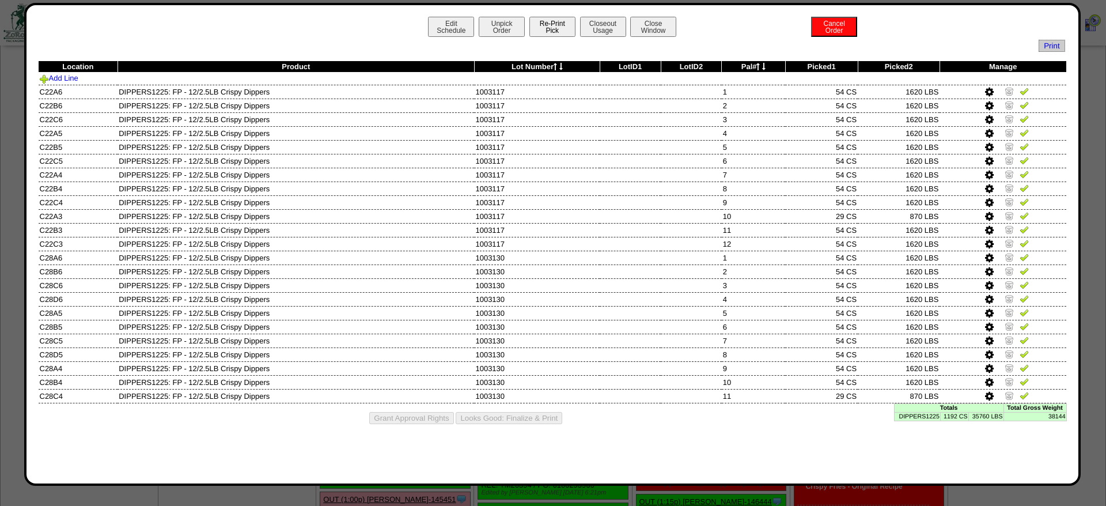
click at [575, 28] on button "Re-Print Pick" at bounding box center [552, 27] width 46 height 20
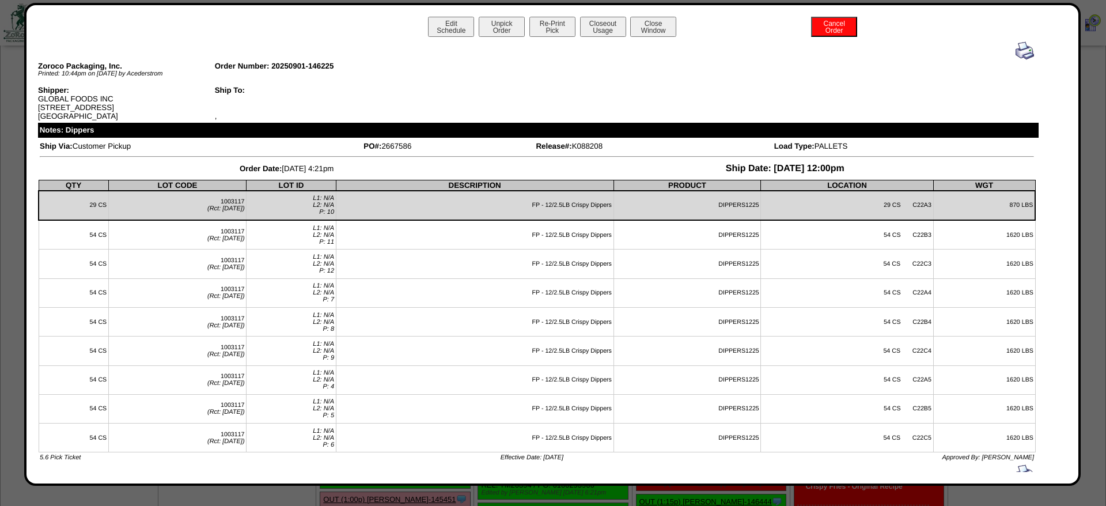
click at [1030, 55] on img at bounding box center [1024, 50] width 18 height 18
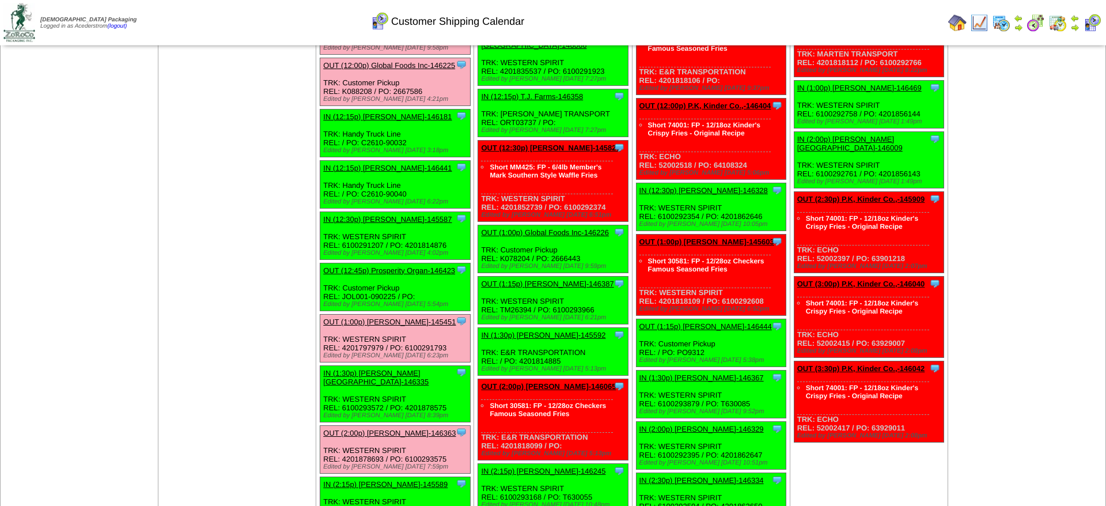
scroll to position [881, 0]
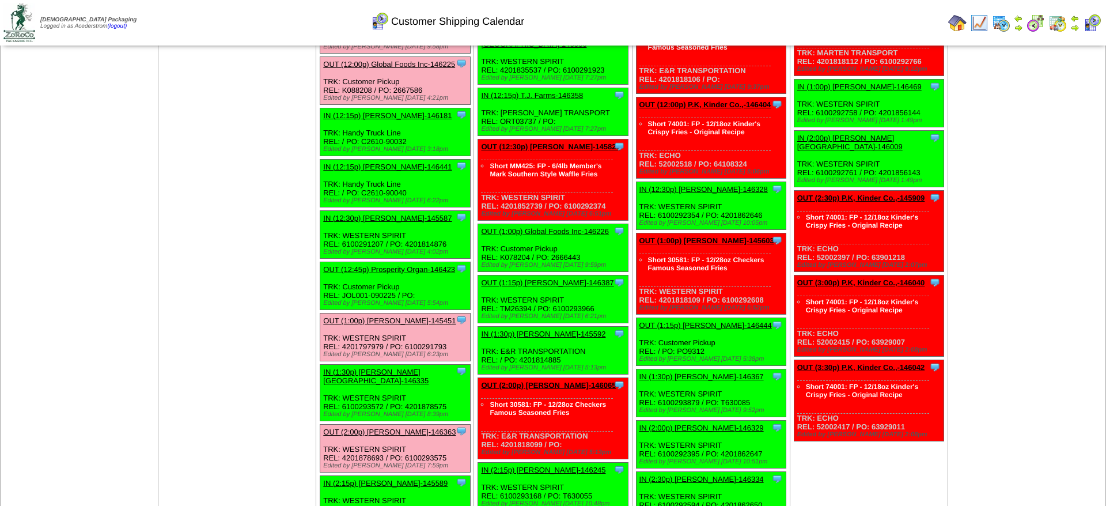
click at [404, 274] on link "OUT (12:45p) Prosperity Organ-146423" at bounding box center [389, 269] width 132 height 9
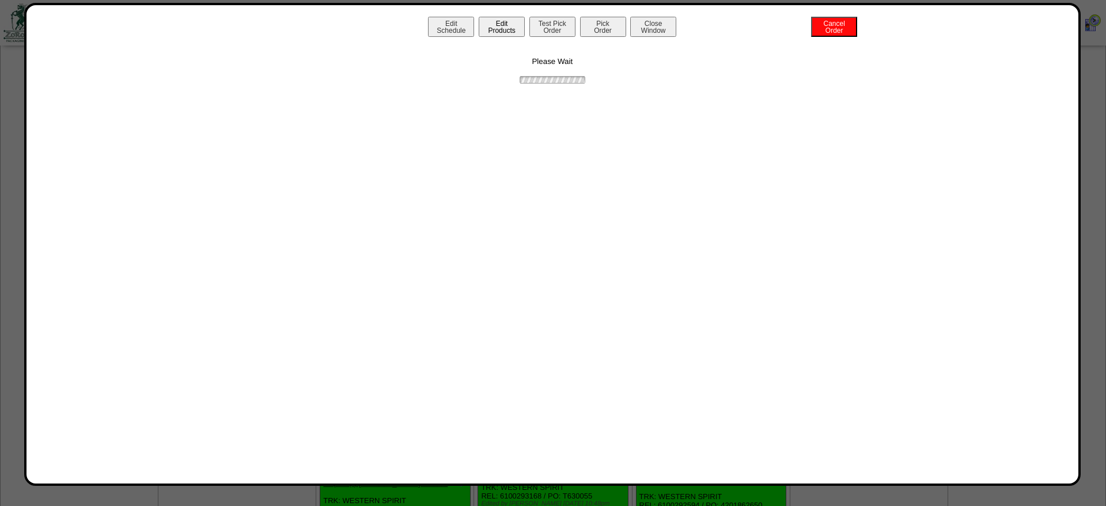
click at [510, 20] on button "Edit Products" at bounding box center [501, 27] width 46 height 20
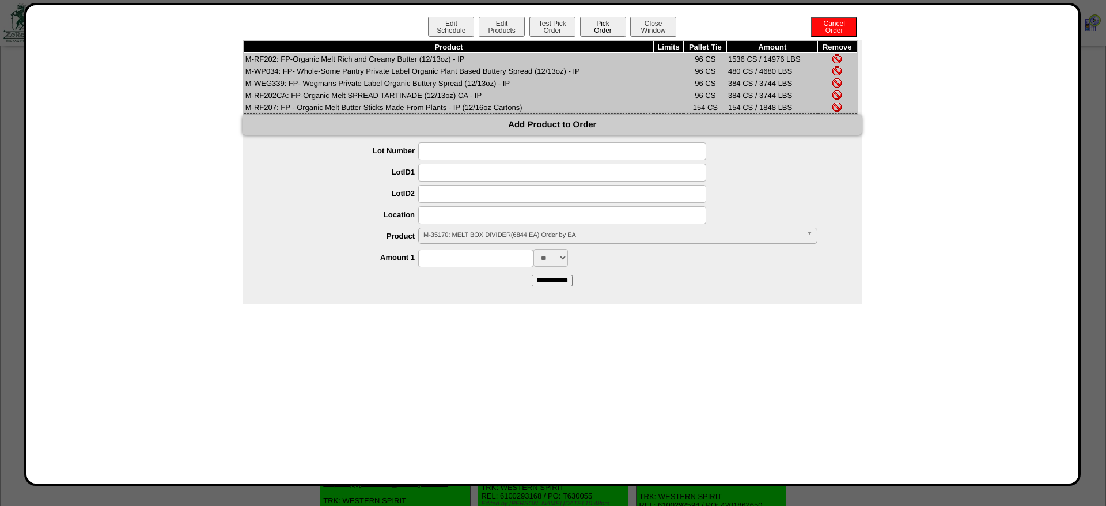
click at [606, 21] on button "Pick Order" at bounding box center [603, 27] width 46 height 20
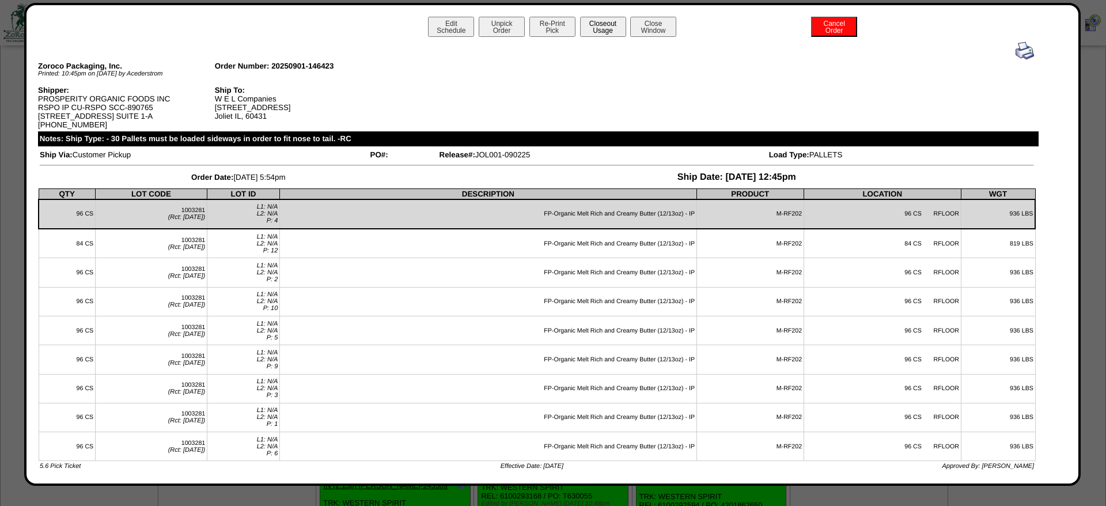
click at [622, 25] on button "Closeout Usage" at bounding box center [603, 27] width 46 height 20
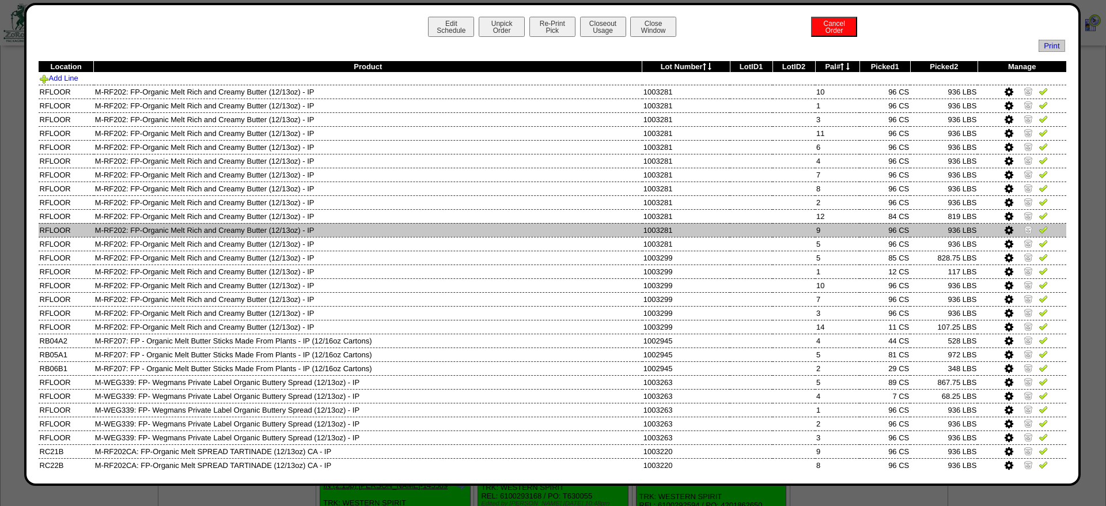
click at [849, 237] on td "9" at bounding box center [837, 230] width 44 height 14
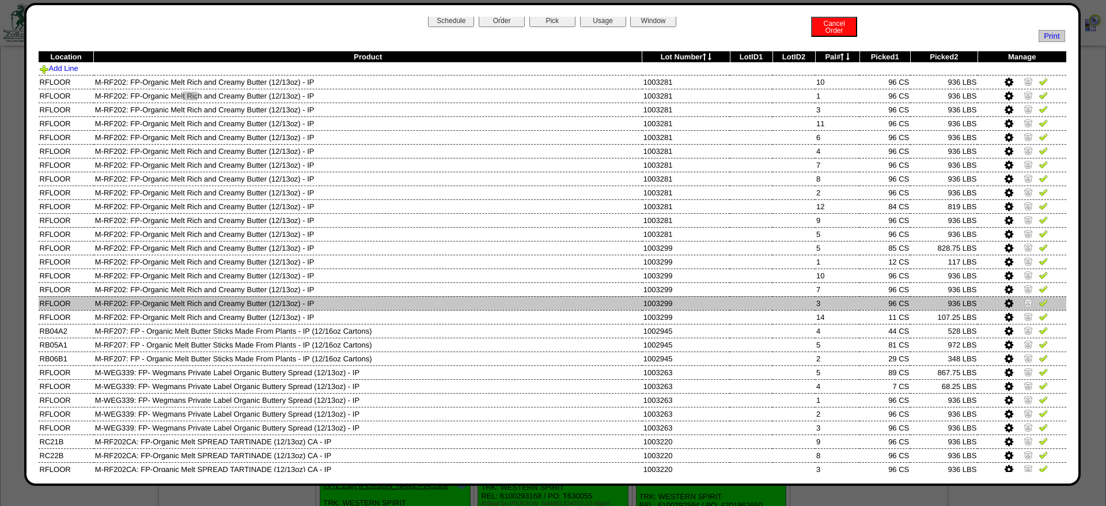
scroll to position [0, 0]
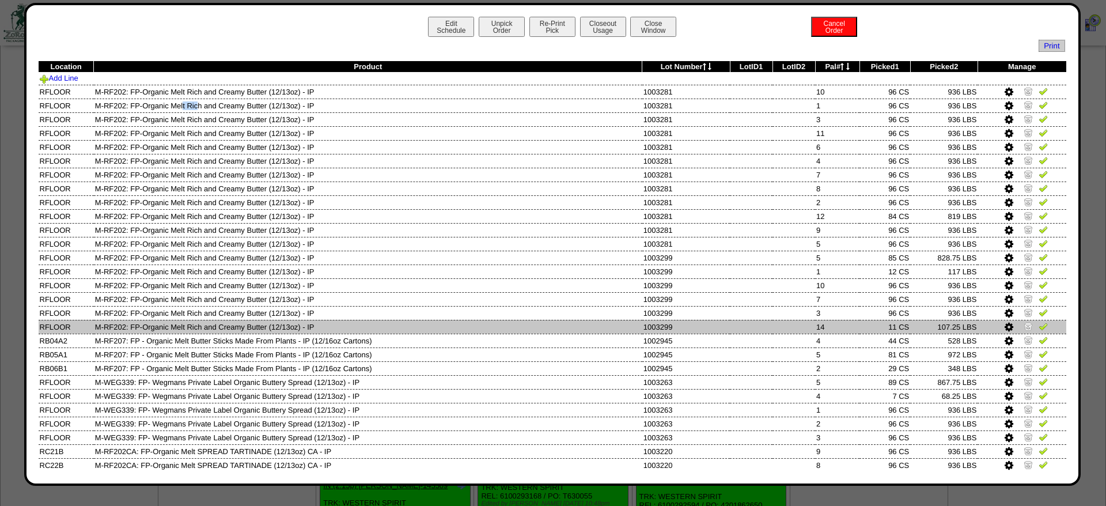
click at [1030, 331] on img at bounding box center [1027, 325] width 9 height 9
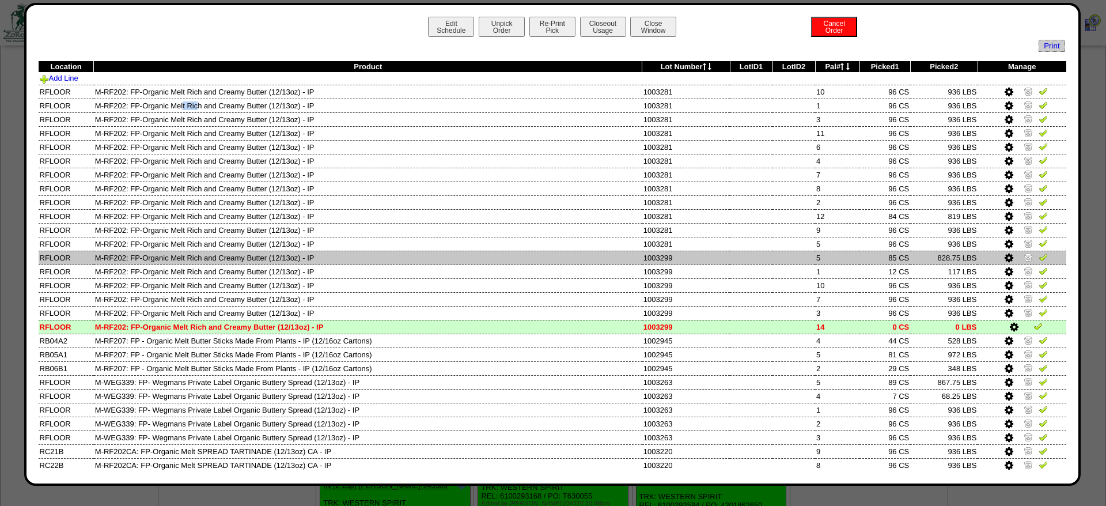
click at [1007, 263] on icon at bounding box center [1008, 258] width 9 height 10
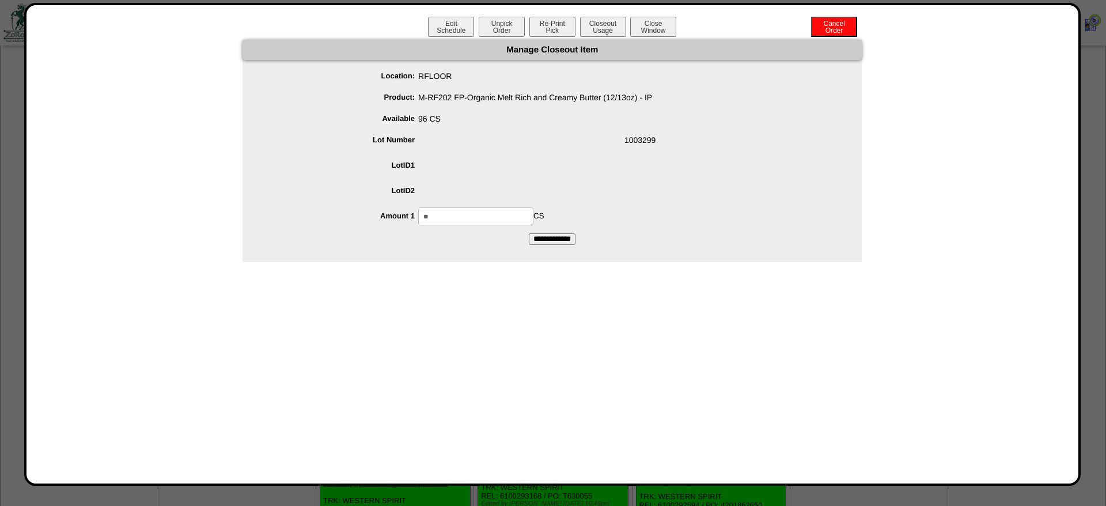
click at [503, 218] on input "**" at bounding box center [475, 216] width 115 height 18
type input "**"
click at [529, 233] on input "**********" at bounding box center [552, 239] width 47 height 12
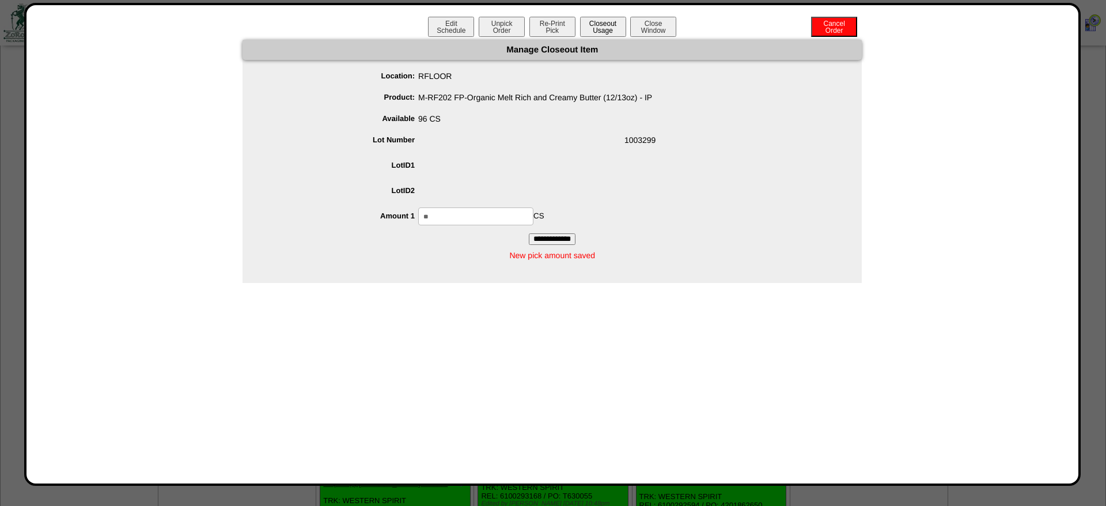
click at [620, 28] on button "Closeout Usage" at bounding box center [603, 27] width 46 height 20
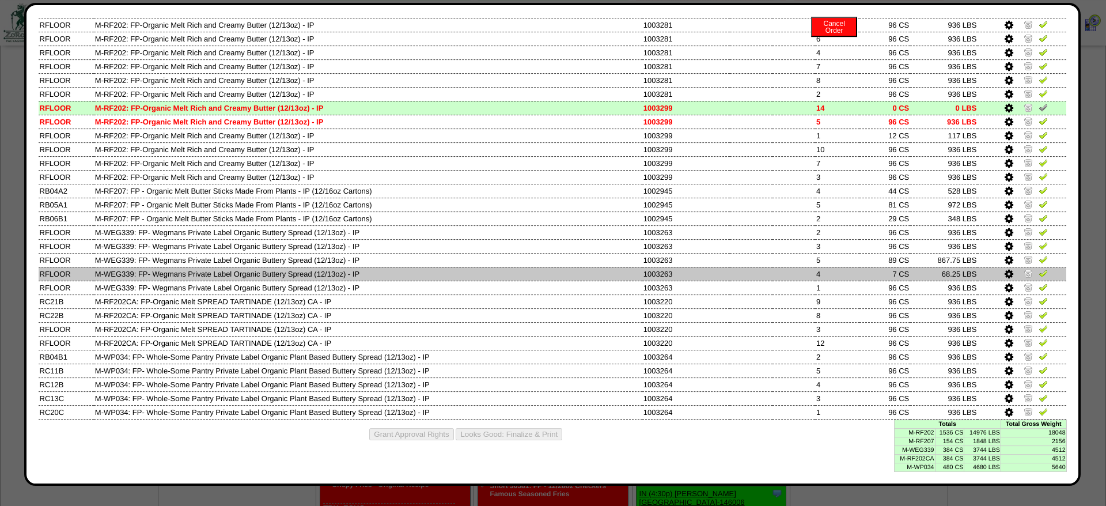
scroll to position [1175, 0]
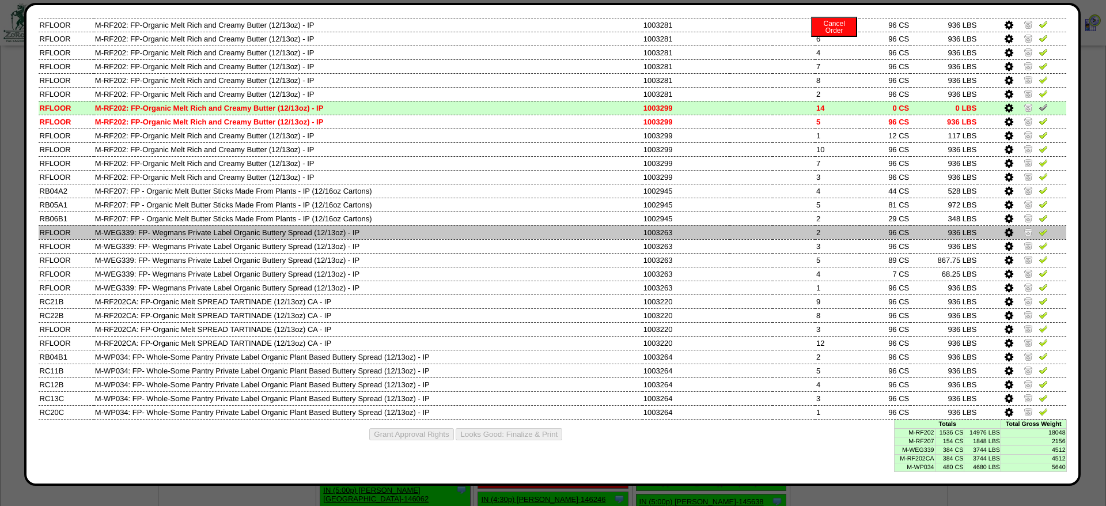
click at [800, 230] on td at bounding box center [793, 232] width 43 height 14
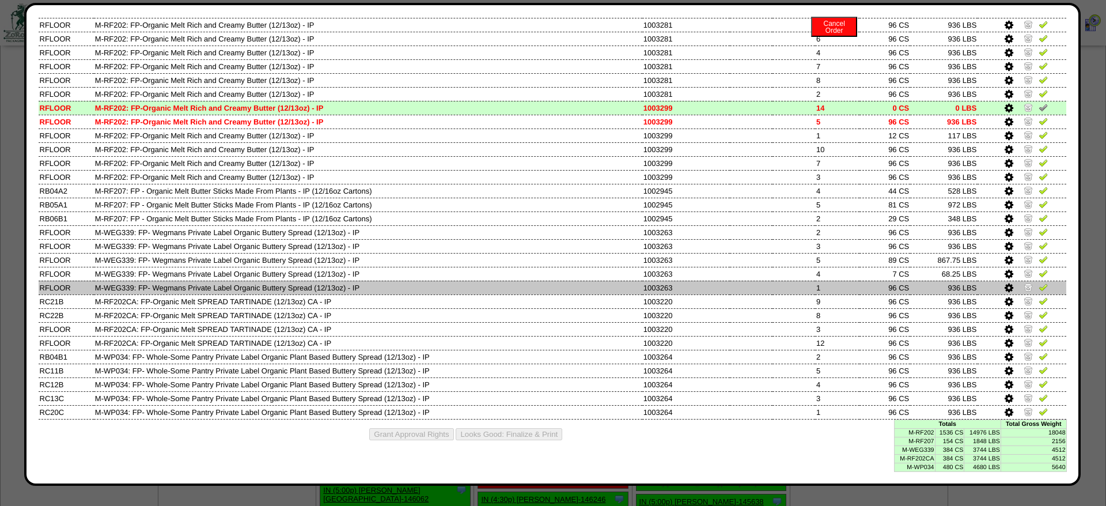
click at [431, 287] on td "M-WEG339: FP- Wegmans Private Label Organic Buttery Spread (12/13oz) - IP" at bounding box center [368, 287] width 548 height 14
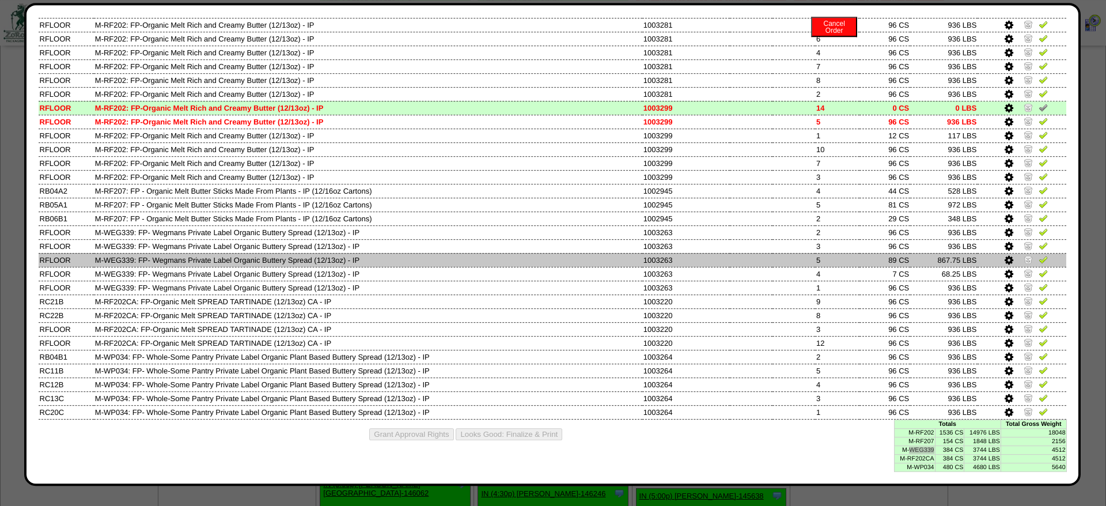
scroll to position [1233, 0]
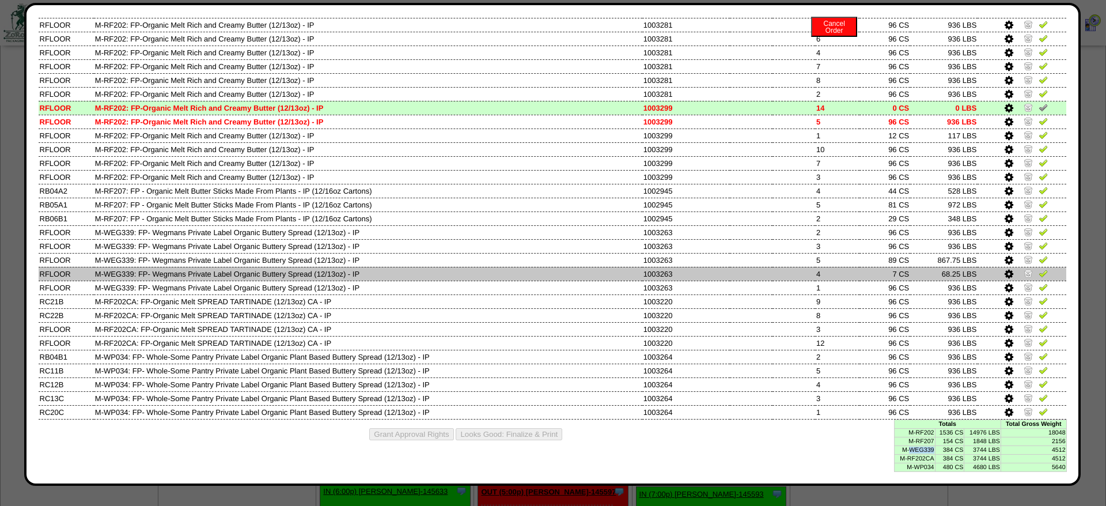
click at [1009, 269] on icon at bounding box center [1008, 274] width 9 height 10
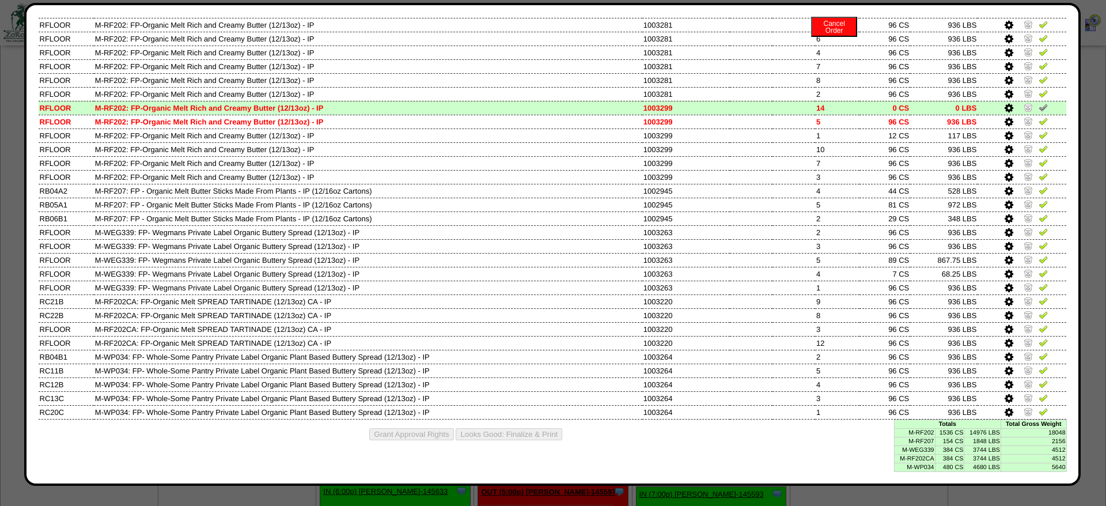
scroll to position [0, 0]
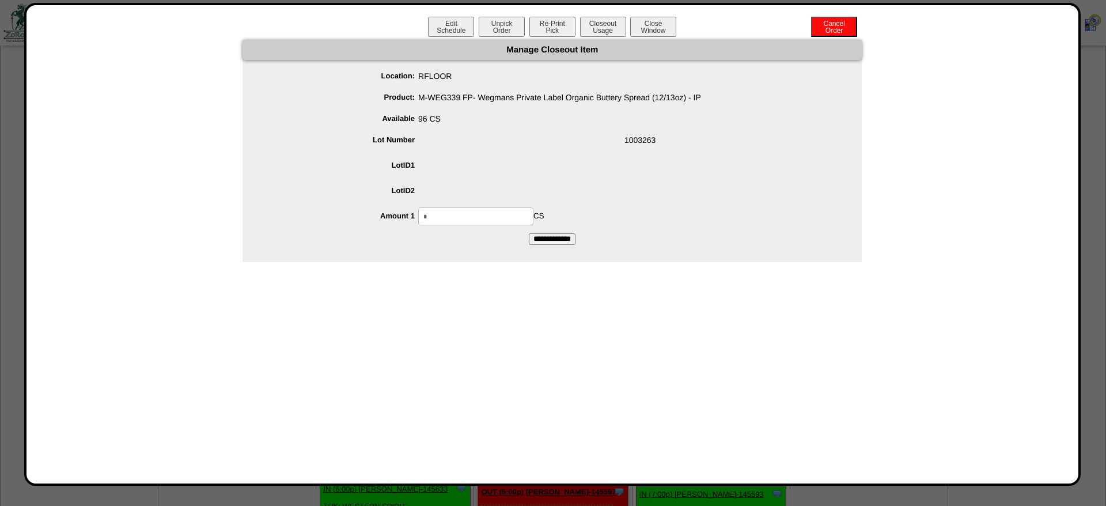
click at [472, 215] on input "*" at bounding box center [475, 216] width 115 height 18
type input "**"
click at [529, 233] on input "**********" at bounding box center [552, 239] width 47 height 12
click at [594, 35] on button "Closeout Usage" at bounding box center [603, 27] width 46 height 20
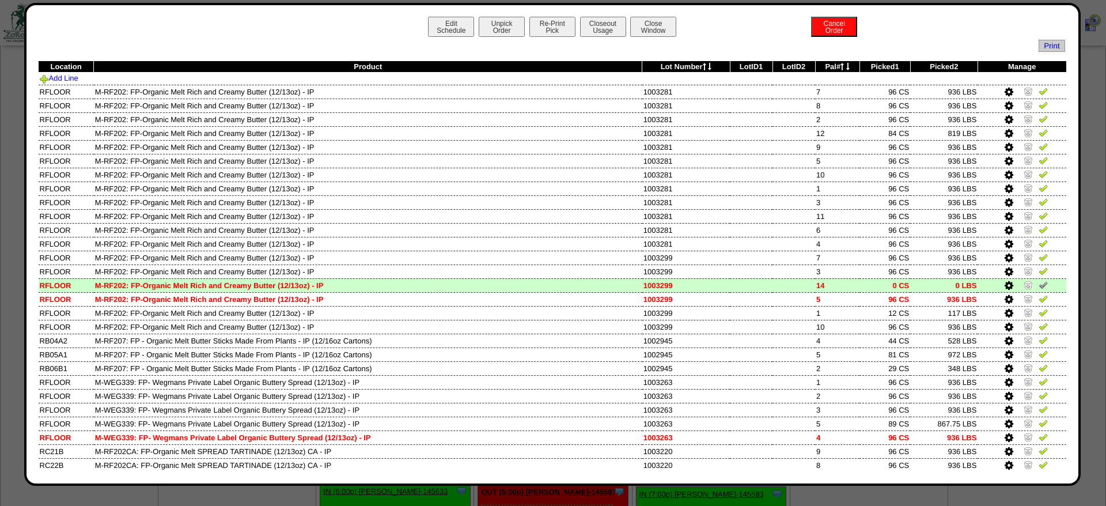
click at [967, 285] on td "0 LBS" at bounding box center [943, 285] width 67 height 14
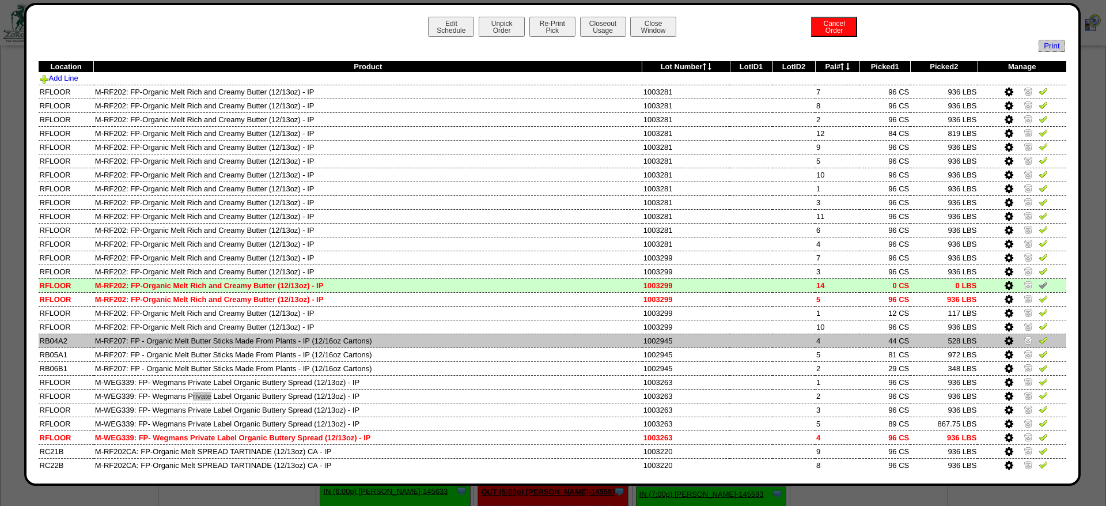
scroll to position [155, 0]
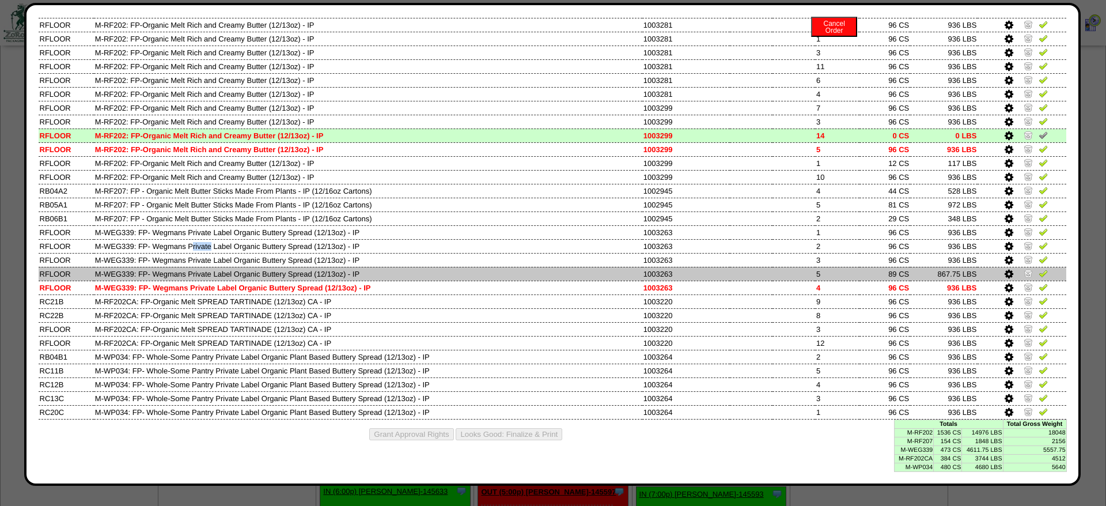
click at [1027, 275] on img at bounding box center [1027, 272] width 9 height 9
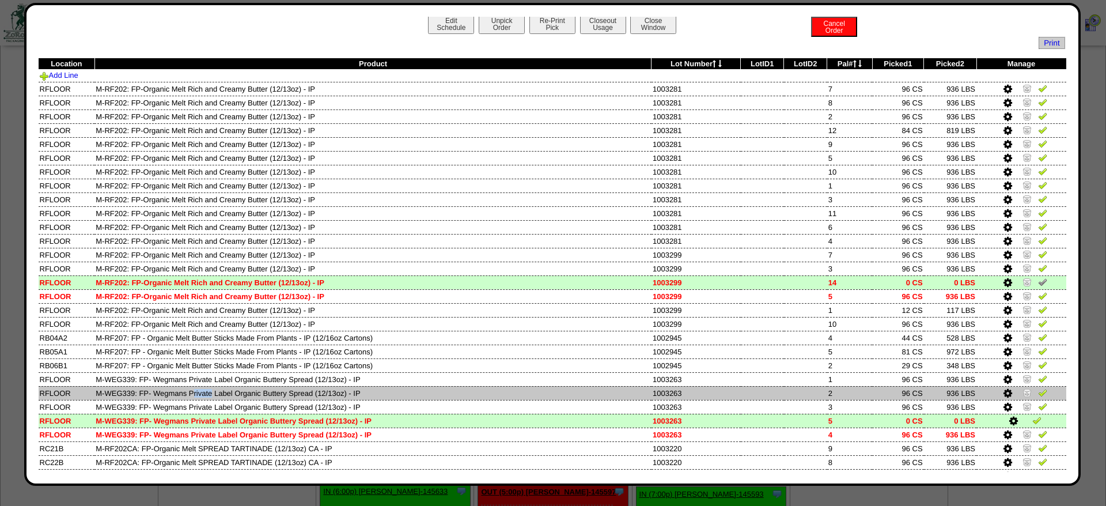
scroll to position [0, 0]
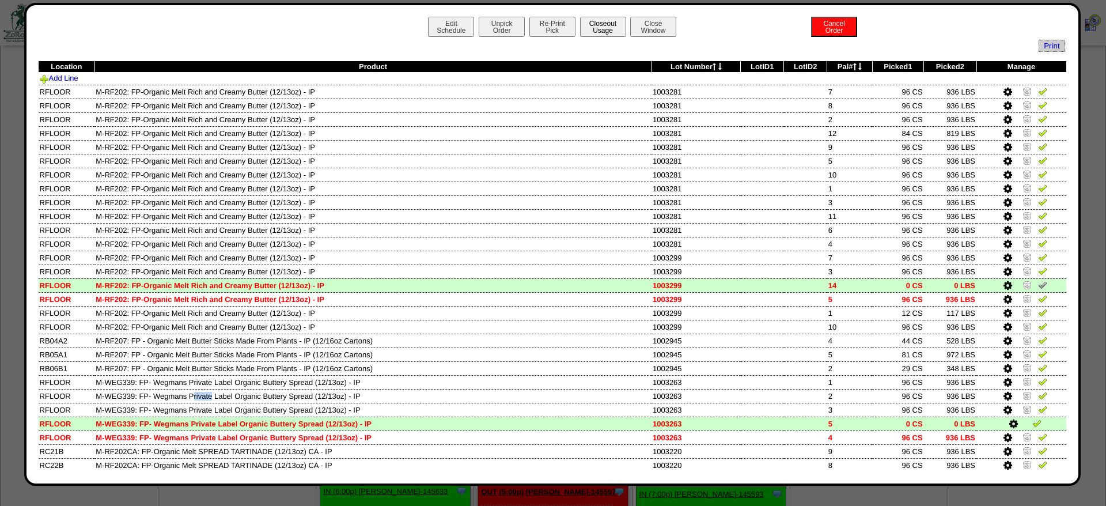
click at [613, 35] on button "Closeout Usage" at bounding box center [603, 27] width 46 height 20
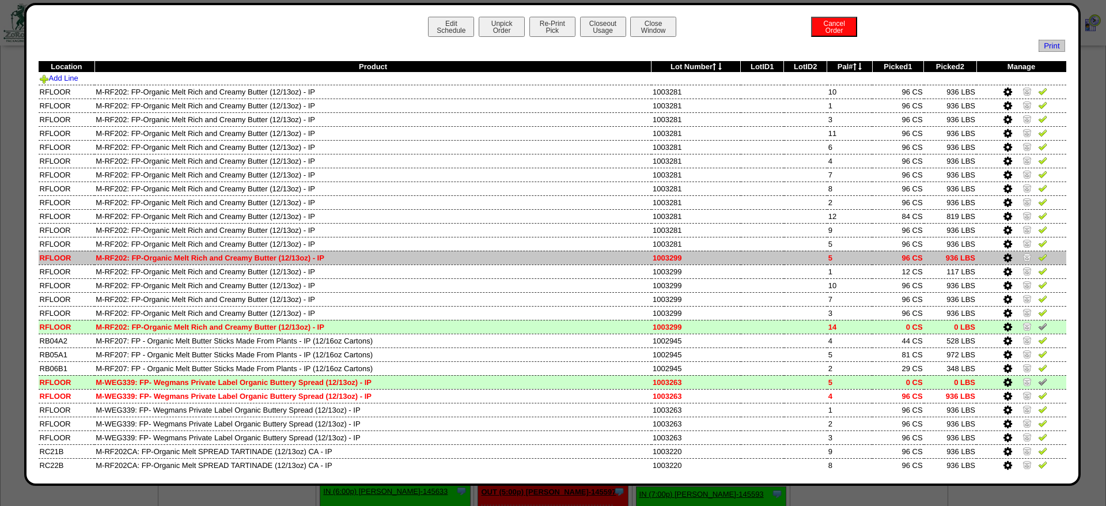
scroll to position [165, 0]
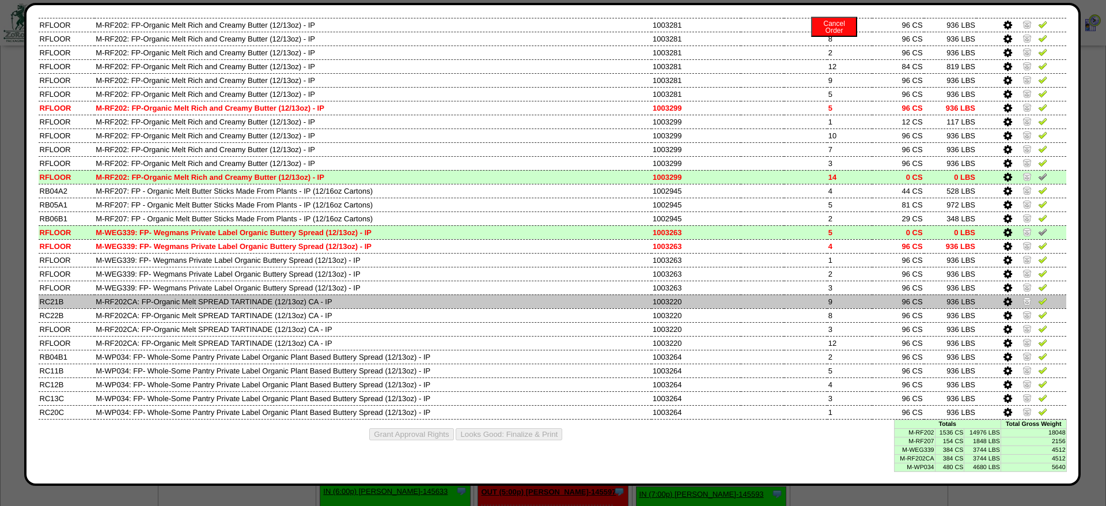
click at [754, 298] on td at bounding box center [761, 301] width 43 height 14
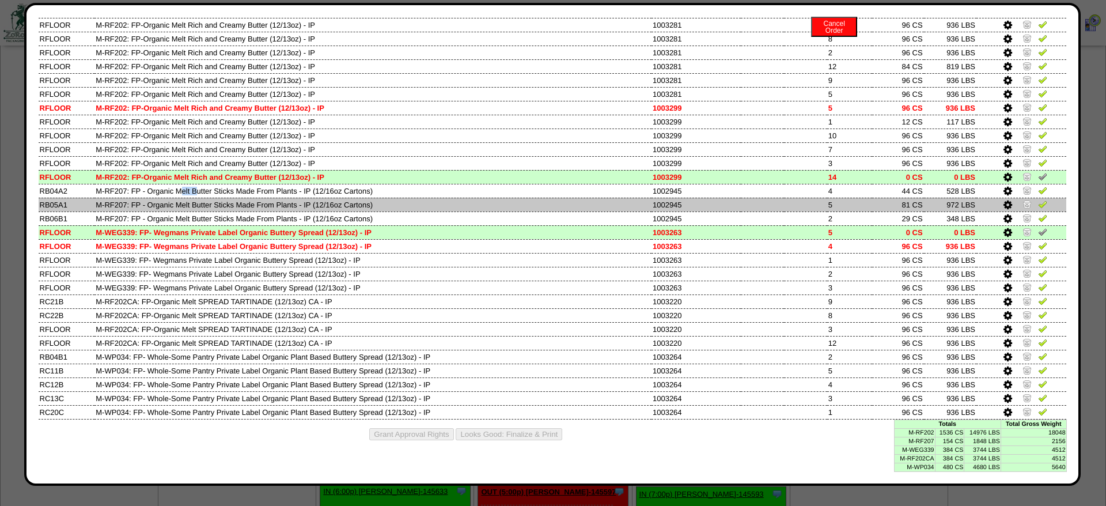
click at [1027, 199] on img at bounding box center [1026, 203] width 9 height 9
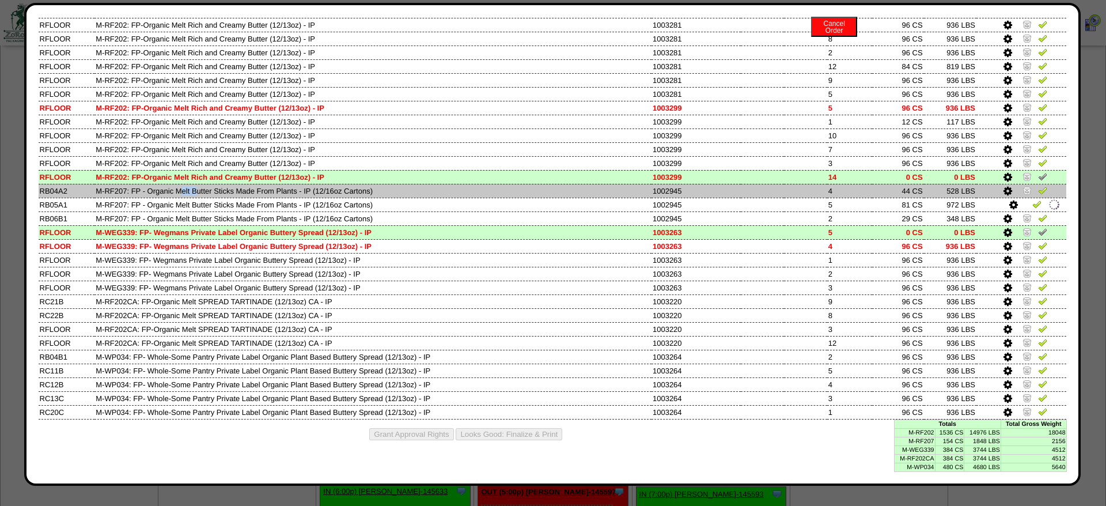
click at [1026, 185] on img at bounding box center [1026, 189] width 9 height 9
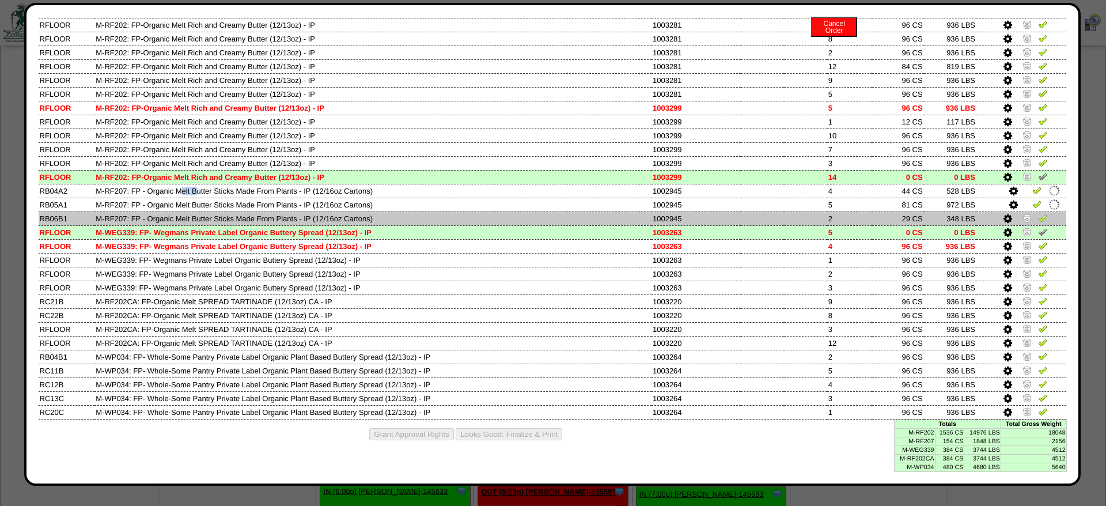
click at [1007, 214] on icon at bounding box center [1007, 219] width 9 height 10
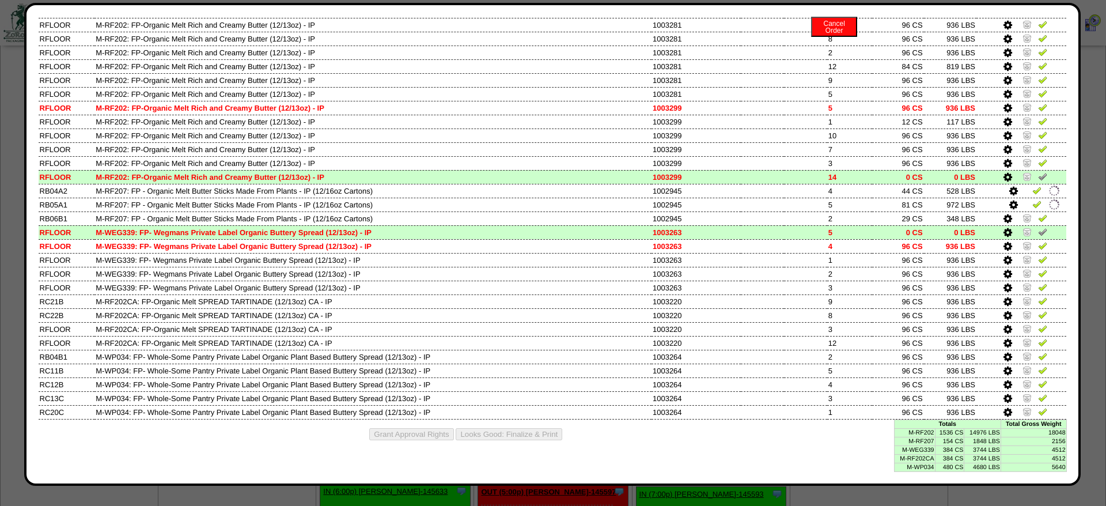
scroll to position [0, 0]
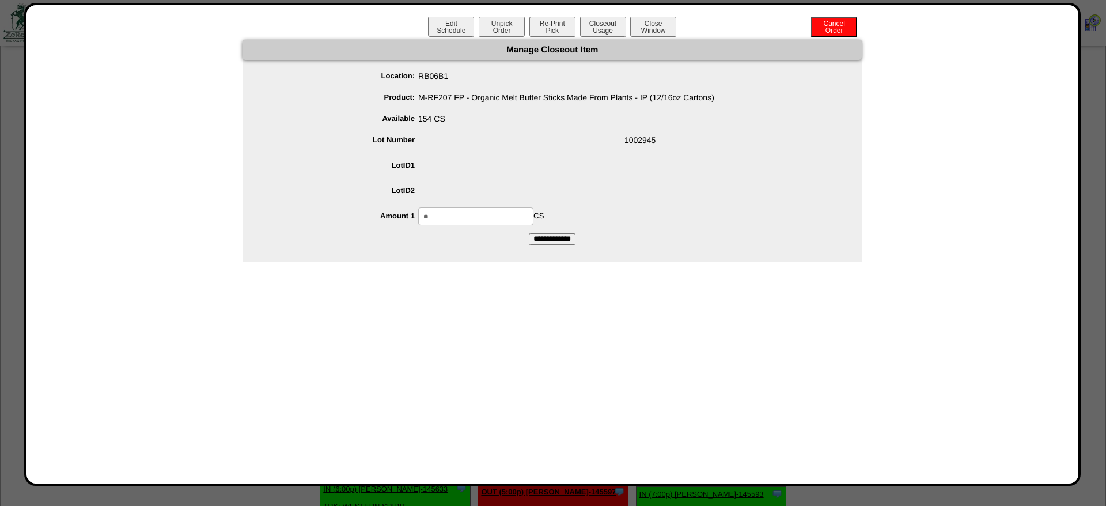
click at [449, 218] on input "**" at bounding box center [475, 216] width 115 height 18
click at [529, 233] on input "**********" at bounding box center [552, 239] width 47 height 12
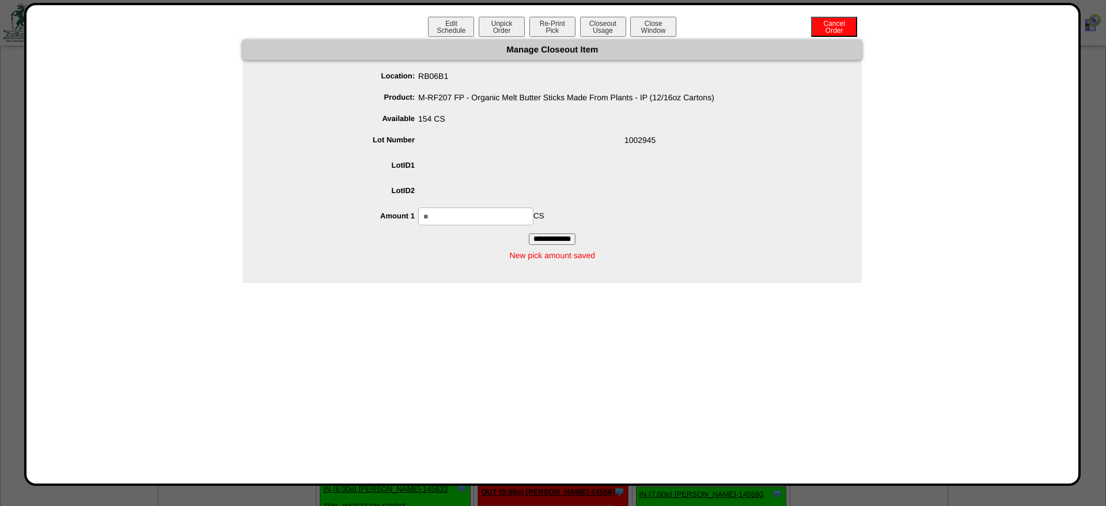
click at [425, 219] on input "**" at bounding box center [475, 216] width 115 height 18
type input "***"
click at [529, 233] on input "**********" at bounding box center [552, 239] width 47 height 12
click at [603, 33] on button "Closeout Usage" at bounding box center [603, 27] width 46 height 20
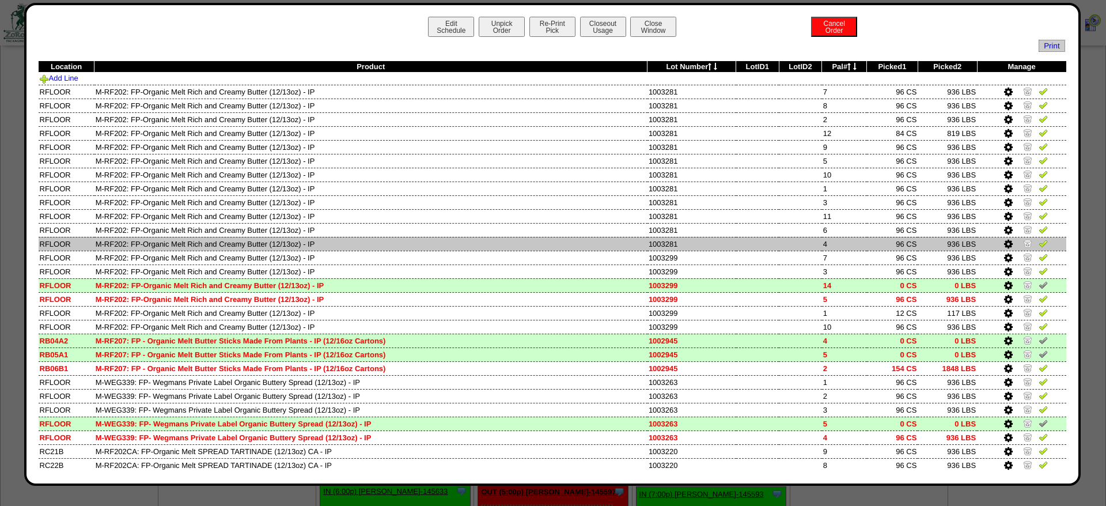
scroll to position [165, 0]
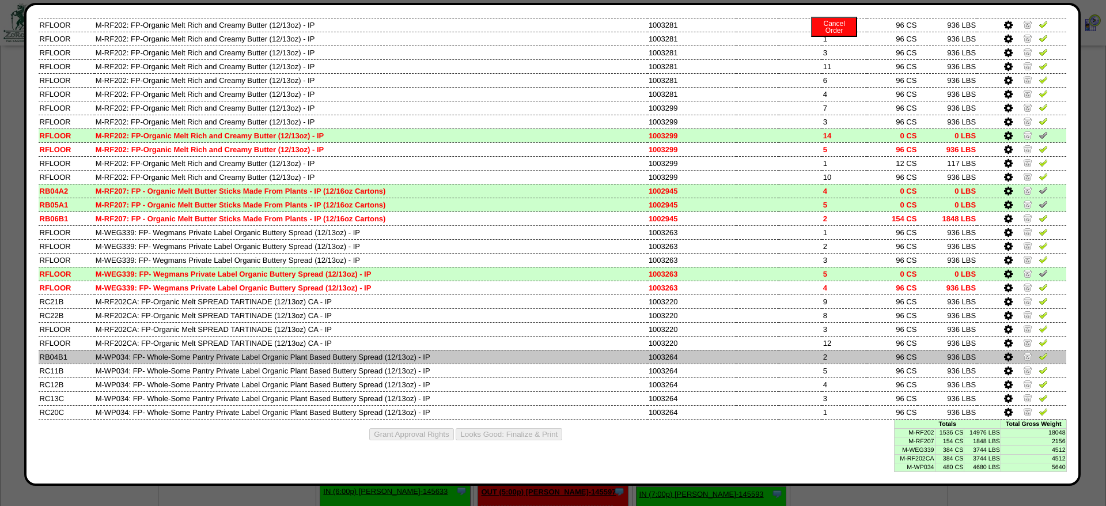
click at [796, 356] on td at bounding box center [799, 357] width 43 height 14
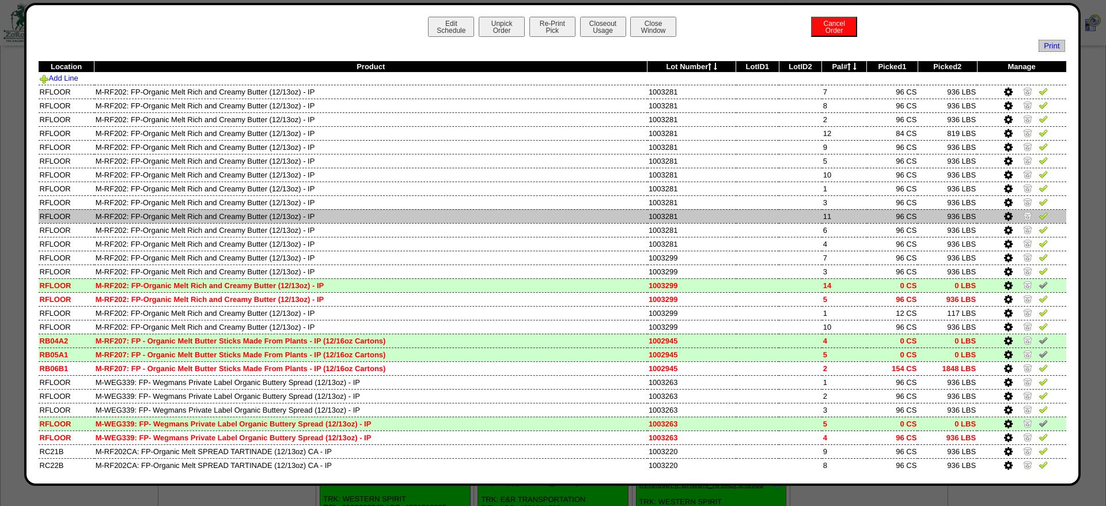
scroll to position [998, 0]
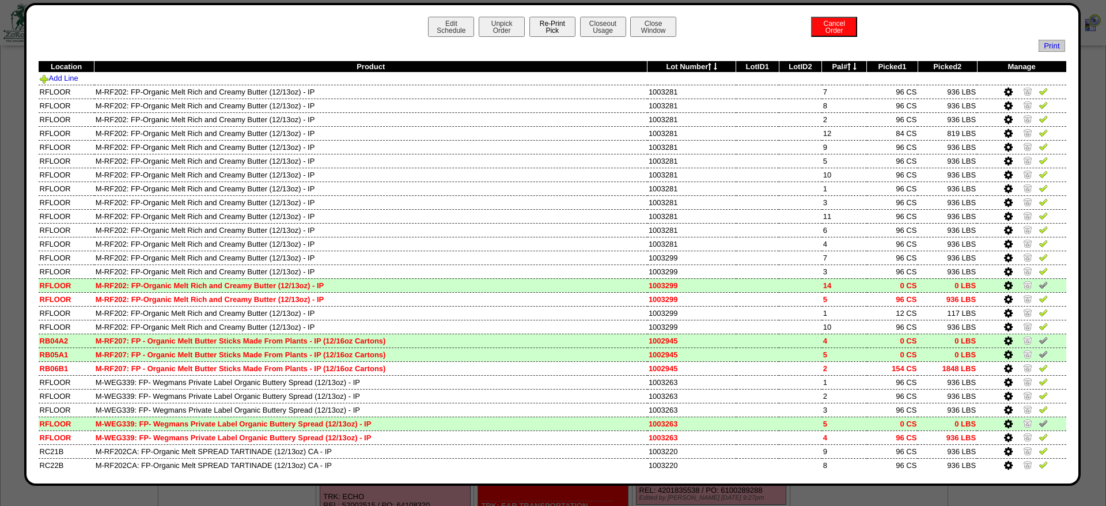
click at [560, 31] on button "Re-Print Pick" at bounding box center [552, 27] width 46 height 20
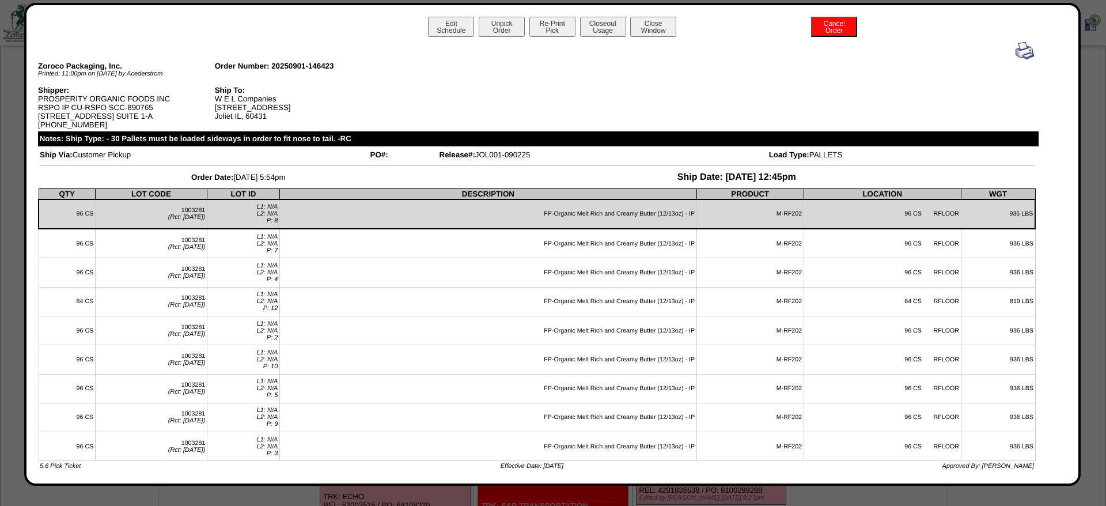
click at [1015, 55] on div at bounding box center [537, 50] width 994 height 18
click at [1024, 56] on img at bounding box center [1024, 50] width 18 height 18
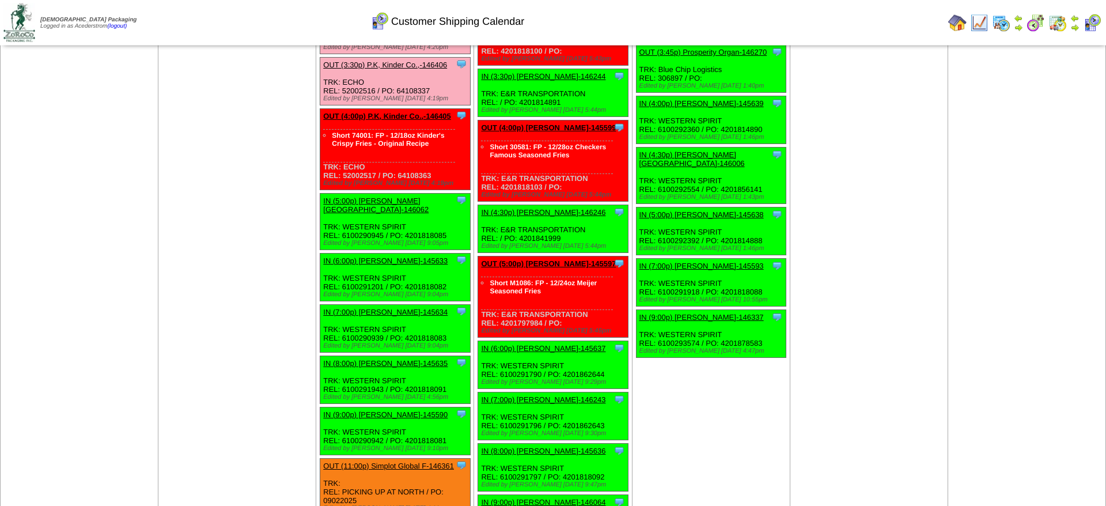
scroll to position [1527, 0]
